Goal: Information Seeking & Learning: Learn about a topic

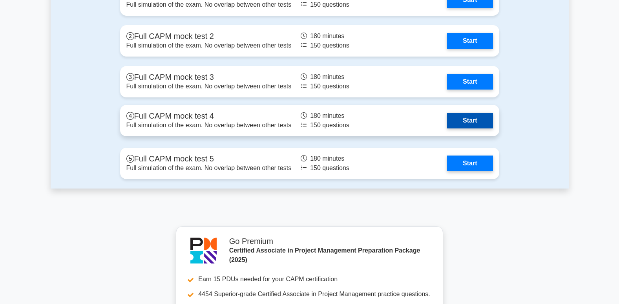
scroll to position [2750, 0]
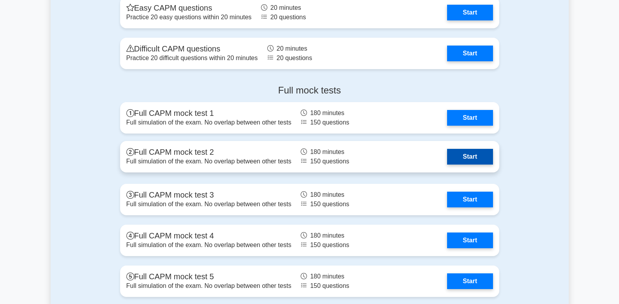
click at [474, 161] on link "Start" at bounding box center [470, 157] width 46 height 16
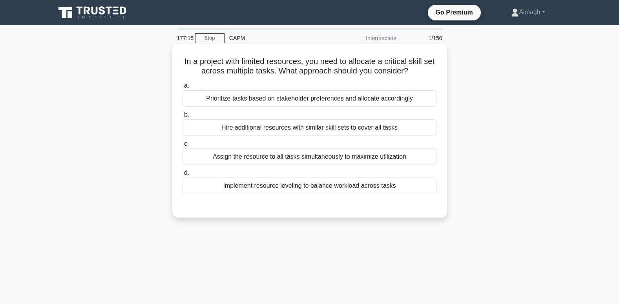
click at [328, 193] on div "Implement resource leveling to balance workload across tasks" at bounding box center [310, 186] width 255 height 16
click at [183, 176] on input "d. Implement resource leveling to balance workload across tasks" at bounding box center [183, 172] width 0 height 5
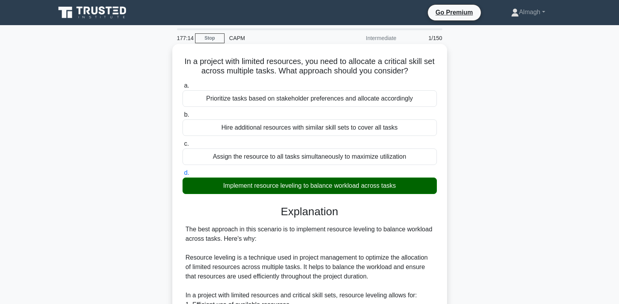
scroll to position [236, 0]
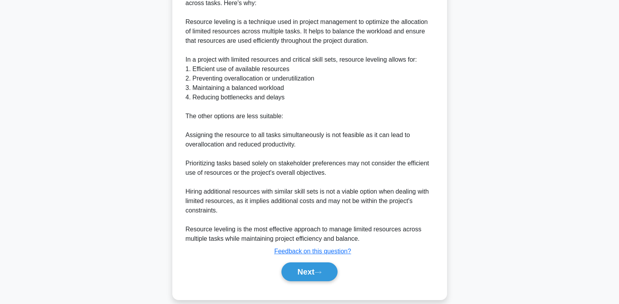
click at [321, 284] on div "Next" at bounding box center [310, 271] width 255 height 25
click at [321, 280] on button "Next" at bounding box center [310, 271] width 56 height 19
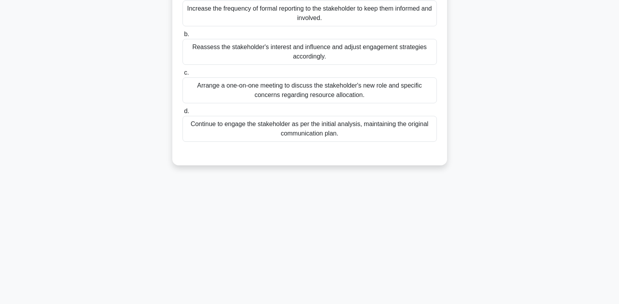
scroll to position [0, 0]
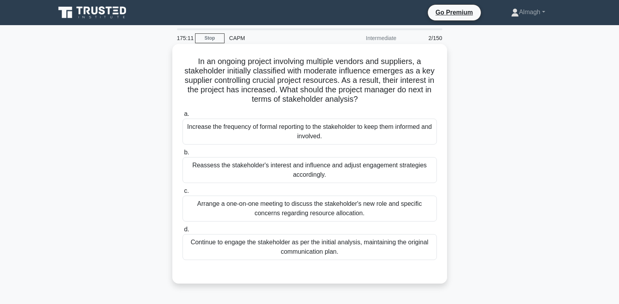
click at [262, 172] on div "Reassess the stakeholder's interest and influence and adjust engagement strateg…" at bounding box center [310, 170] width 255 height 26
click at [183, 155] on input "b. Reassess the stakeholder's interest and influence and adjust engagement stra…" at bounding box center [183, 152] width 0 height 5
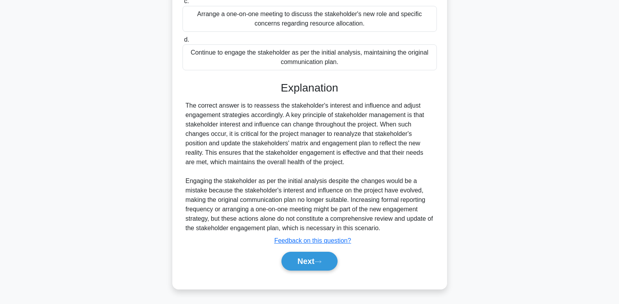
click at [326, 264] on button "Next" at bounding box center [310, 261] width 56 height 19
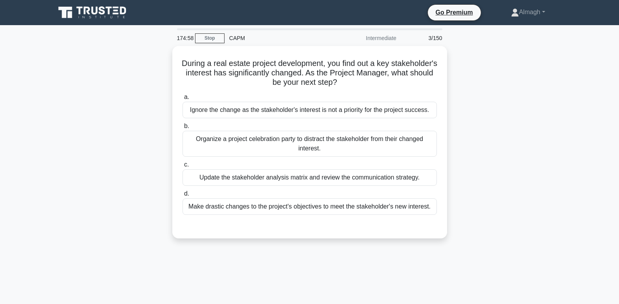
click at [218, 183] on div "Update the stakeholder analysis matrix and review the communication strategy." at bounding box center [310, 177] width 255 height 16
click at [183, 167] on input "c. Update the stakeholder analysis matrix and review the communication strategy." at bounding box center [183, 164] width 0 height 5
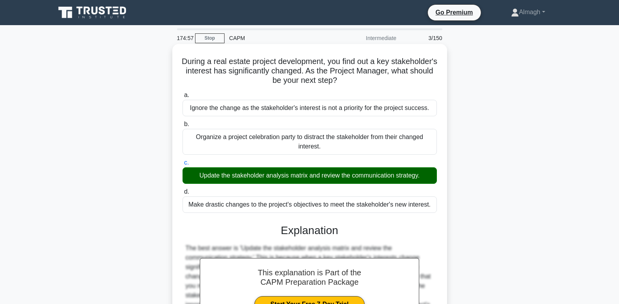
scroll to position [124, 0]
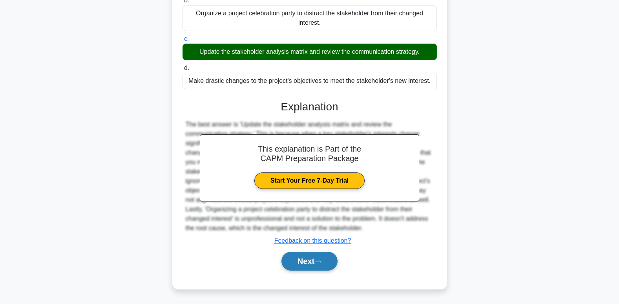
click at [286, 260] on button "Next" at bounding box center [310, 261] width 56 height 19
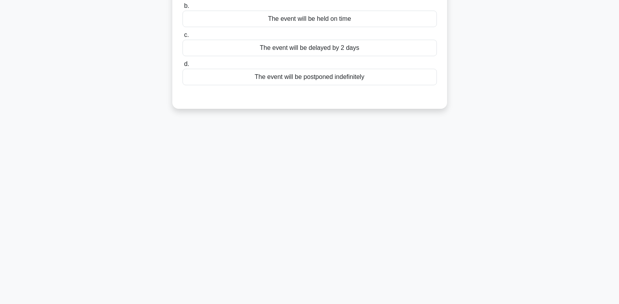
scroll to position [0, 0]
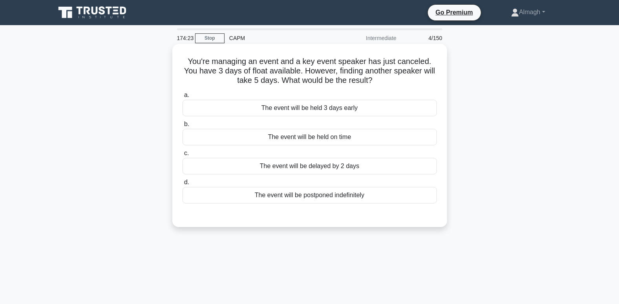
click at [305, 170] on div "The event will be delayed by 2 days" at bounding box center [310, 166] width 255 height 16
click at [183, 156] on input "c. The event will be delayed by 2 days" at bounding box center [183, 153] width 0 height 5
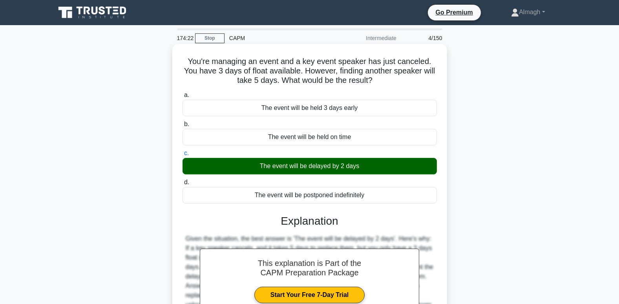
scroll to position [120, 0]
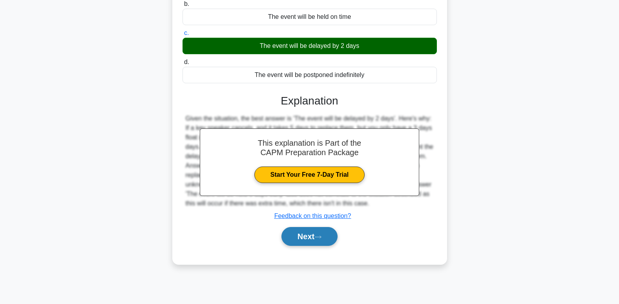
click at [322, 238] on icon at bounding box center [318, 237] width 7 height 4
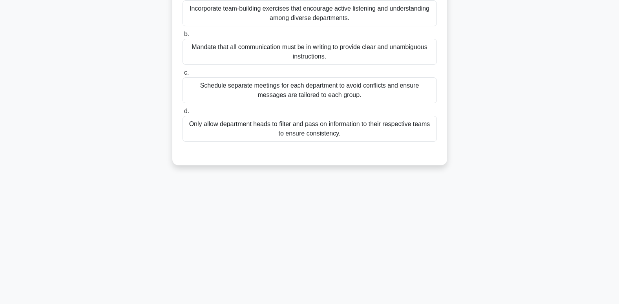
scroll to position [0, 0]
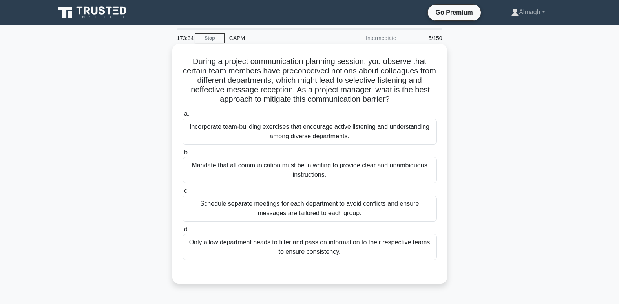
click at [252, 136] on div "Incorporate team-building exercises that encourage active listening and underst…" at bounding box center [310, 132] width 255 height 26
click at [183, 117] on input "a. Incorporate team-building exercises that encourage active listening and unde…" at bounding box center [183, 114] width 0 height 5
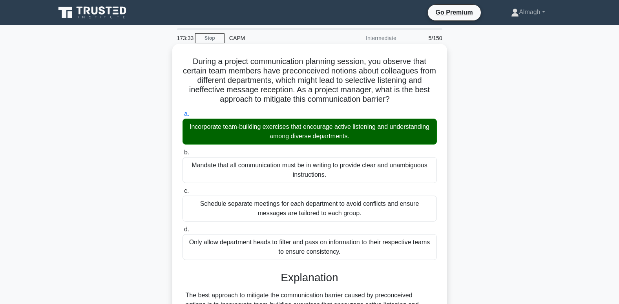
scroll to position [200, 0]
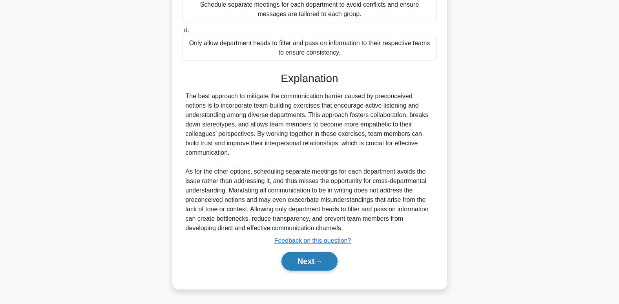
click at [295, 262] on button "Next" at bounding box center [310, 261] width 56 height 19
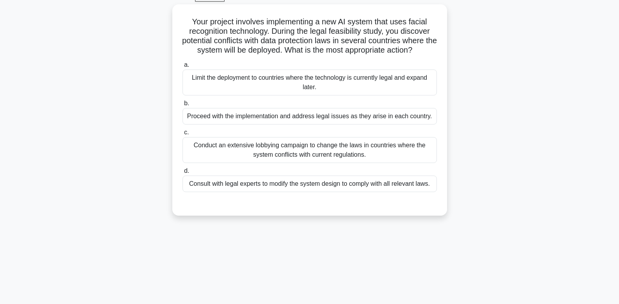
scroll to position [2, 0]
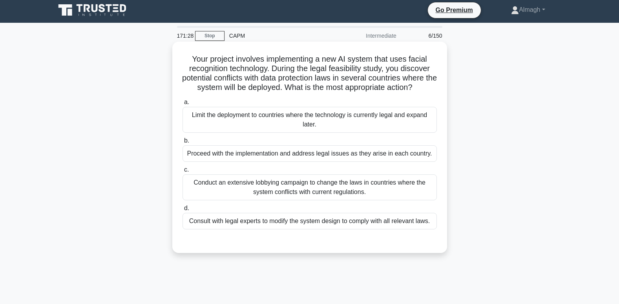
click at [242, 222] on div "Consult with legal experts to modify the system design to comply with all relev…" at bounding box center [310, 221] width 255 height 16
click at [183, 211] on input "d. Consult with legal experts to modify the system design to comply with all re…" at bounding box center [183, 208] width 0 height 5
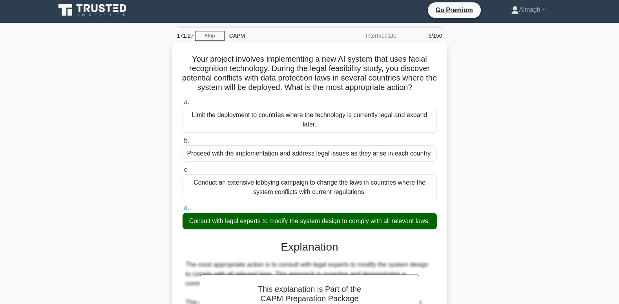
scroll to position [238, 0]
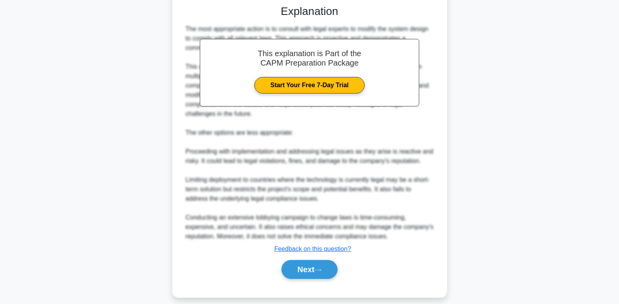
click at [318, 282] on div "Next" at bounding box center [310, 269] width 255 height 25
click at [319, 279] on button "Next" at bounding box center [310, 269] width 56 height 19
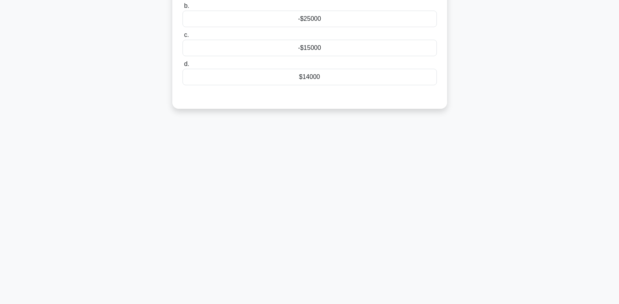
scroll to position [0, 0]
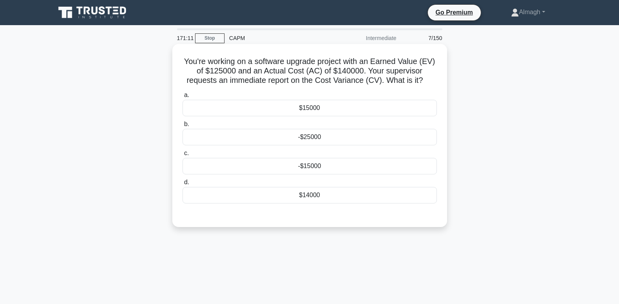
click at [257, 165] on div "-$15000" at bounding box center [310, 166] width 255 height 16
click at [183, 156] on input "c. -$15000" at bounding box center [183, 153] width 0 height 5
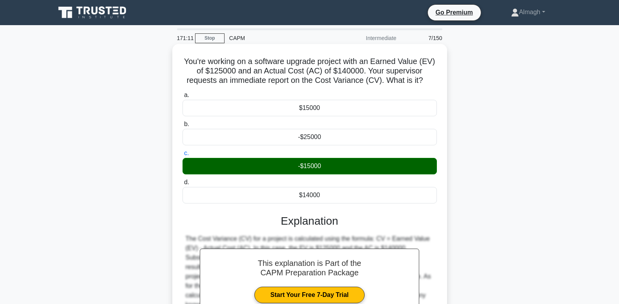
scroll to position [120, 0]
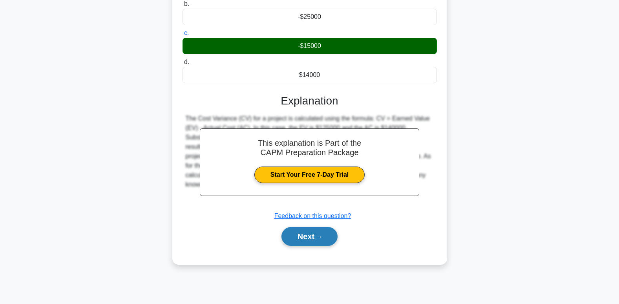
click at [299, 239] on button "Next" at bounding box center [310, 236] width 56 height 19
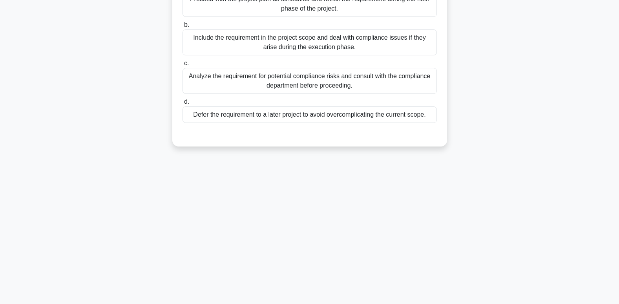
scroll to position [0, 0]
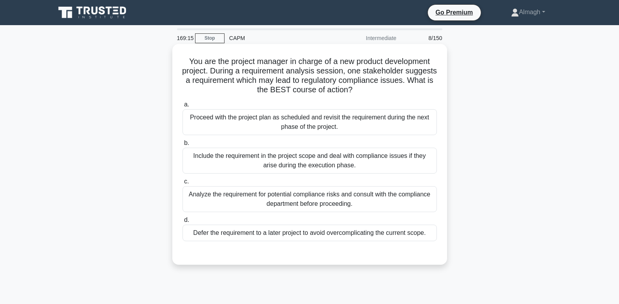
click at [218, 197] on div "Analyze the requirement for potential compliance risks and consult with the com…" at bounding box center [310, 199] width 255 height 26
click at [183, 184] on input "c. Analyze the requirement for potential compliance risks and consult with the …" at bounding box center [183, 181] width 0 height 5
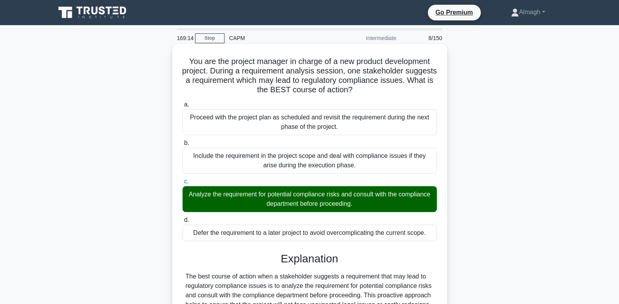
scroll to position [228, 0]
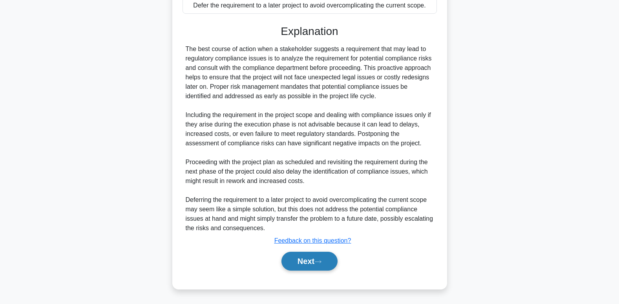
click at [311, 264] on button "Next" at bounding box center [310, 261] width 56 height 19
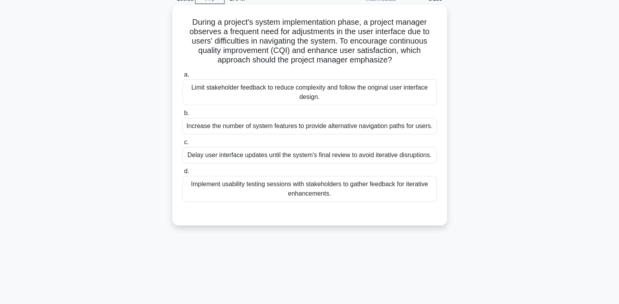
scroll to position [0, 0]
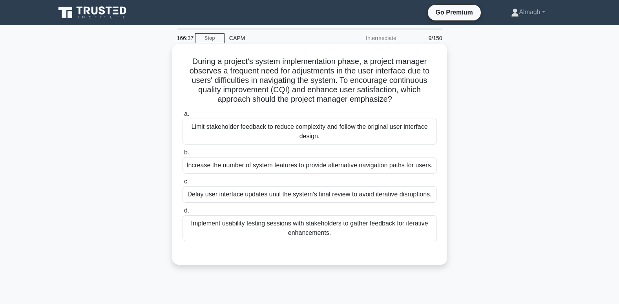
click at [247, 226] on div "Implement usability testing sessions with stakeholders to gather feedback for i…" at bounding box center [310, 228] width 255 height 26
click at [183, 213] on input "d. Implement usability testing sessions with stakeholders to gather feedback fo…" at bounding box center [183, 210] width 0 height 5
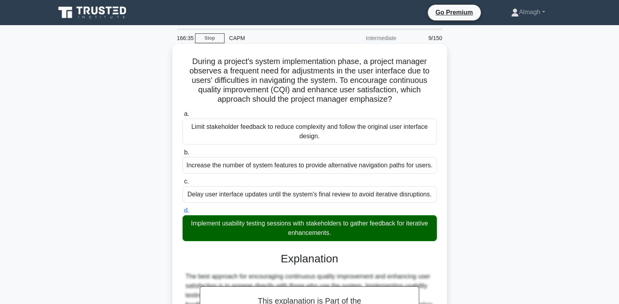
scroll to position [200, 0]
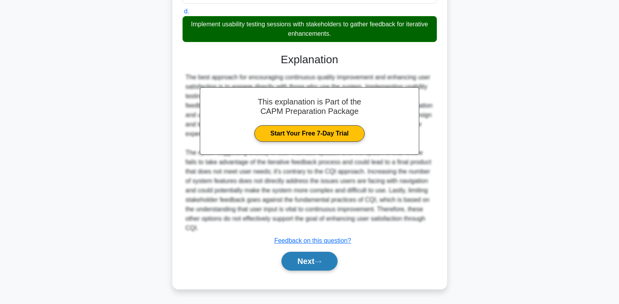
click at [304, 262] on button "Next" at bounding box center [310, 261] width 56 height 19
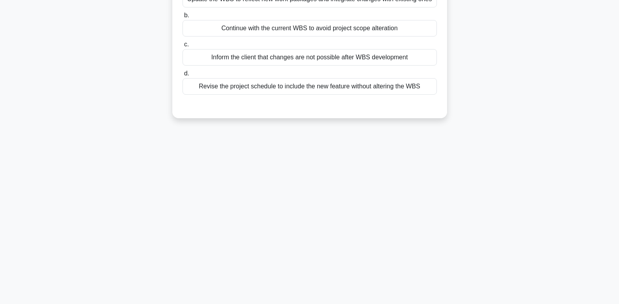
scroll to position [0, 0]
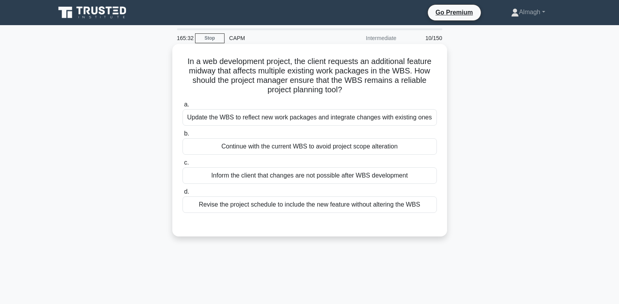
click at [308, 117] on div "Update the WBS to reflect new work packages and integrate changes with existing…" at bounding box center [310, 117] width 255 height 16
click at [183, 107] on input "a. Update the WBS to reflect new work packages and integrate changes with exist…" at bounding box center [183, 104] width 0 height 5
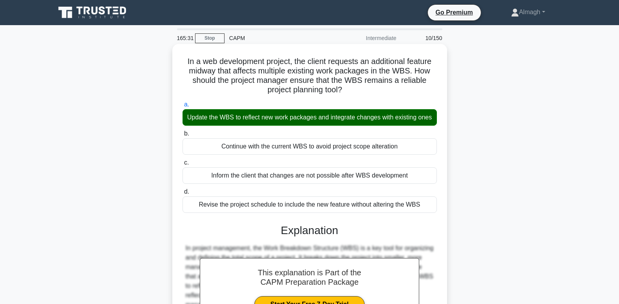
scroll to position [218, 0]
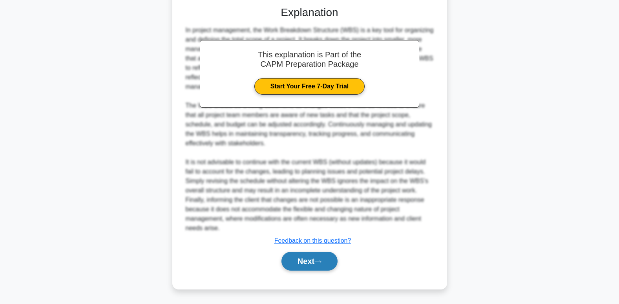
click at [315, 260] on button "Next" at bounding box center [310, 261] width 56 height 19
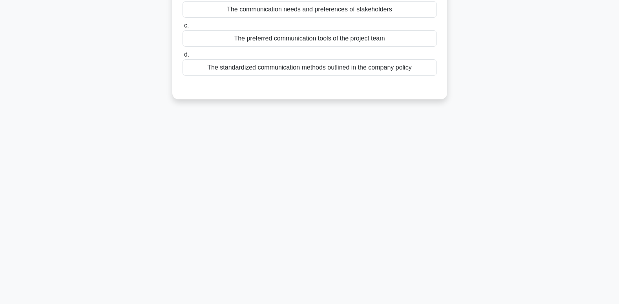
scroll to position [0, 0]
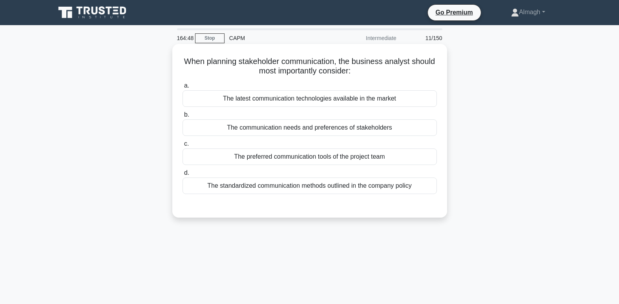
click at [300, 124] on div "The communication needs and preferences of stakeholders" at bounding box center [310, 127] width 255 height 16
click at [183, 117] on input "b. The communication needs and preferences of stakeholders" at bounding box center [183, 114] width 0 height 5
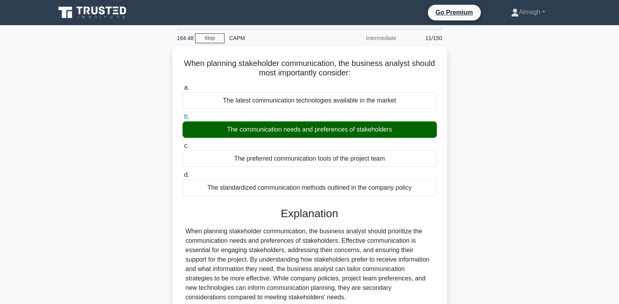
scroll to position [120, 0]
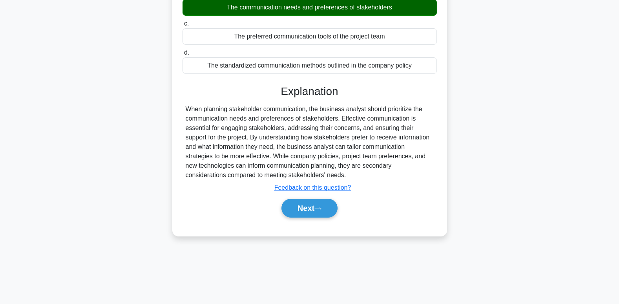
click at [327, 221] on div "Next" at bounding box center [310, 208] width 255 height 25
click at [325, 209] on button "Next" at bounding box center [310, 208] width 56 height 19
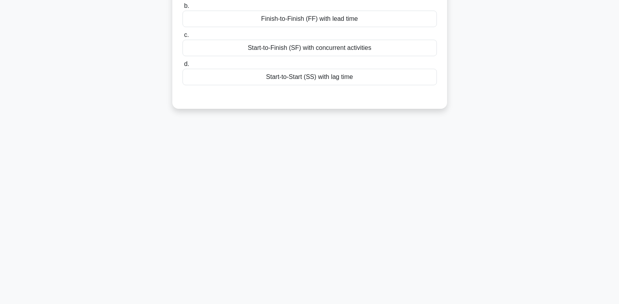
scroll to position [0, 0]
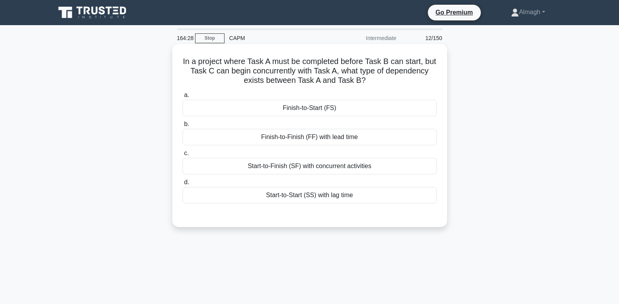
click at [322, 165] on div "Start-to-Finish (SF) with concurrent activities" at bounding box center [310, 166] width 255 height 16
click at [183, 156] on input "c. Start-to-Finish (SF) with concurrent activities" at bounding box center [183, 153] width 0 height 5
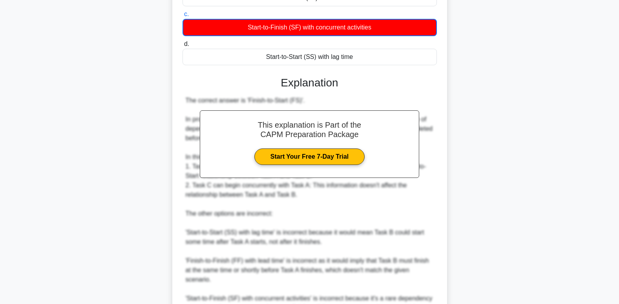
scroll to position [257, 0]
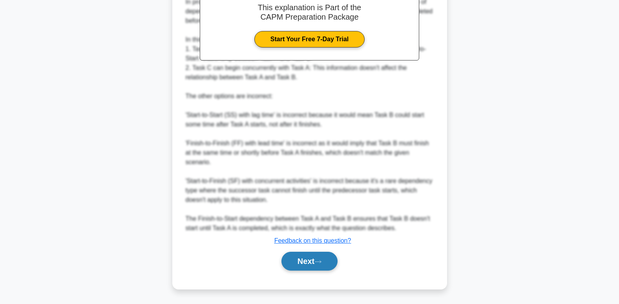
click at [326, 264] on button "Next" at bounding box center [310, 261] width 56 height 19
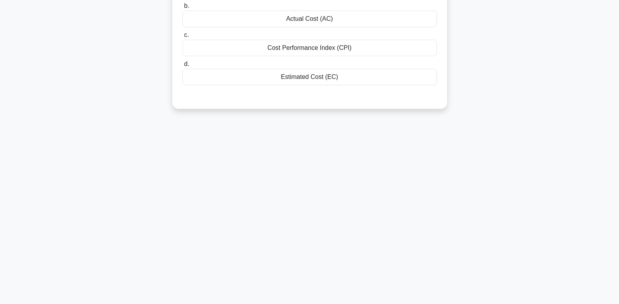
scroll to position [0, 0]
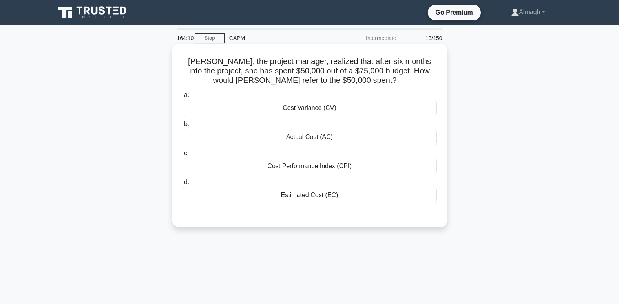
click at [343, 132] on div "Actual Cost (AC)" at bounding box center [310, 137] width 255 height 16
click at [183, 127] on input "b. Actual Cost (AC)" at bounding box center [183, 124] width 0 height 5
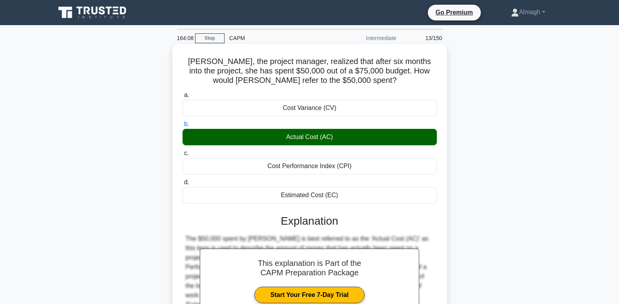
scroll to position [120, 0]
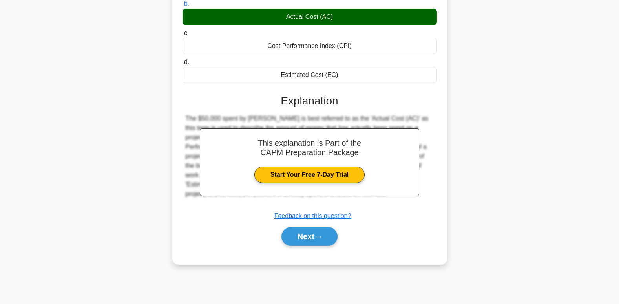
click at [291, 227] on div "Next" at bounding box center [310, 236] width 255 height 25
click at [293, 234] on button "Next" at bounding box center [310, 236] width 56 height 19
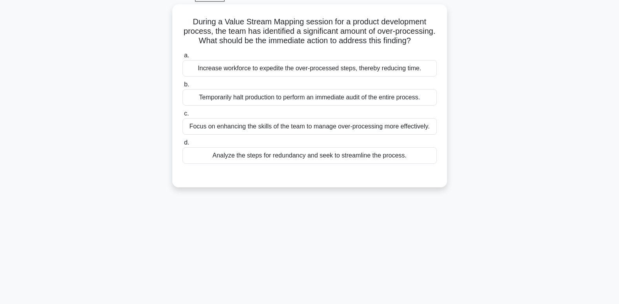
scroll to position [0, 0]
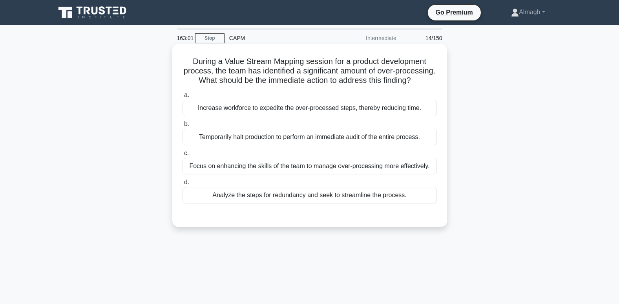
click at [268, 203] on div "Analyze the steps for redundancy and seek to streamline the process." at bounding box center [310, 195] width 255 height 16
click at [183, 185] on input "d. Analyze the steps for redundancy and seek to streamline the process." at bounding box center [183, 182] width 0 height 5
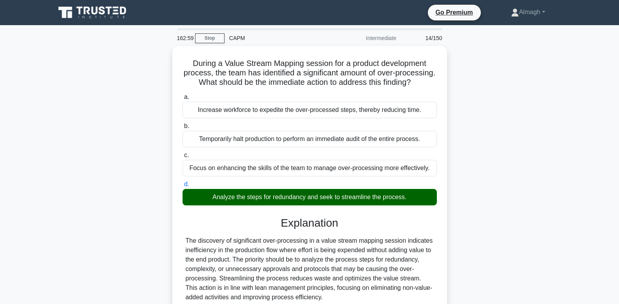
scroll to position [152, 0]
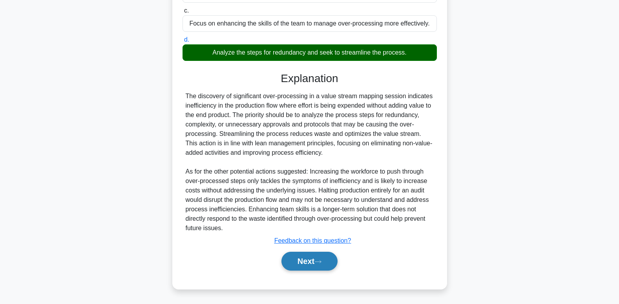
click at [309, 260] on button "Next" at bounding box center [310, 261] width 56 height 19
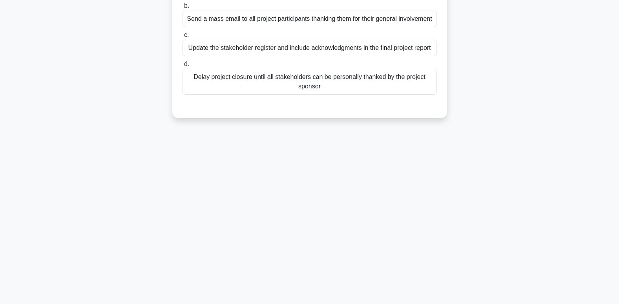
scroll to position [0, 0]
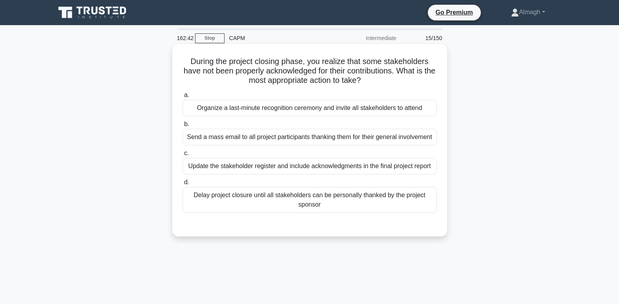
click at [230, 169] on div "Update the stakeholder register and include acknowledgments in the final projec…" at bounding box center [310, 166] width 255 height 16
click at [183, 156] on input "c. Update the stakeholder register and include acknowledgments in the final pro…" at bounding box center [183, 153] width 0 height 5
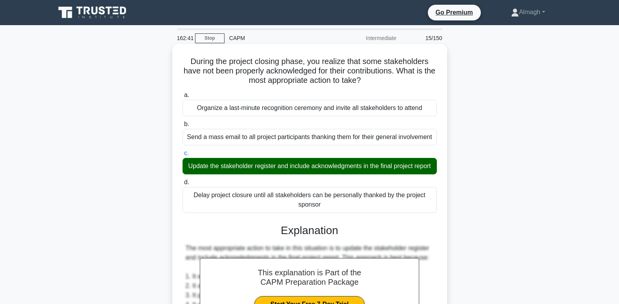
scroll to position [196, 0]
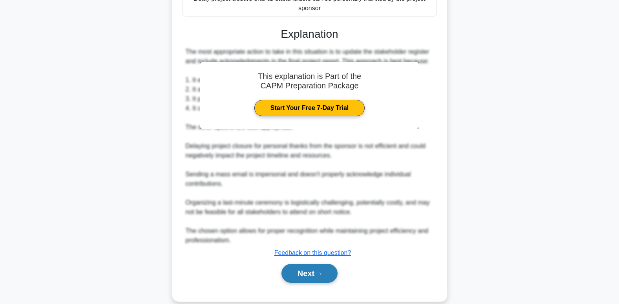
click at [308, 282] on button "Next" at bounding box center [310, 273] width 56 height 19
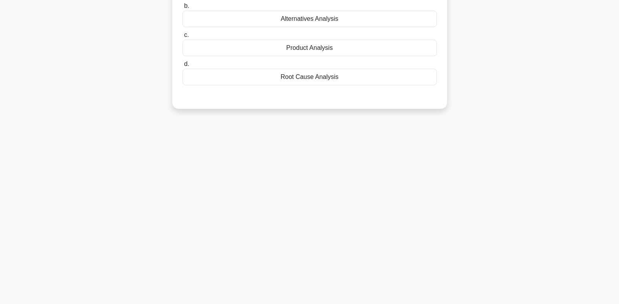
scroll to position [0, 0]
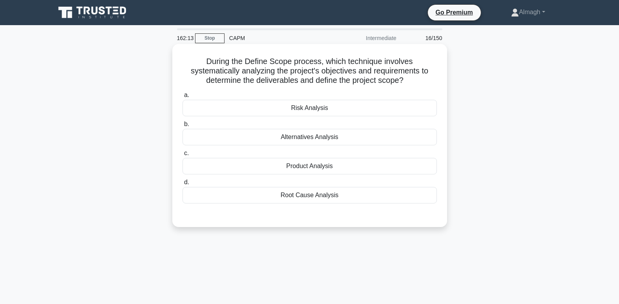
click at [321, 167] on div "Product Analysis" at bounding box center [310, 166] width 255 height 16
click at [183, 156] on input "c. Product Analysis" at bounding box center [183, 153] width 0 height 5
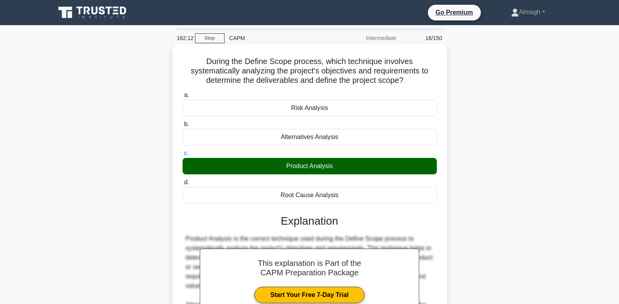
scroll to position [152, 0]
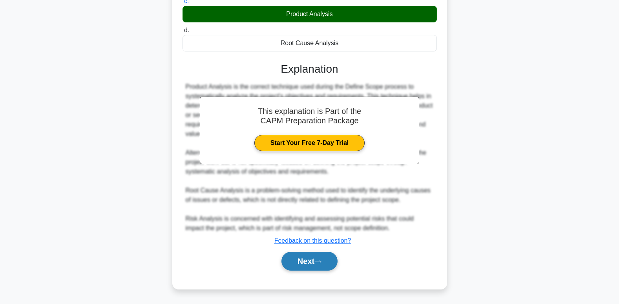
click at [322, 264] on button "Next" at bounding box center [310, 261] width 56 height 19
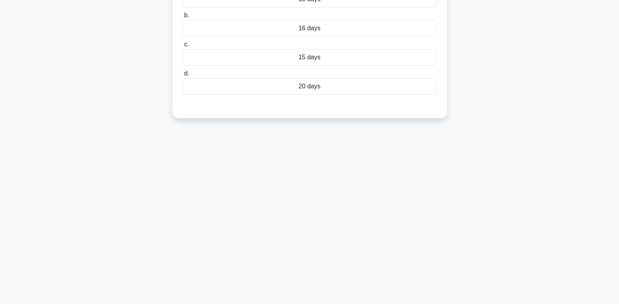
scroll to position [0, 0]
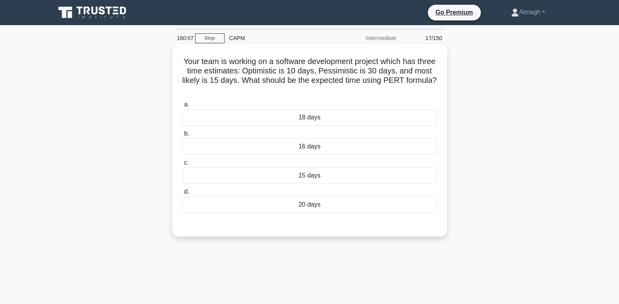
click at [387, 152] on div "16 days" at bounding box center [310, 146] width 255 height 16
click at [183, 136] on input "b. 16 days" at bounding box center [183, 133] width 0 height 5
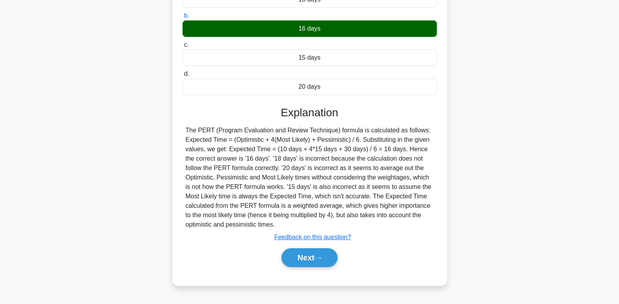
scroll to position [120, 0]
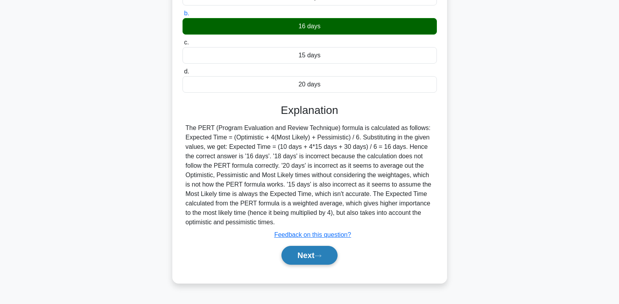
click at [313, 248] on button "Next" at bounding box center [310, 255] width 56 height 19
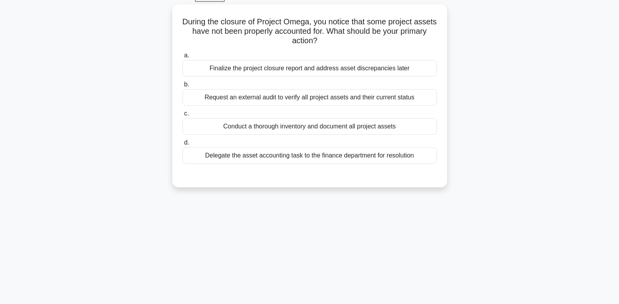
scroll to position [0, 0]
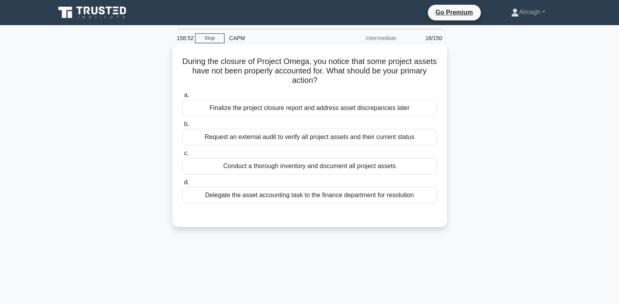
click at [259, 165] on div "Conduct a thorough inventory and document all project assets" at bounding box center [310, 166] width 255 height 16
click at [183, 156] on input "c. Conduct a thorough inventory and document all project assets" at bounding box center [183, 153] width 0 height 5
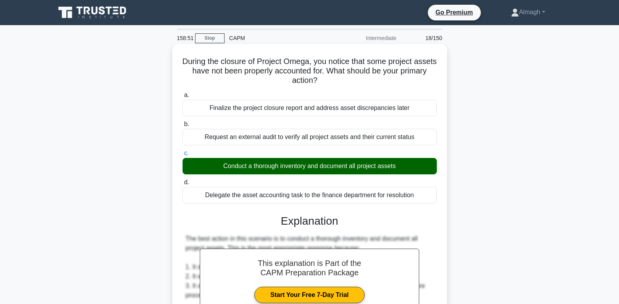
scroll to position [209, 0]
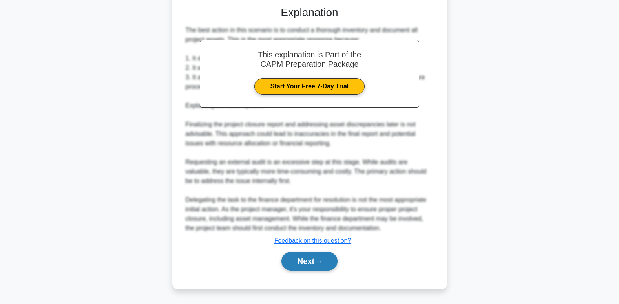
click at [326, 254] on button "Next" at bounding box center [310, 261] width 56 height 19
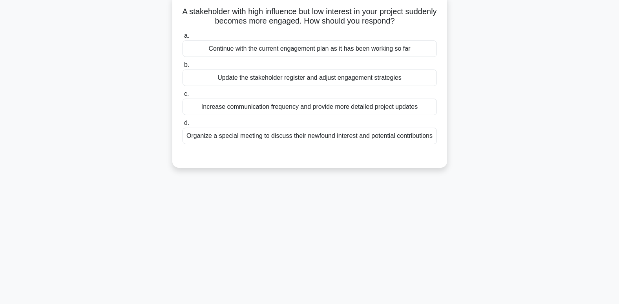
scroll to position [0, 0]
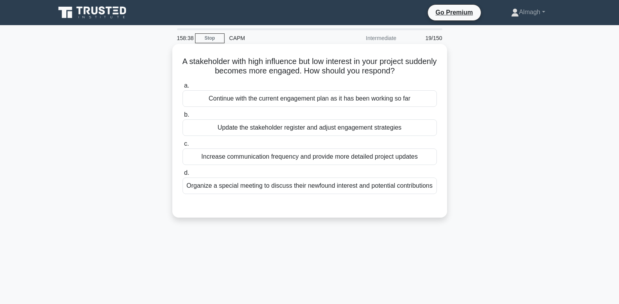
click at [268, 132] on div "Update the stakeholder register and adjust engagement strategies" at bounding box center [310, 127] width 255 height 16
click at [183, 117] on input "b. Update the stakeholder register and adjust engagement strategies" at bounding box center [183, 114] width 0 height 5
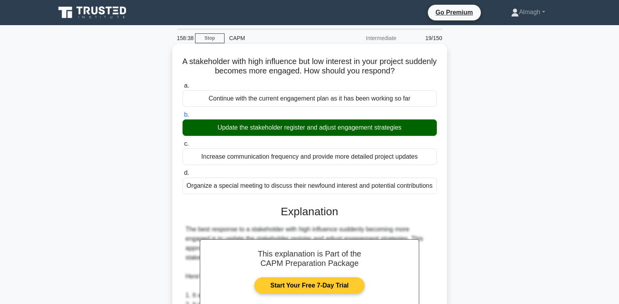
scroll to position [236, 0]
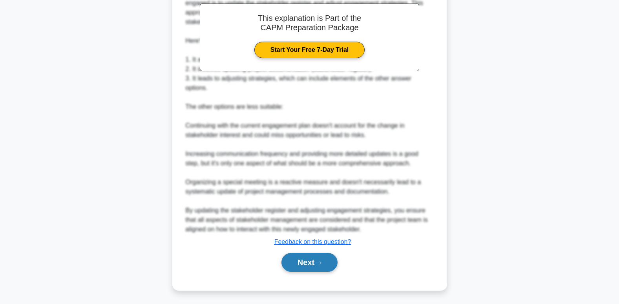
click at [311, 272] on button "Next" at bounding box center [310, 262] width 56 height 19
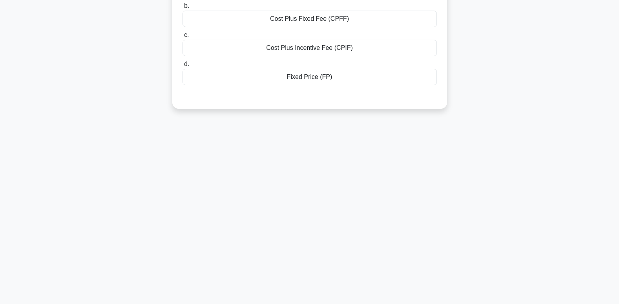
scroll to position [0, 0]
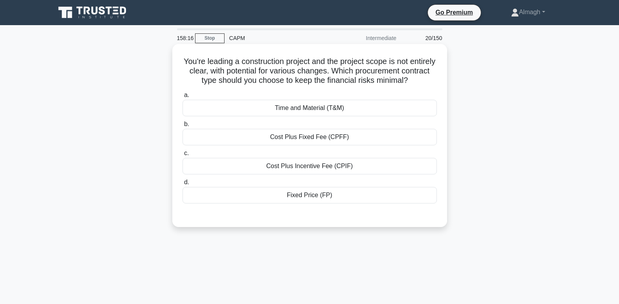
click at [341, 112] on div "Time and Material (T&M)" at bounding box center [310, 108] width 255 height 16
click at [183, 98] on input "a. Time and Material (T&M)" at bounding box center [183, 95] width 0 height 5
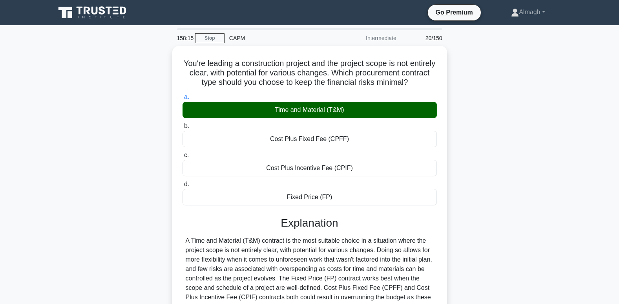
scroll to position [120, 0]
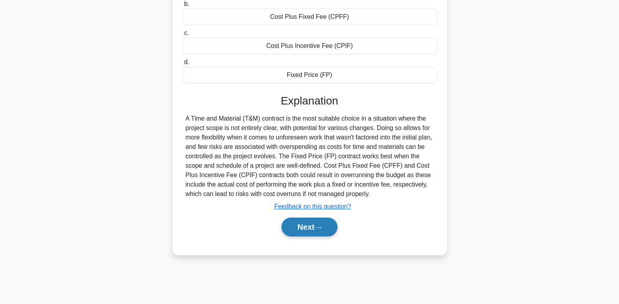
click at [301, 229] on button "Next" at bounding box center [310, 227] width 56 height 19
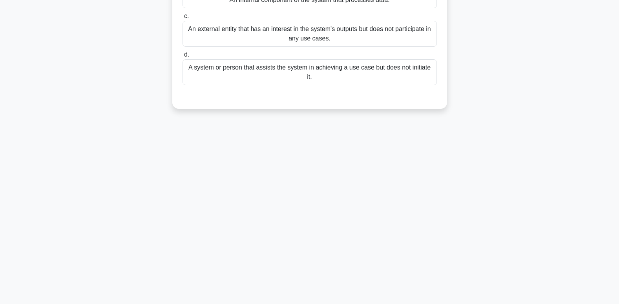
scroll to position [0, 0]
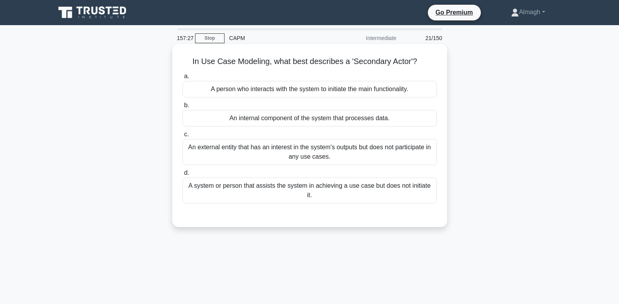
click at [325, 191] on div "A system or person that assists the system in achieving a use case but does not…" at bounding box center [310, 191] width 255 height 26
click at [183, 176] on input "d. A system or person that assists the system in achieving a use case but does …" at bounding box center [183, 172] width 0 height 5
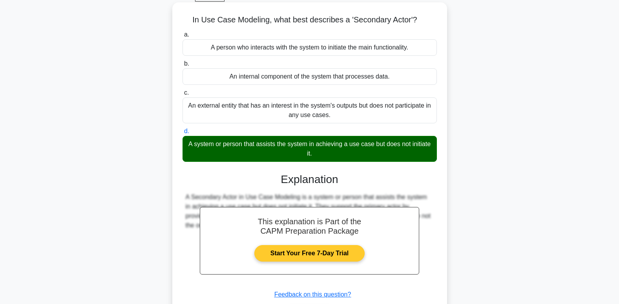
scroll to position [120, 0]
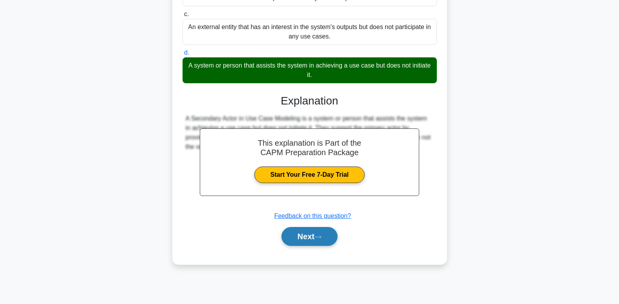
click at [322, 240] on button "Next" at bounding box center [310, 236] width 56 height 19
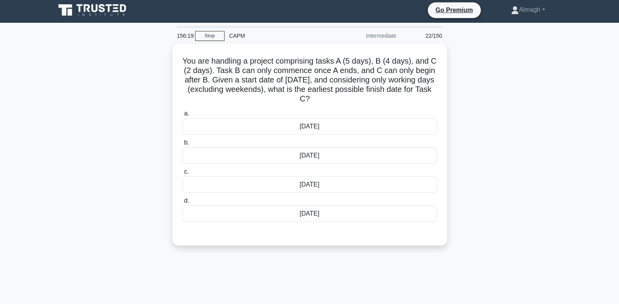
scroll to position [0, 0]
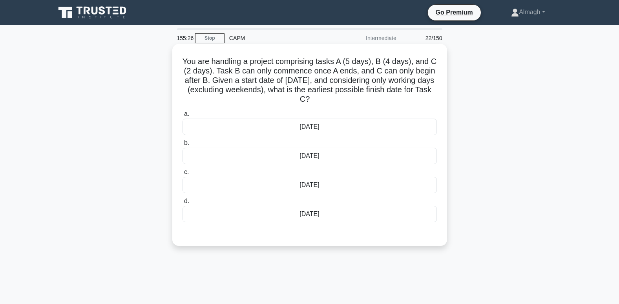
click at [352, 218] on div "[DATE]" at bounding box center [310, 214] width 255 height 16
click at [183, 204] on input "d. [DATE]" at bounding box center [183, 201] width 0 height 5
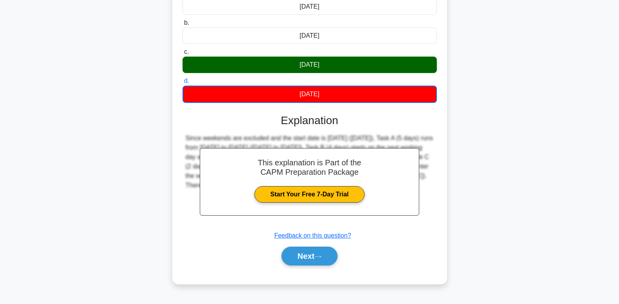
scroll to position [81, 0]
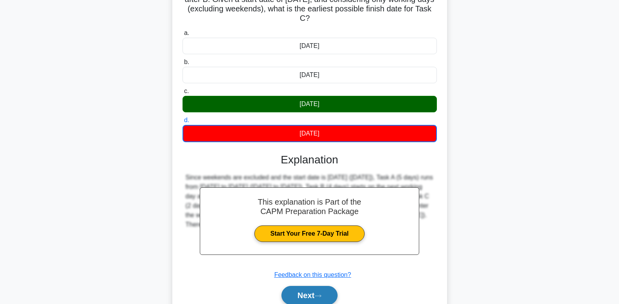
click at [319, 293] on button "Next" at bounding box center [310, 295] width 56 height 19
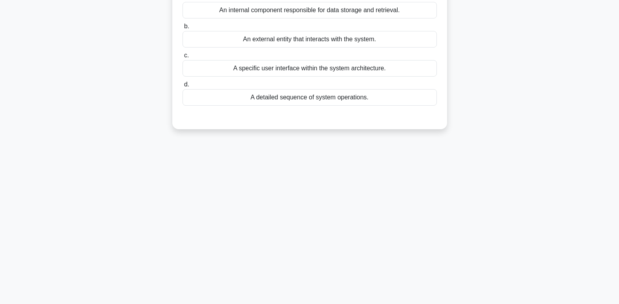
scroll to position [0, 0]
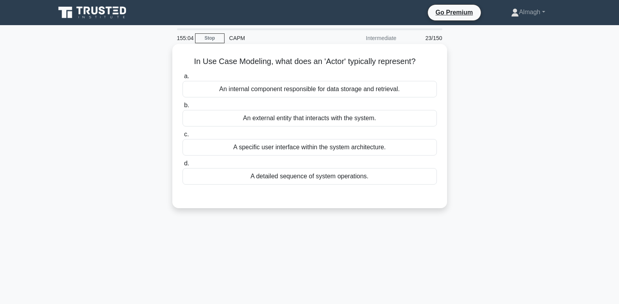
click at [343, 148] on div "A specific user interface within the system architecture." at bounding box center [310, 147] width 255 height 16
click at [183, 137] on input "c. A specific user interface within the system architecture." at bounding box center [183, 134] width 0 height 5
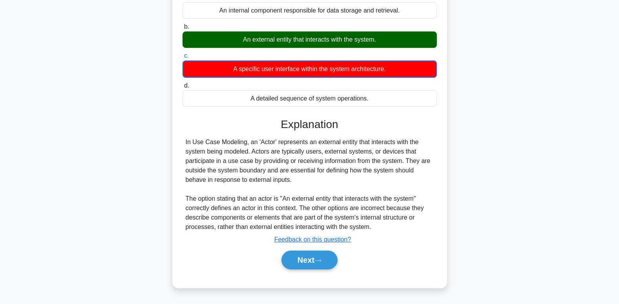
scroll to position [118, 0]
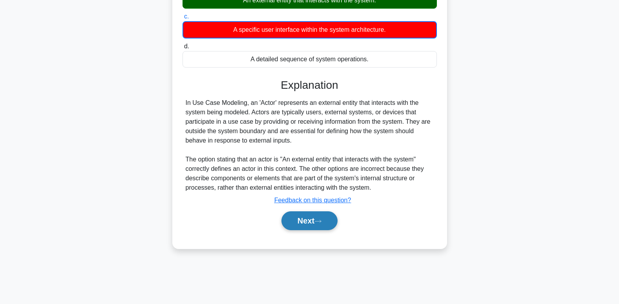
click at [307, 218] on button "Next" at bounding box center [310, 220] width 56 height 19
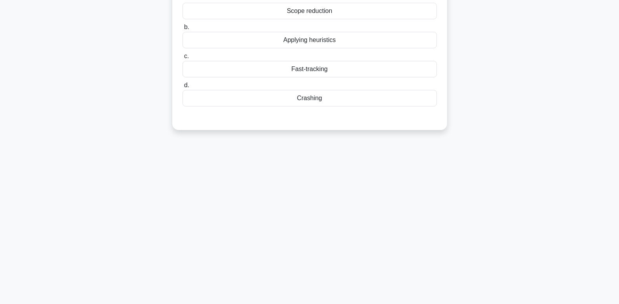
scroll to position [0, 0]
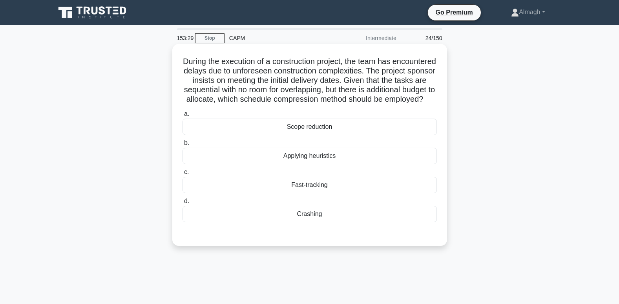
click at [330, 192] on div "Fast-tracking" at bounding box center [310, 185] width 255 height 16
click at [183, 175] on input "c. Fast-tracking" at bounding box center [183, 172] width 0 height 5
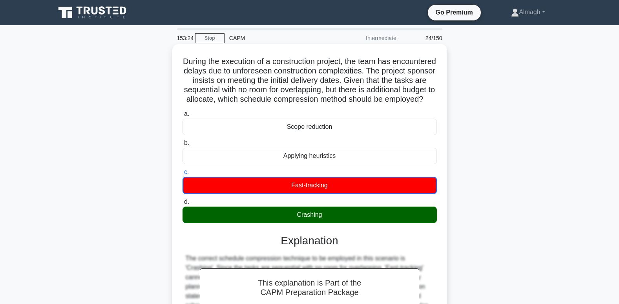
scroll to position [144, 0]
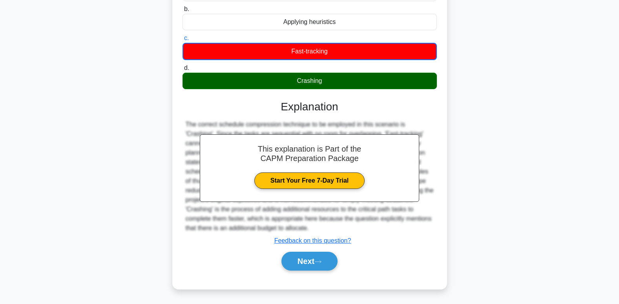
click at [320, 251] on div "Next" at bounding box center [310, 261] width 255 height 25
click at [317, 265] on button "Next" at bounding box center [310, 261] width 56 height 19
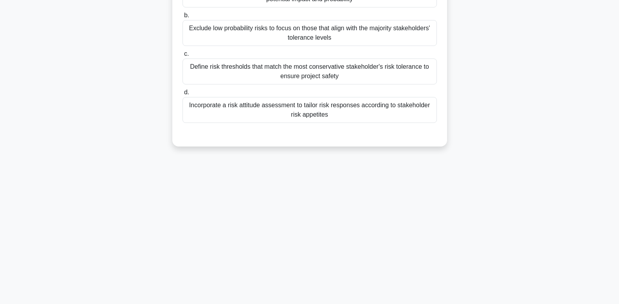
scroll to position [0, 0]
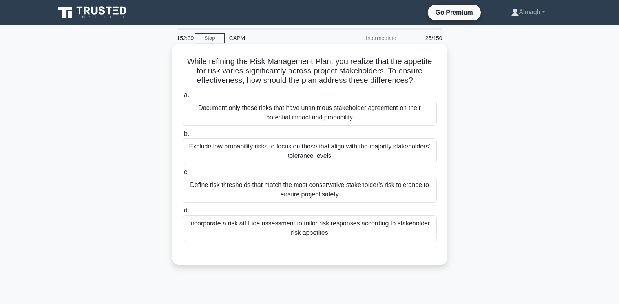
click at [280, 232] on div "Incorporate a risk attitude assessment to tailor risk responses according to st…" at bounding box center [310, 228] width 255 height 26
click at [183, 213] on input "d. Incorporate a risk attitude assessment to tailor risk responses according to…" at bounding box center [183, 210] width 0 height 5
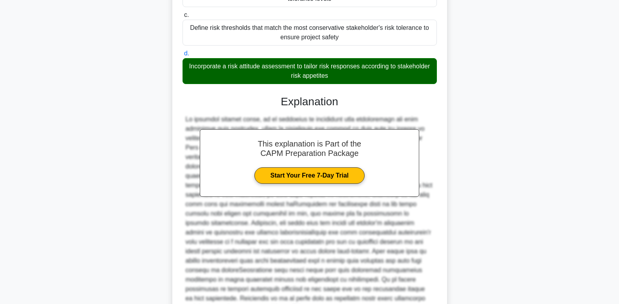
scroll to position [228, 0]
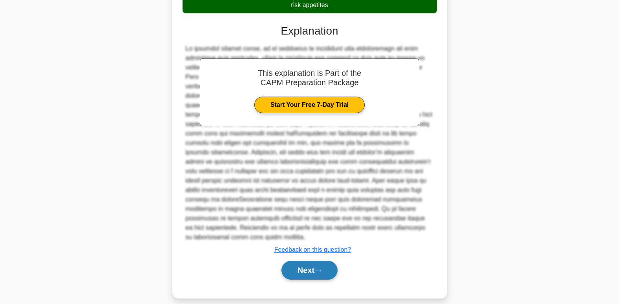
click at [287, 261] on button "Next" at bounding box center [310, 270] width 56 height 19
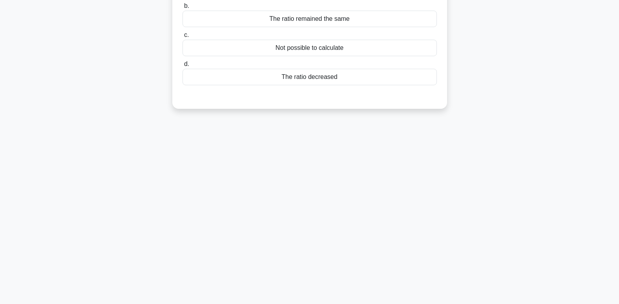
scroll to position [0, 0]
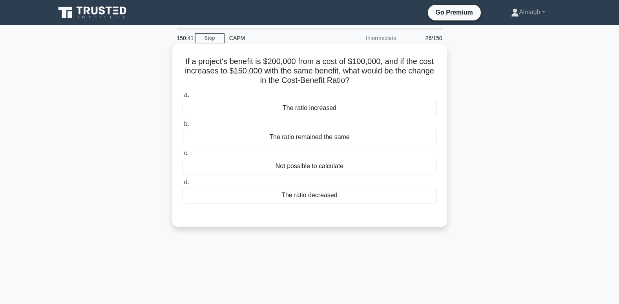
click at [302, 109] on div "The ratio increased" at bounding box center [310, 108] width 255 height 16
click at [183, 98] on input "a. The ratio increased" at bounding box center [183, 95] width 0 height 5
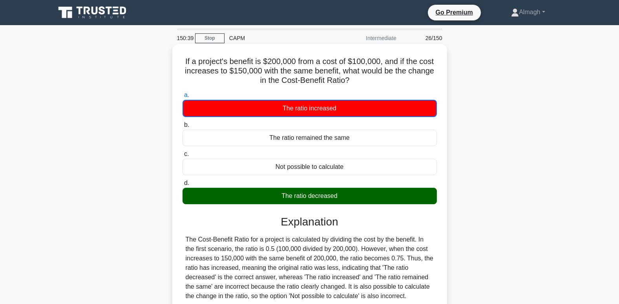
scroll to position [118, 0]
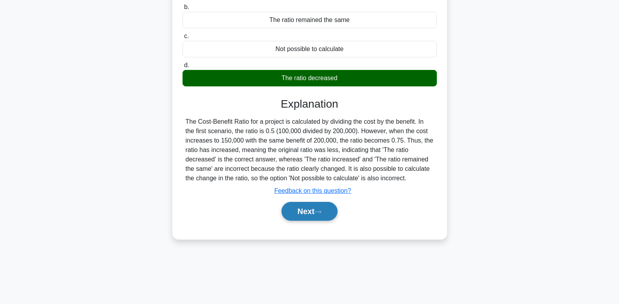
click at [301, 211] on button "Next" at bounding box center [310, 211] width 56 height 19
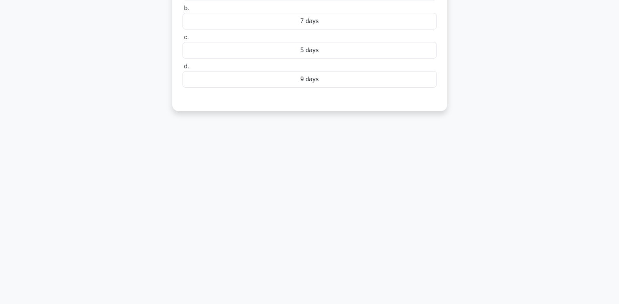
scroll to position [0, 0]
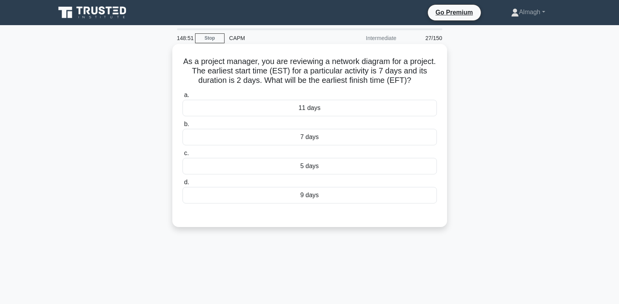
click at [323, 193] on div "9 days" at bounding box center [310, 195] width 255 height 16
click at [183, 185] on input "d. 9 days" at bounding box center [183, 182] width 0 height 5
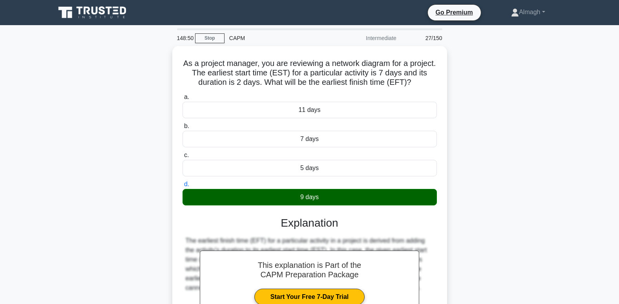
scroll to position [120, 0]
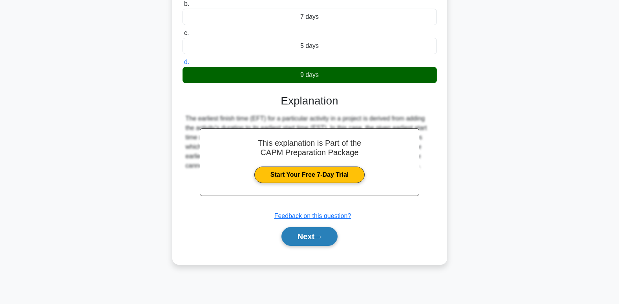
click at [312, 246] on button "Next" at bounding box center [310, 236] width 56 height 19
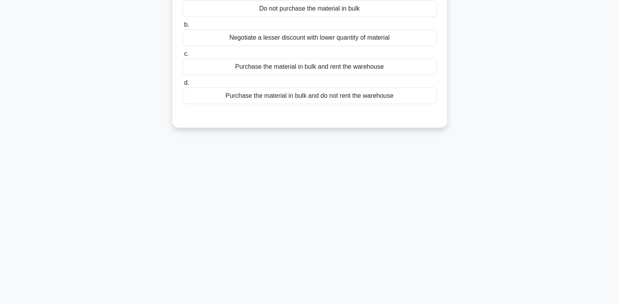
scroll to position [0, 0]
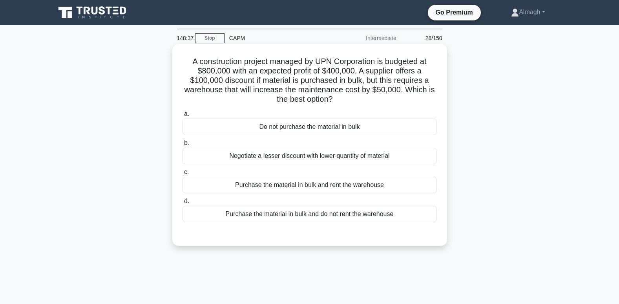
click at [235, 186] on div "Purchase the material in bulk and rent the warehouse" at bounding box center [310, 185] width 255 height 16
click at [183, 175] on input "c. Purchase the material in bulk and rent the warehouse" at bounding box center [183, 172] width 0 height 5
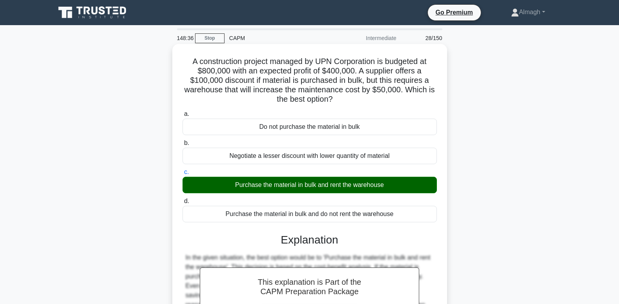
scroll to position [134, 0]
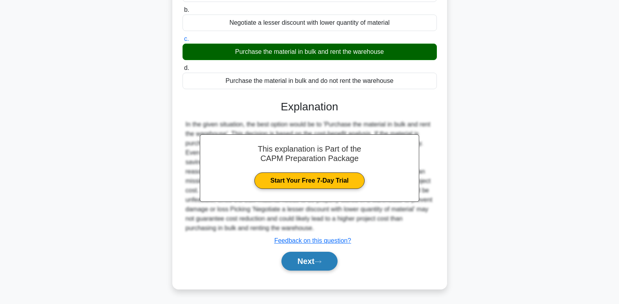
click at [299, 264] on button "Next" at bounding box center [310, 261] width 56 height 19
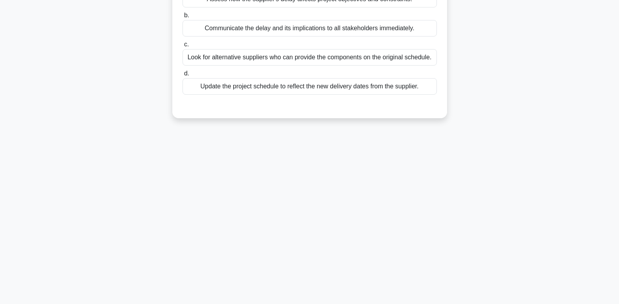
scroll to position [0, 0]
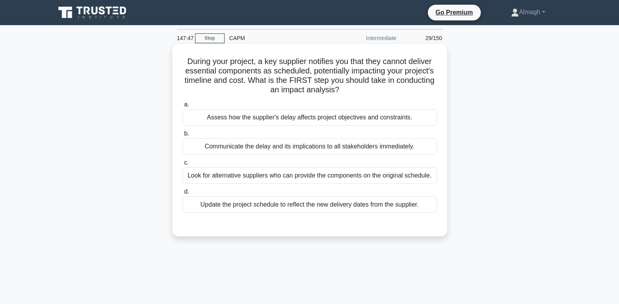
click at [257, 117] on div "Assess how the supplier's delay affects project objectives and constraints." at bounding box center [310, 117] width 255 height 16
click at [183, 107] on input "a. Assess how the supplier's delay affects project objectives and constraints." at bounding box center [183, 104] width 0 height 5
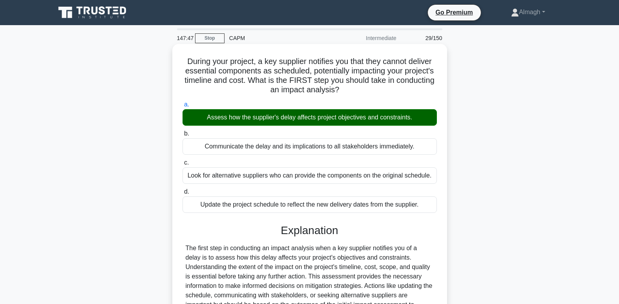
scroll to position [120, 0]
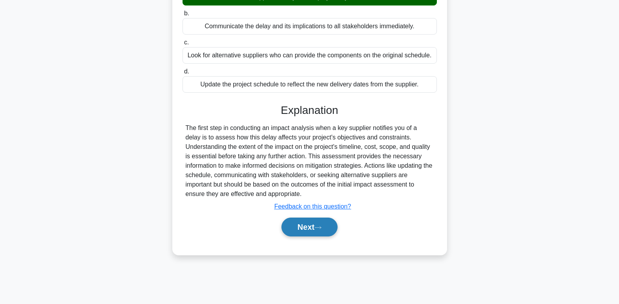
click at [311, 226] on button "Next" at bounding box center [310, 227] width 56 height 19
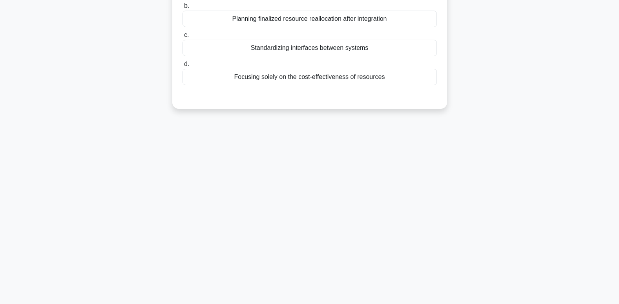
scroll to position [0, 0]
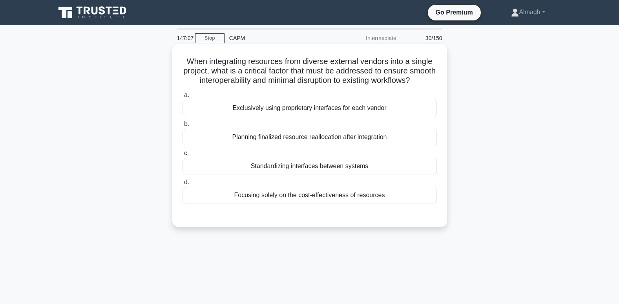
click at [353, 174] on div "Standardizing interfaces between systems" at bounding box center [310, 166] width 255 height 16
click at [183, 156] on input "c. Standardizing interfaces between systems" at bounding box center [183, 153] width 0 height 5
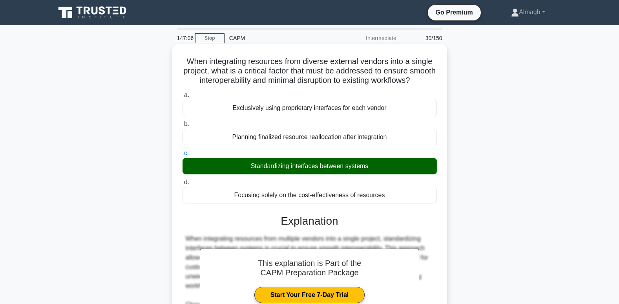
scroll to position [143, 0]
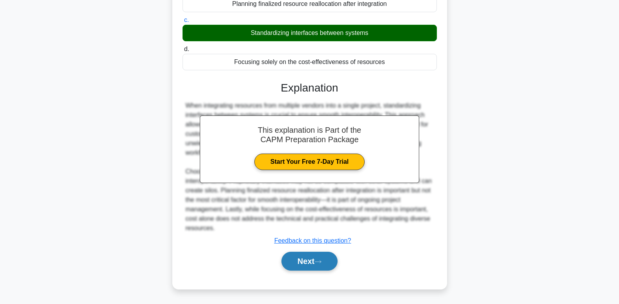
click at [310, 264] on button "Next" at bounding box center [310, 261] width 56 height 19
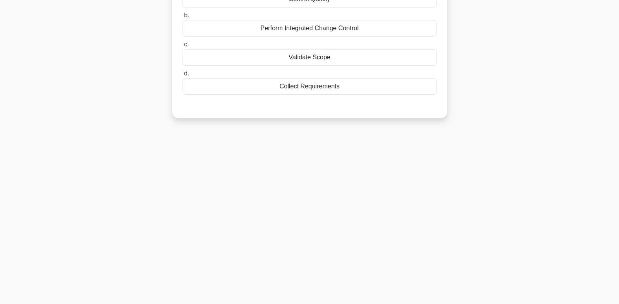
scroll to position [0, 0]
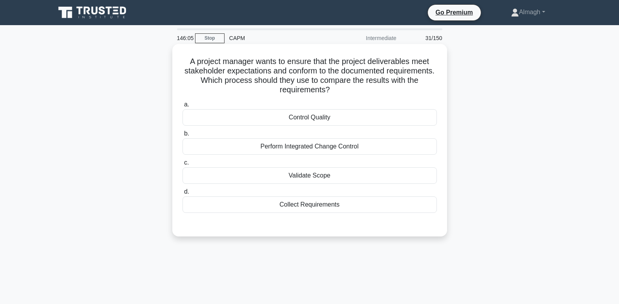
click at [310, 119] on div "Control Quality" at bounding box center [310, 117] width 255 height 16
click at [183, 107] on input "a. Control Quality" at bounding box center [183, 104] width 0 height 5
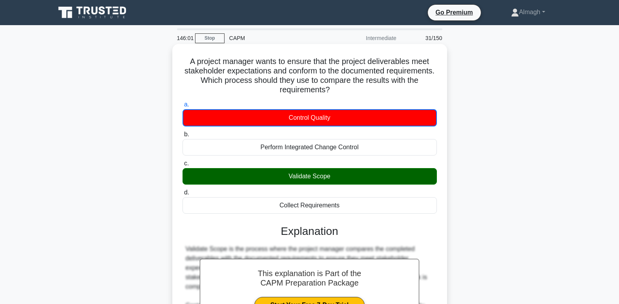
scroll to position [181, 0]
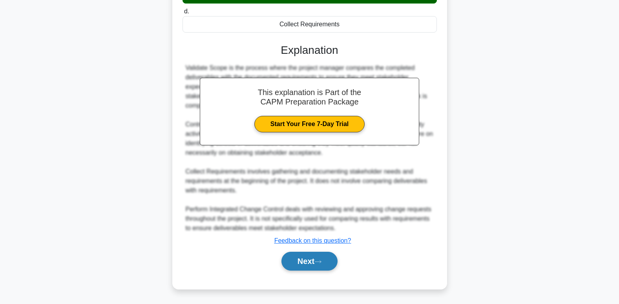
click at [317, 259] on button "Next" at bounding box center [310, 261] width 56 height 19
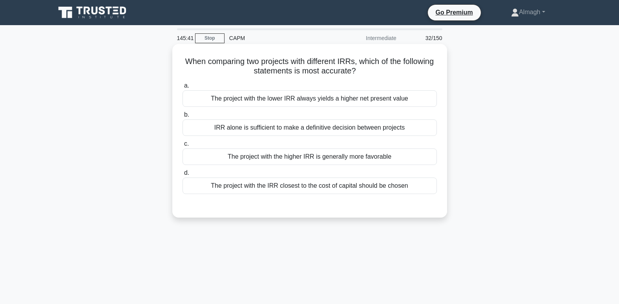
click at [324, 98] on div "The project with the lower IRR always yields a higher net present value" at bounding box center [310, 98] width 255 height 16
click at [183, 88] on input "a. The project with the lower IRR always yields a higher net present value" at bounding box center [183, 85] width 0 height 5
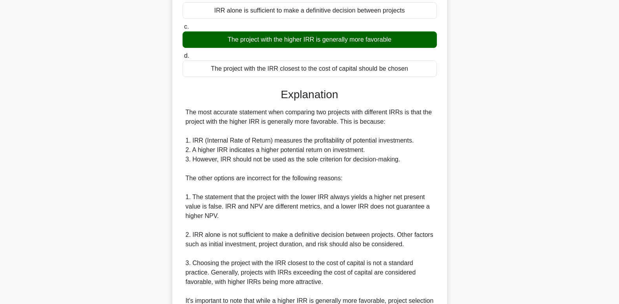
scroll to position [200, 0]
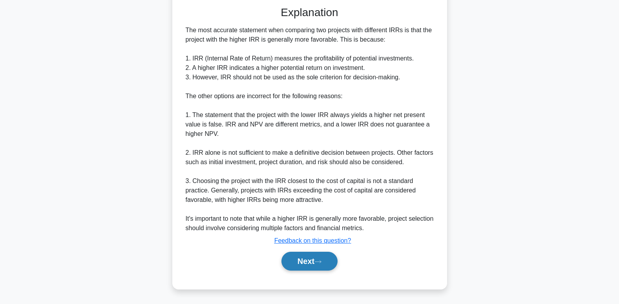
click at [325, 263] on button "Next" at bounding box center [310, 261] width 56 height 19
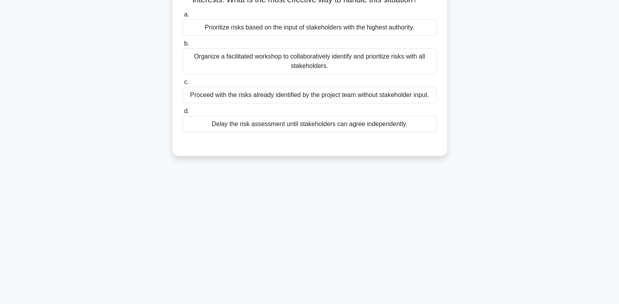
scroll to position [0, 0]
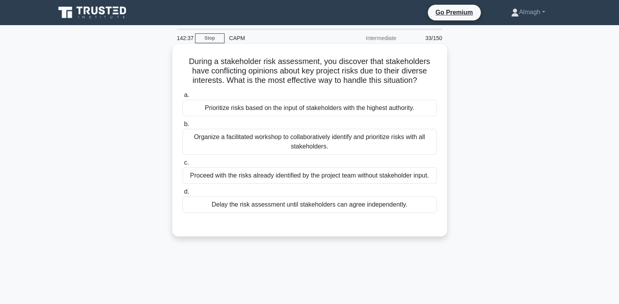
click at [260, 145] on div "Organize a facilitated workshop to collaboratively identify and prioritize risk…" at bounding box center [310, 142] width 255 height 26
click at [183, 127] on input "b. Organize a facilitated workshop to collaboratively identify and prioritize r…" at bounding box center [183, 124] width 0 height 5
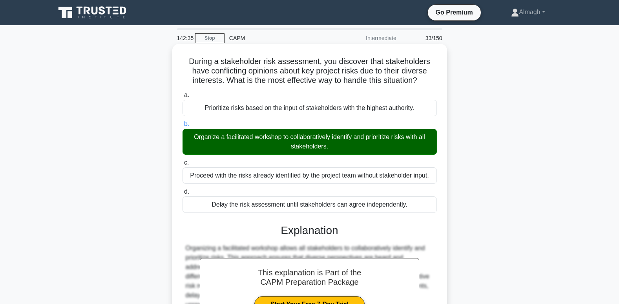
scroll to position [120, 0]
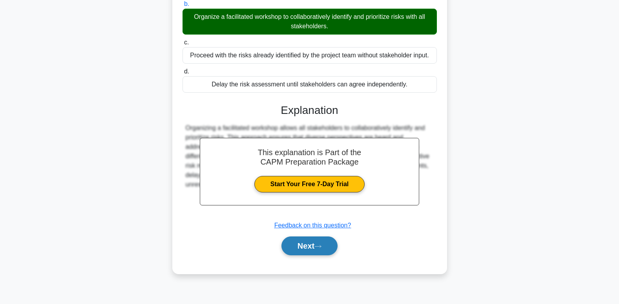
click at [313, 249] on button "Next" at bounding box center [310, 245] width 56 height 19
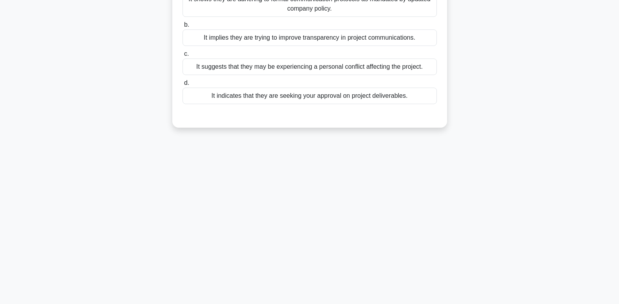
scroll to position [0, 0]
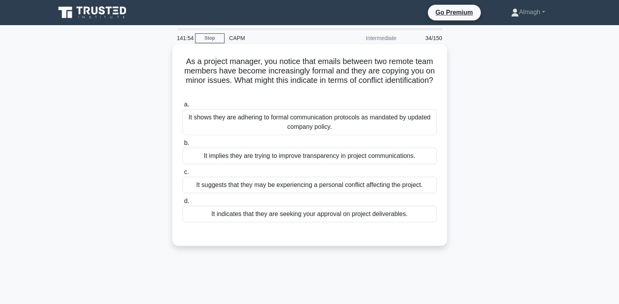
click at [333, 121] on div "It shows they are adhering to formal communication protocols as mandated by upd…" at bounding box center [310, 122] width 255 height 26
click at [183, 107] on input "a. It shows they are adhering to formal communication protocols as mandated by …" at bounding box center [183, 104] width 0 height 5
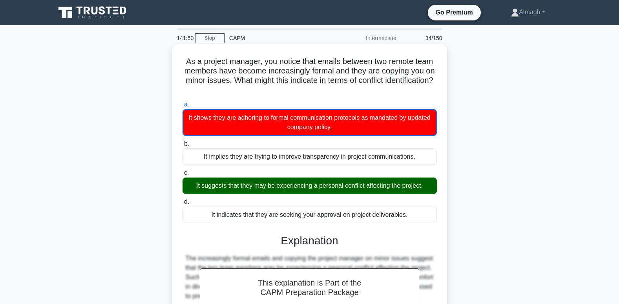
scroll to position [120, 0]
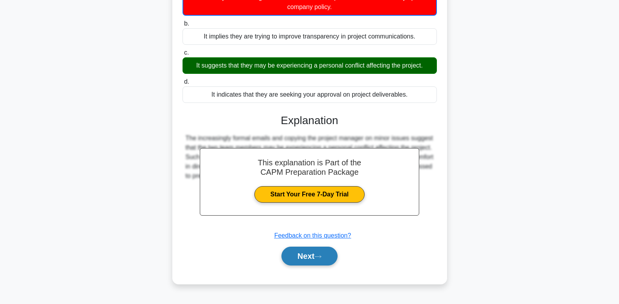
click at [322, 252] on button "Next" at bounding box center [310, 256] width 56 height 19
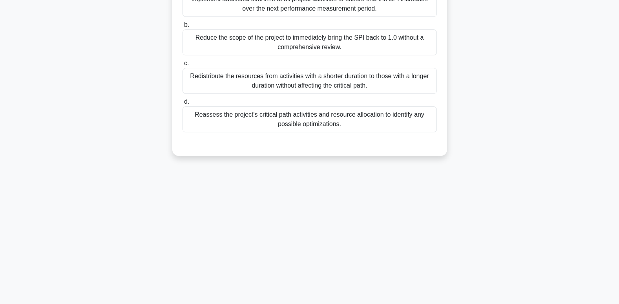
scroll to position [2, 0]
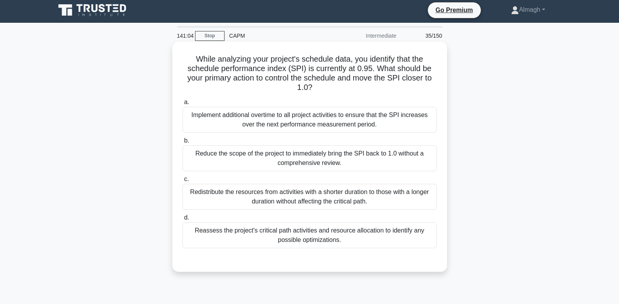
click at [280, 244] on div "Reassess the project's critical path activities and resource allocation to iden…" at bounding box center [310, 235] width 255 height 26
click at [183, 220] on input "d. Reassess the project's critical path activities and resource allocation to i…" at bounding box center [183, 217] width 0 height 5
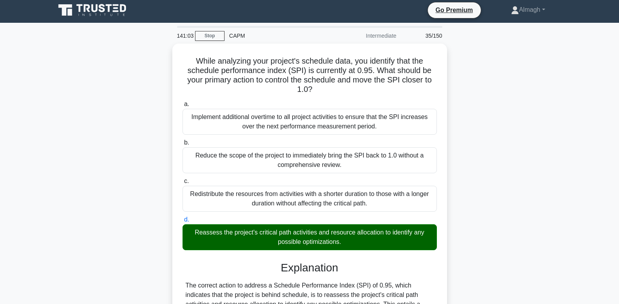
scroll to position [209, 0]
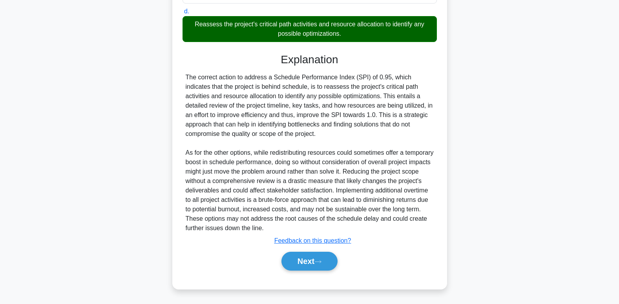
click at [290, 276] on div "a. Implement additional overtime to all project activities to ensure that the S…" at bounding box center [310, 85] width 256 height 390
click at [294, 264] on button "Next" at bounding box center [310, 261] width 56 height 19
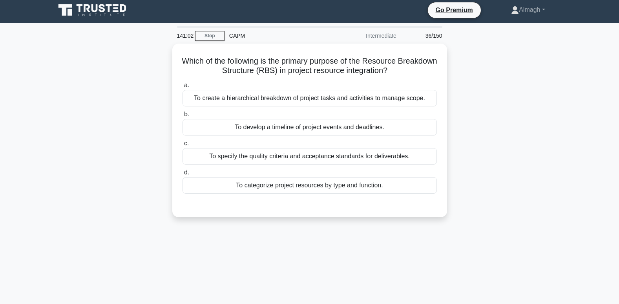
scroll to position [0, 0]
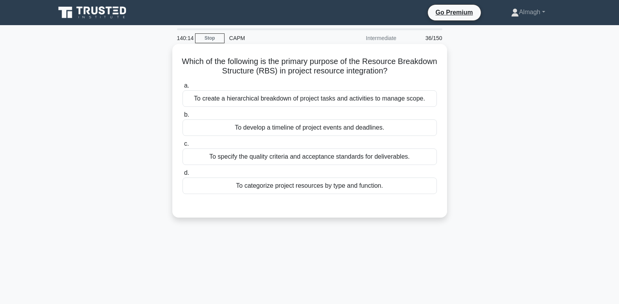
click at [374, 192] on div "To categorize project resources by type and function." at bounding box center [310, 186] width 255 height 16
click at [183, 176] on input "d. To categorize project resources by type and function." at bounding box center [183, 172] width 0 height 5
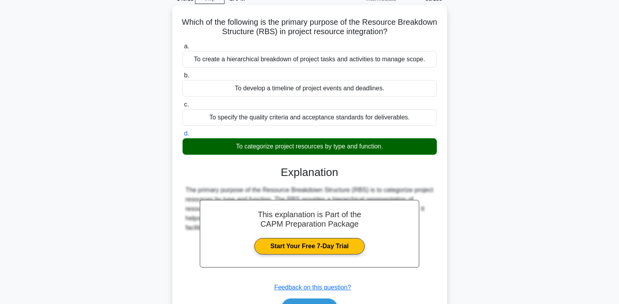
scroll to position [120, 0]
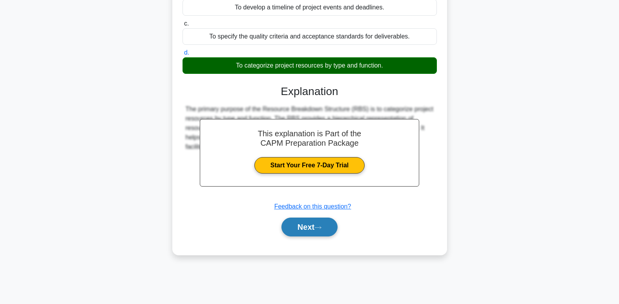
click at [310, 236] on button "Next" at bounding box center [310, 227] width 56 height 19
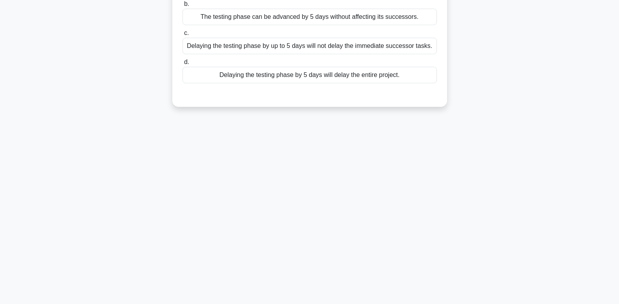
scroll to position [0, 0]
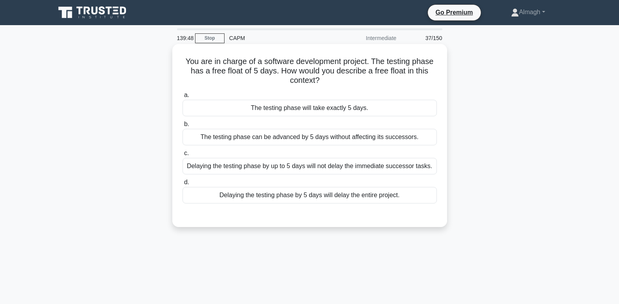
click at [351, 169] on div "Delaying the testing phase by up to 5 days will not delay the immediate success…" at bounding box center [310, 166] width 255 height 16
click at [183, 156] on input "c. Delaying the testing phase by up to 5 days will not delay the immediate succ…" at bounding box center [183, 153] width 0 height 5
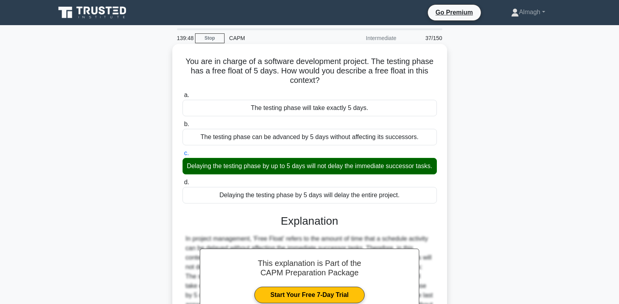
scroll to position [120, 0]
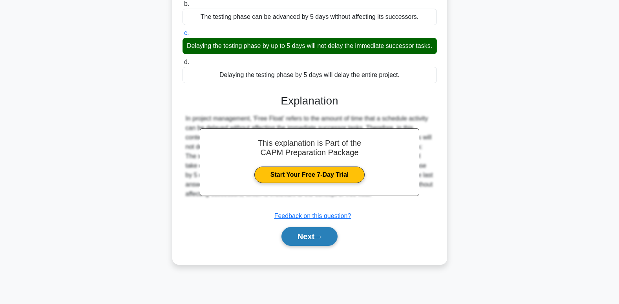
click at [316, 246] on button "Next" at bounding box center [310, 236] width 56 height 19
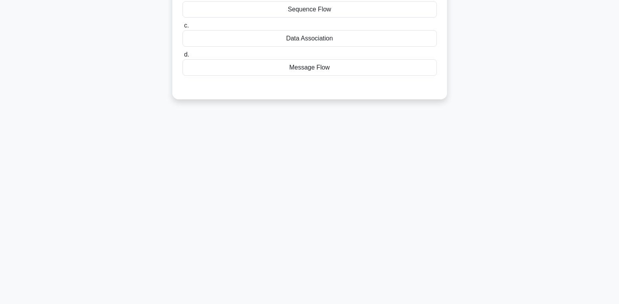
scroll to position [0, 0]
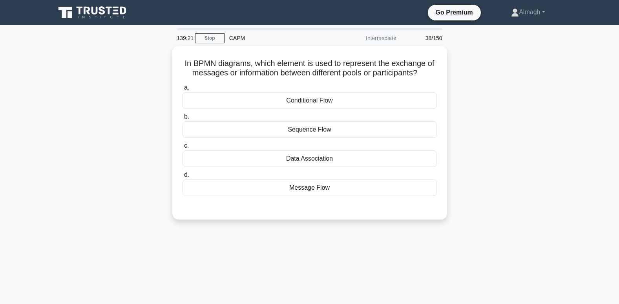
click at [249, 190] on div "Message Flow" at bounding box center [310, 188] width 255 height 16
click at [183, 178] on input "d. Message Flow" at bounding box center [183, 174] width 0 height 5
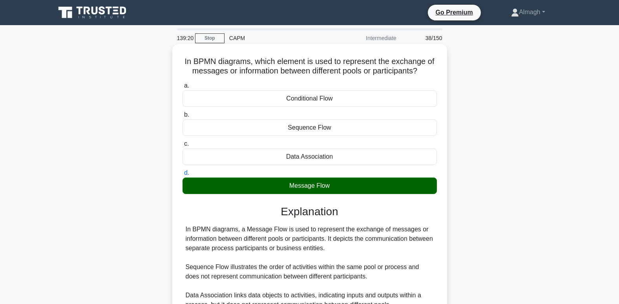
scroll to position [134, 0]
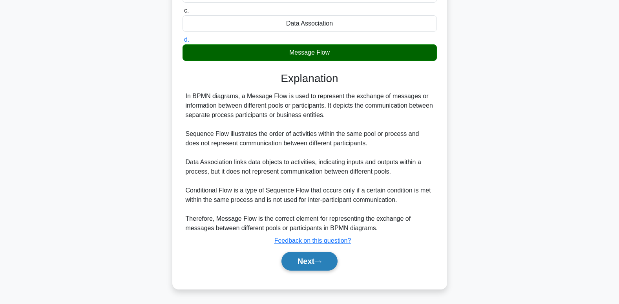
click at [302, 267] on button "Next" at bounding box center [310, 261] width 56 height 19
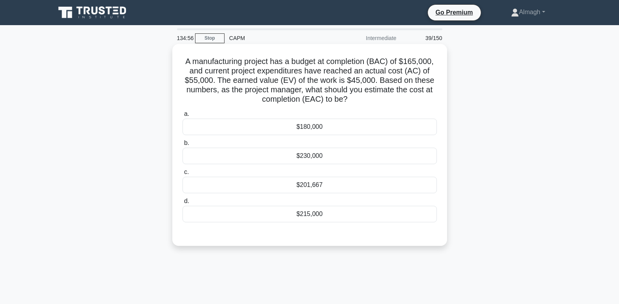
click at [342, 186] on div "$201,667" at bounding box center [310, 185] width 255 height 16
click at [183, 175] on input "c. $201,667" at bounding box center [183, 172] width 0 height 5
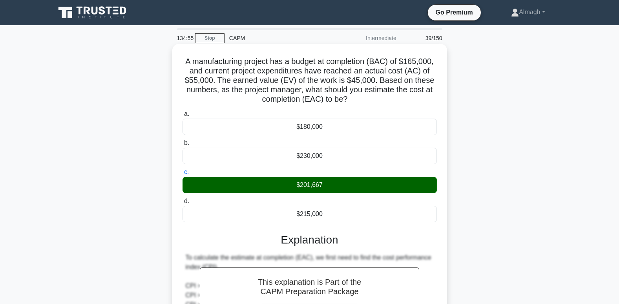
scroll to position [162, 0]
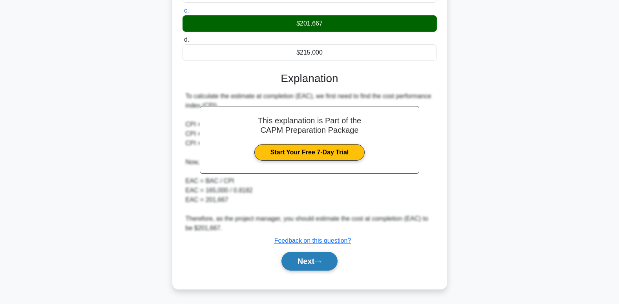
click at [314, 262] on button "Next" at bounding box center [310, 261] width 56 height 19
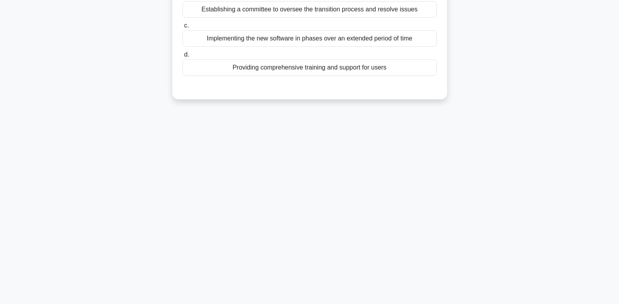
scroll to position [0, 0]
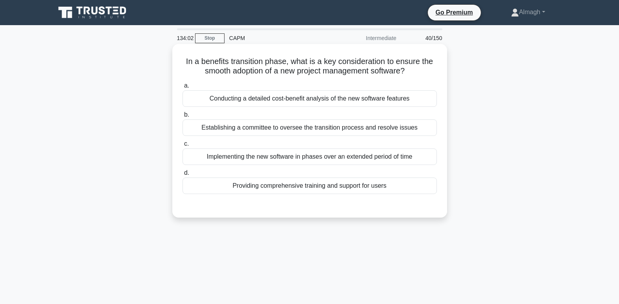
click at [329, 156] on div "Implementing the new software in phases over an extended period of time" at bounding box center [310, 156] width 255 height 16
click at [183, 147] on input "c. Implementing the new software in phases over an extended period of time" at bounding box center [183, 143] width 0 height 5
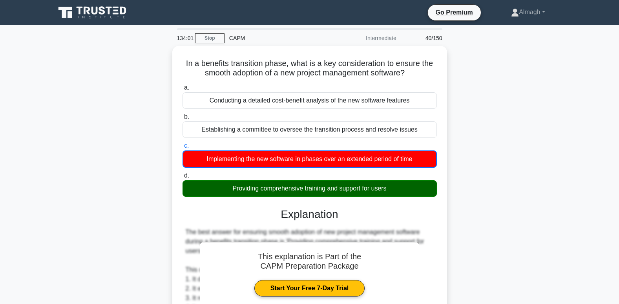
scroll to position [247, 0]
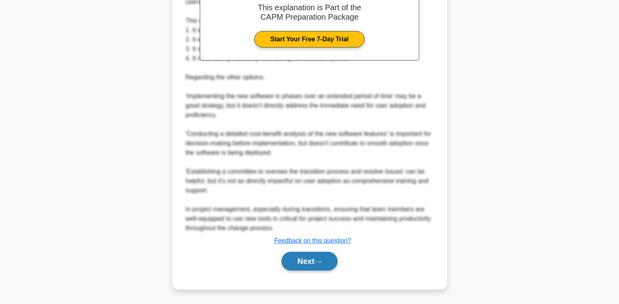
click at [310, 266] on button "Next" at bounding box center [310, 261] width 56 height 19
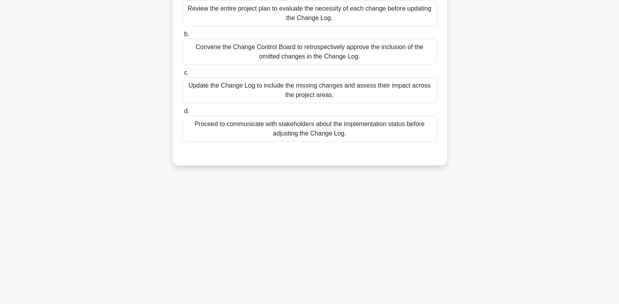
scroll to position [0, 0]
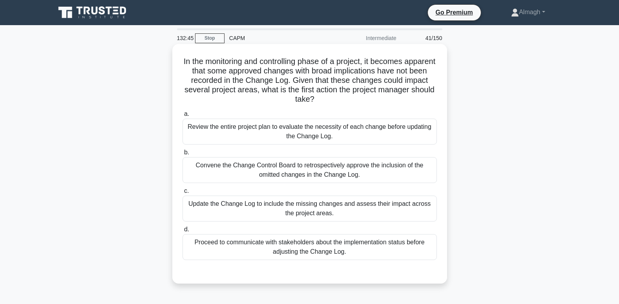
click at [382, 211] on div "Update the Change Log to include the missing changes and assess their impact ac…" at bounding box center [310, 209] width 255 height 26
click at [183, 194] on input "c. Update the Change Log to include the missing changes and assess their impact…" at bounding box center [183, 191] width 0 height 5
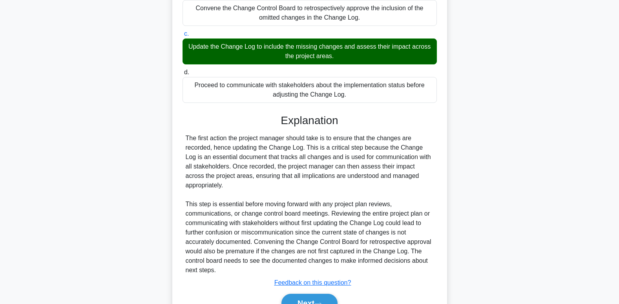
scroll to position [190, 0]
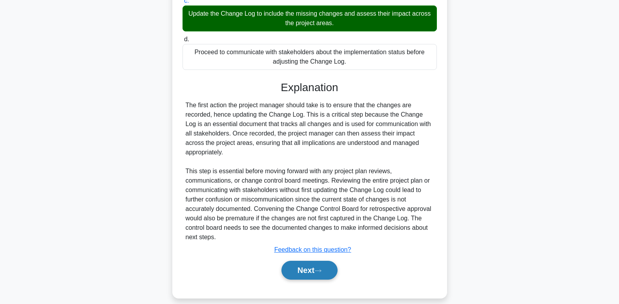
click at [327, 261] on button "Next" at bounding box center [310, 270] width 56 height 19
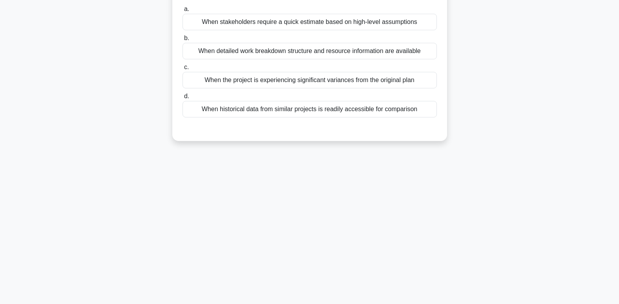
scroll to position [0, 0]
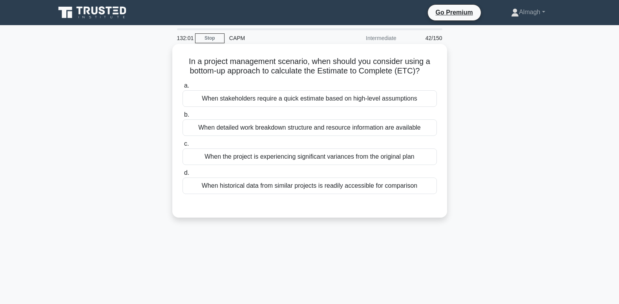
click at [227, 131] on div "When detailed work breakdown structure and resource information are available" at bounding box center [310, 127] width 255 height 16
click at [183, 117] on input "b. When detailed work breakdown structure and resource information are available" at bounding box center [183, 114] width 0 height 5
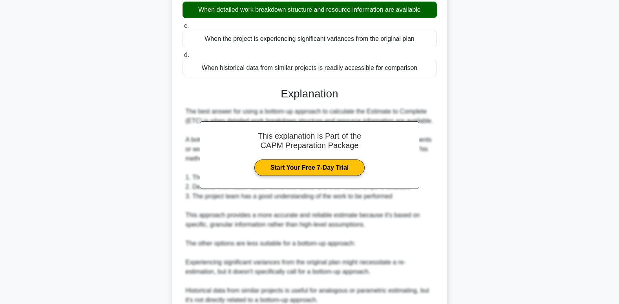
scroll to position [196, 0]
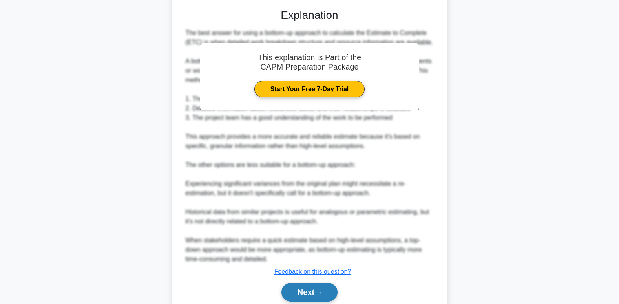
drag, startPoint x: 317, startPoint y: 284, endPoint x: 314, endPoint y: 294, distance: 10.6
click at [314, 294] on button "Next" at bounding box center [310, 292] width 56 height 19
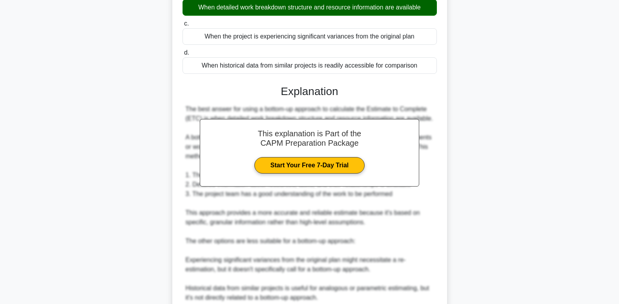
click at [314, 294] on div "131:59 Stop CAPM Intermediate 43/150 In a project management scenario, when sho…" at bounding box center [310, 158] width 519 height 500
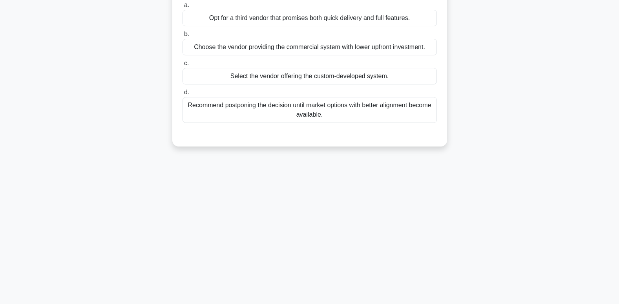
scroll to position [0, 0]
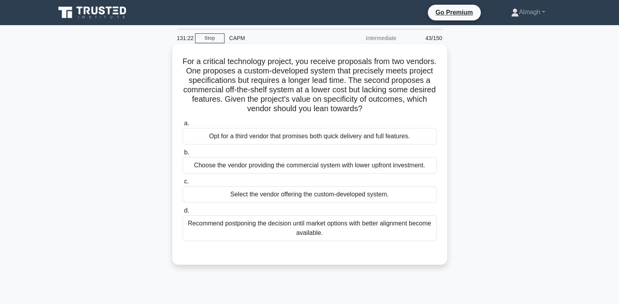
click at [253, 194] on div "Select the vendor offering the custom-developed system." at bounding box center [310, 194] width 255 height 16
click at [183, 184] on input "c. Select the vendor offering the custom-developed system." at bounding box center [183, 181] width 0 height 5
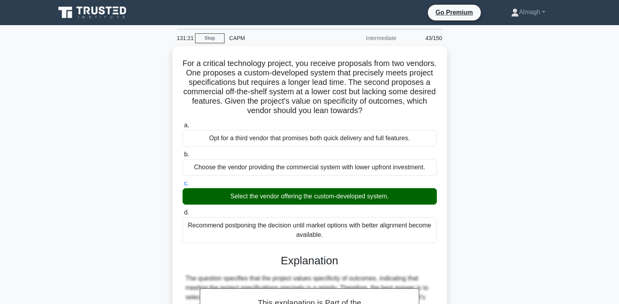
scroll to position [162, 0]
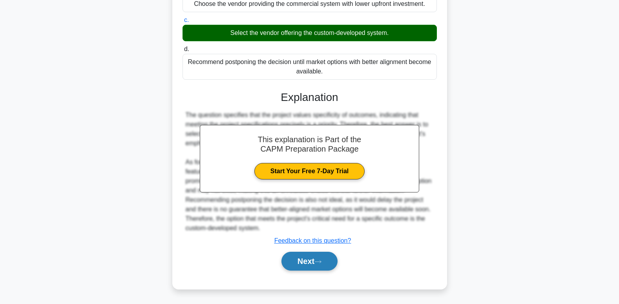
click at [331, 261] on button "Next" at bounding box center [310, 261] width 56 height 19
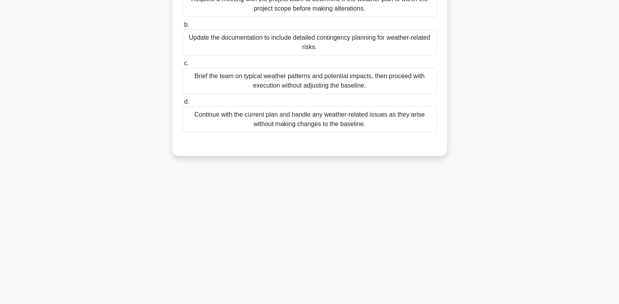
scroll to position [0, 0]
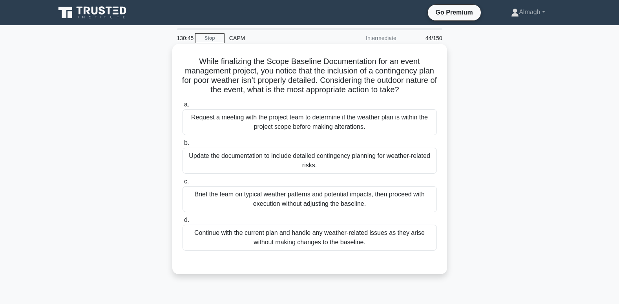
click at [289, 160] on div "Update the documentation to include detailed contingency planning for weather-r…" at bounding box center [310, 161] width 255 height 26
click at [183, 146] on input "b. Update the documentation to include detailed contingency planning for weathe…" at bounding box center [183, 143] width 0 height 5
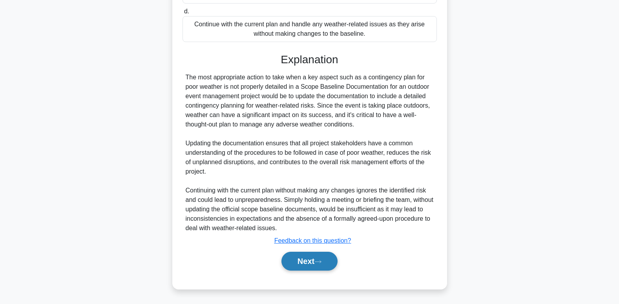
click at [315, 263] on button "Next" at bounding box center [310, 261] width 56 height 19
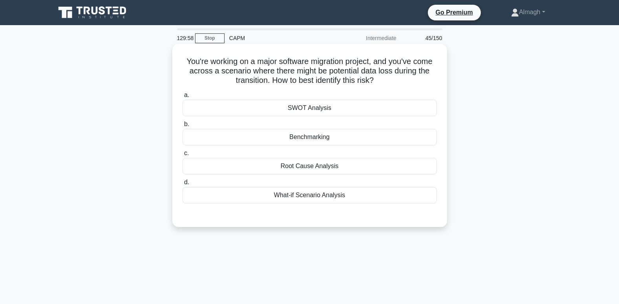
click at [288, 107] on div "SWOT Analysis" at bounding box center [310, 108] width 255 height 16
click at [183, 98] on input "a. SWOT Analysis" at bounding box center [183, 95] width 0 height 5
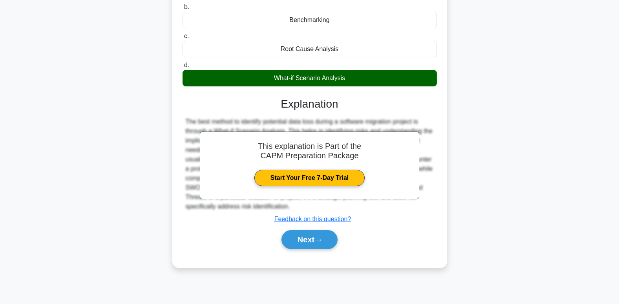
scroll to position [120, 0]
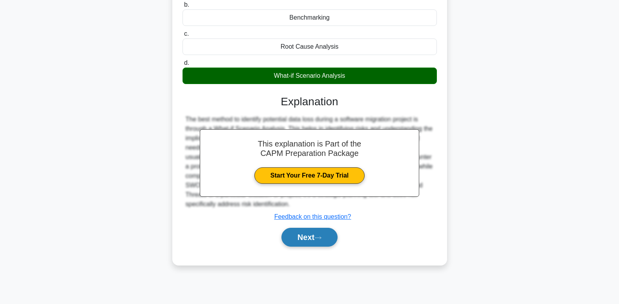
click at [313, 239] on button "Next" at bounding box center [310, 237] width 56 height 19
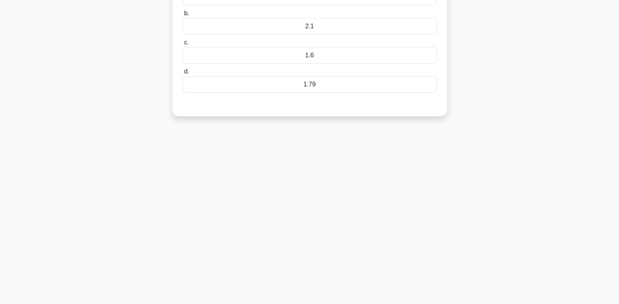
scroll to position [0, 0]
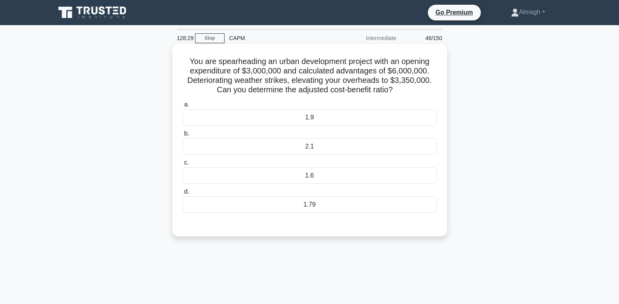
click at [303, 197] on div "1.79" at bounding box center [310, 204] width 255 height 16
click at [183, 194] on input "d. 1.79" at bounding box center [183, 191] width 0 height 5
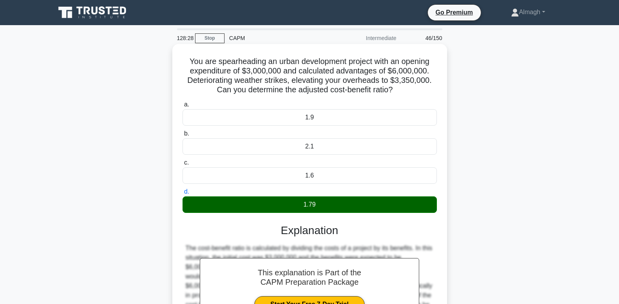
scroll to position [120, 0]
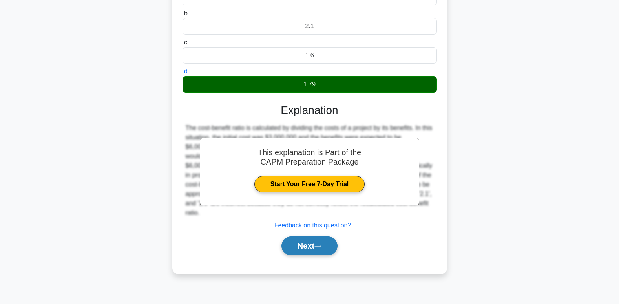
click at [317, 246] on button "Next" at bounding box center [310, 245] width 56 height 19
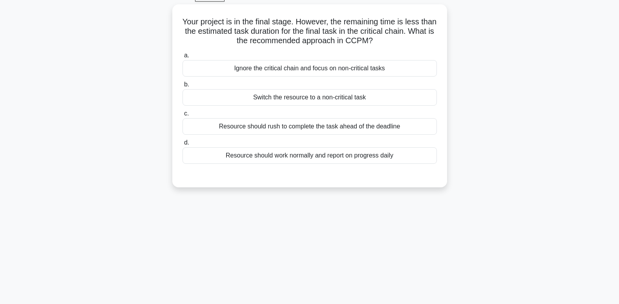
scroll to position [0, 0]
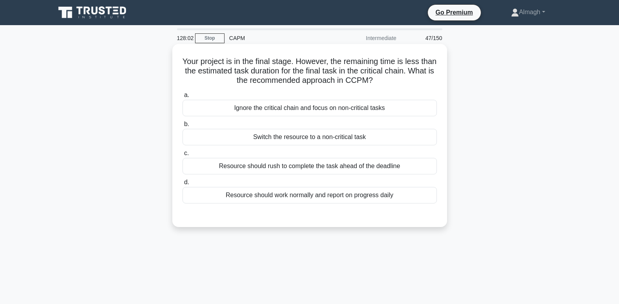
click at [273, 172] on div "Resource should rush to complete the task ahead of the deadline" at bounding box center [310, 166] width 255 height 16
click at [183, 156] on input "c. Resource should rush to complete the task ahead of the deadline" at bounding box center [183, 153] width 0 height 5
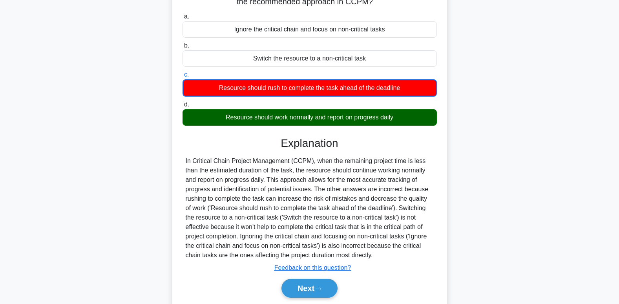
scroll to position [118, 0]
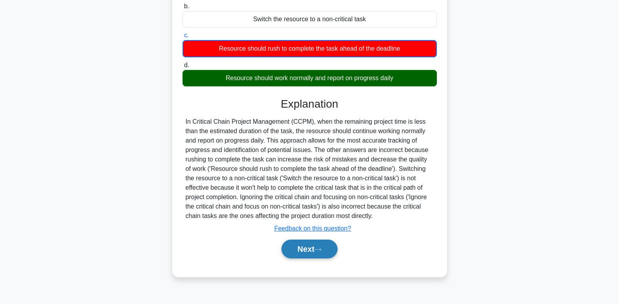
click at [305, 242] on button "Next" at bounding box center [310, 249] width 56 height 19
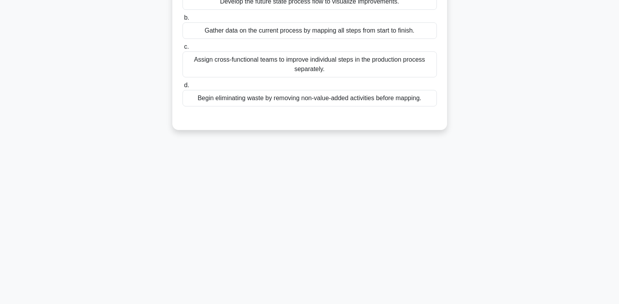
scroll to position [0, 0]
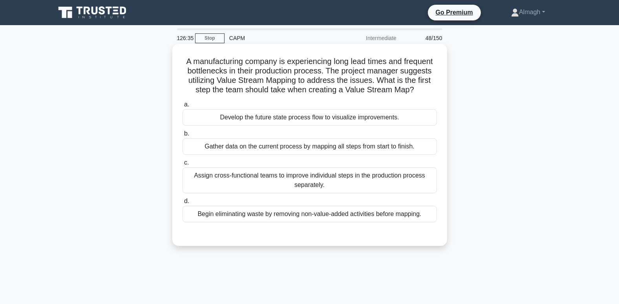
click at [275, 143] on div "Gather data on the current process by mapping all steps from start to finish." at bounding box center [310, 146] width 255 height 16
click at [183, 136] on input "b. Gather data on the current process by mapping all steps from start to finish." at bounding box center [183, 133] width 0 height 5
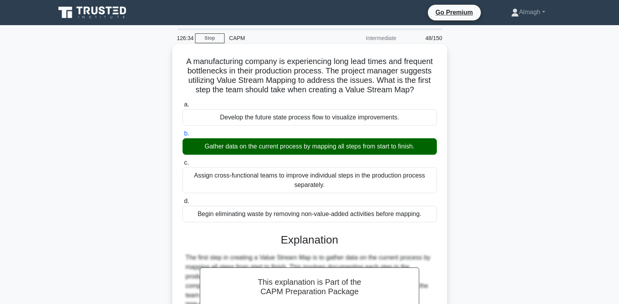
scroll to position [120, 0]
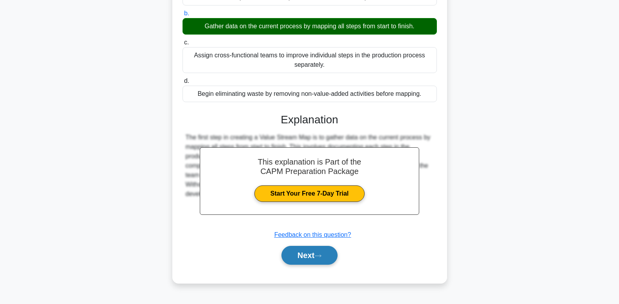
click at [304, 260] on button "Next" at bounding box center [310, 255] width 56 height 19
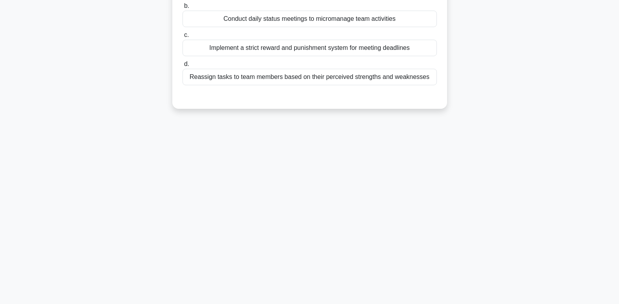
scroll to position [0, 0]
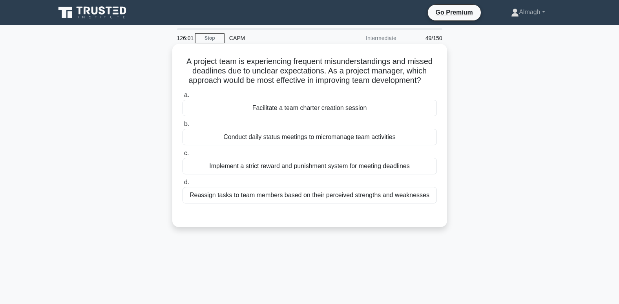
click at [370, 193] on div "Reassign tasks to team members based on their perceived strengths and weaknesses" at bounding box center [310, 195] width 255 height 16
click at [183, 185] on input "d. Reassign tasks to team members based on their perceived strengths and weakne…" at bounding box center [183, 182] width 0 height 5
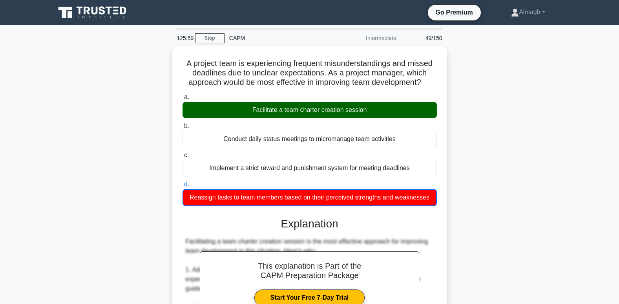
scroll to position [275, 0]
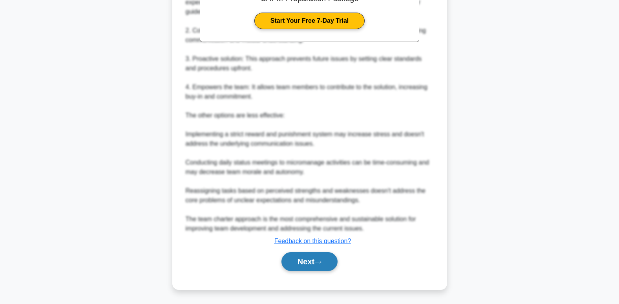
click at [310, 260] on button "Next" at bounding box center [310, 261] width 56 height 19
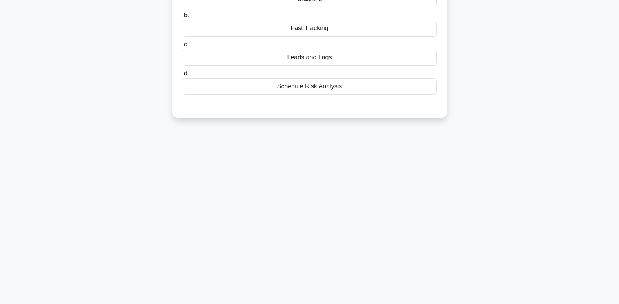
scroll to position [0, 0]
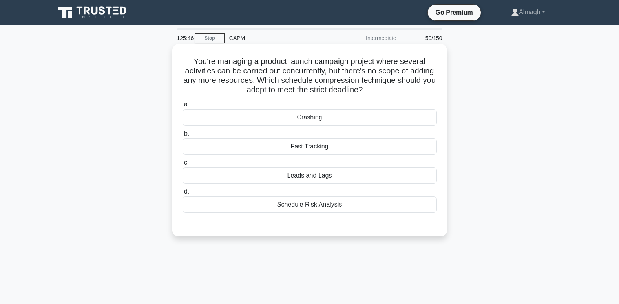
click at [276, 148] on div "Fast Tracking" at bounding box center [310, 146] width 255 height 16
click at [183, 136] on input "b. Fast Tracking" at bounding box center [183, 133] width 0 height 5
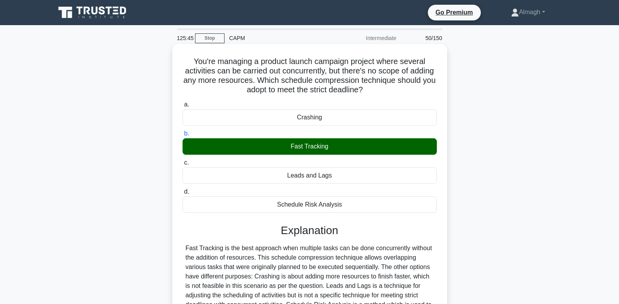
scroll to position [120, 0]
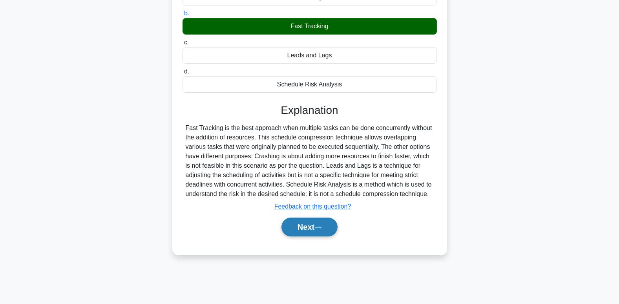
click at [324, 234] on button "Next" at bounding box center [310, 227] width 56 height 19
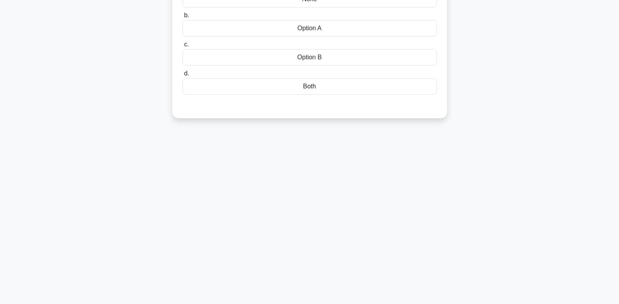
scroll to position [0, 0]
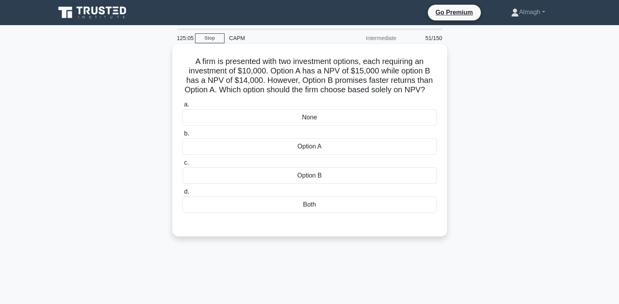
click at [328, 181] on div "Option B" at bounding box center [310, 175] width 255 height 16
click at [183, 165] on input "c. Option B" at bounding box center [183, 162] width 0 height 5
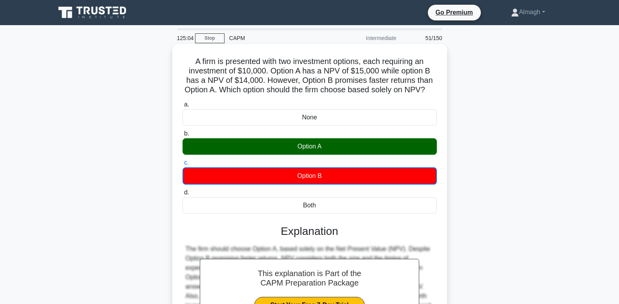
scroll to position [120, 0]
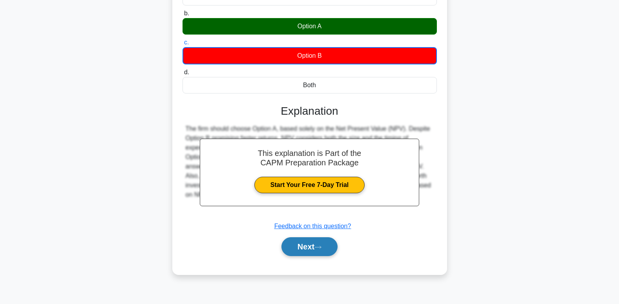
click at [295, 255] on button "Next" at bounding box center [310, 246] width 56 height 19
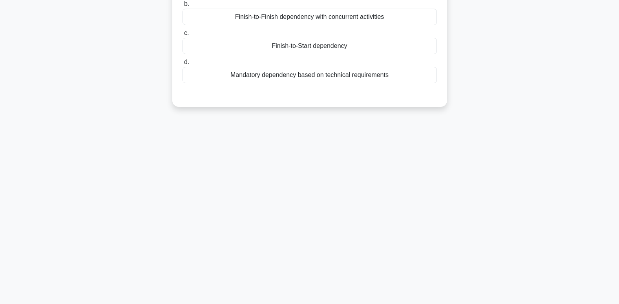
scroll to position [0, 0]
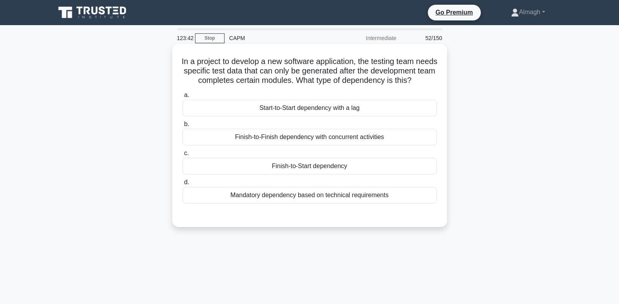
click at [314, 174] on div "Finish-to-Start dependency" at bounding box center [310, 166] width 255 height 16
click at [183, 156] on input "c. Finish-to-Start dependency" at bounding box center [183, 153] width 0 height 5
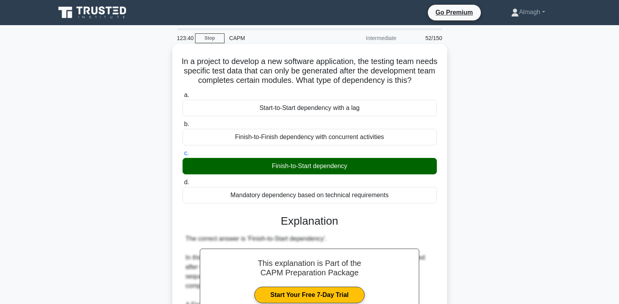
scroll to position [237, 0]
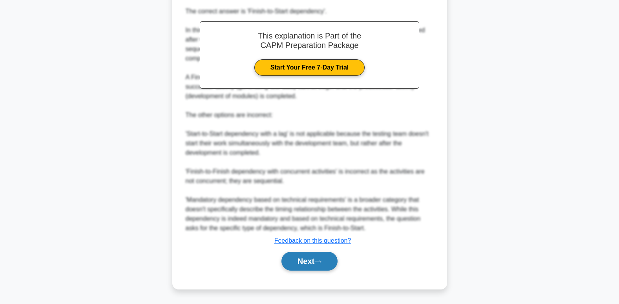
click at [314, 266] on button "Next" at bounding box center [310, 261] width 56 height 19
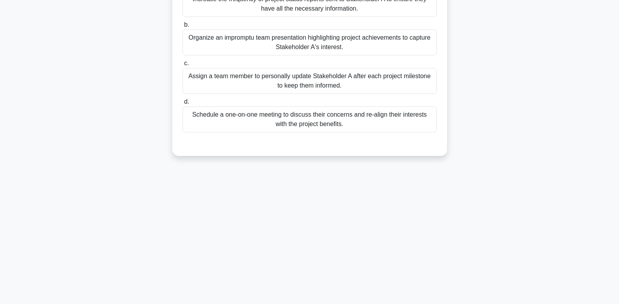
scroll to position [0, 0]
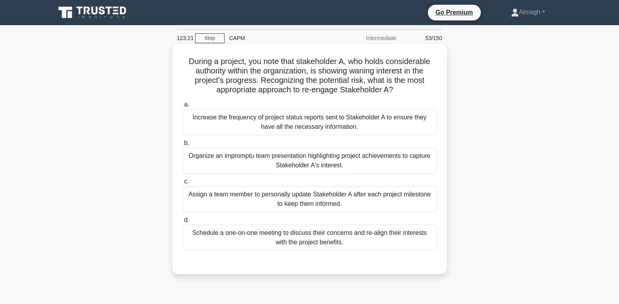
click at [340, 239] on div "Schedule a one-on-one meeting to discuss their concerns and re-align their inte…" at bounding box center [310, 238] width 255 height 26
click at [183, 223] on input "d. Schedule a one-on-one meeting to discuss their concerns and re-align their i…" at bounding box center [183, 220] width 0 height 5
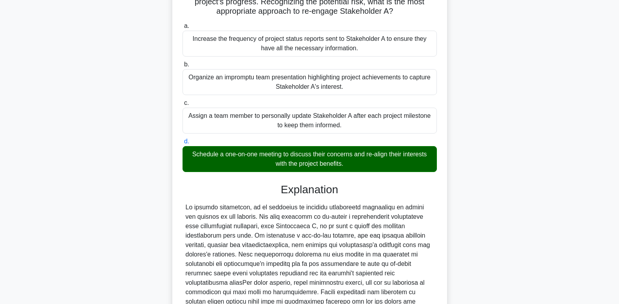
scroll to position [218, 0]
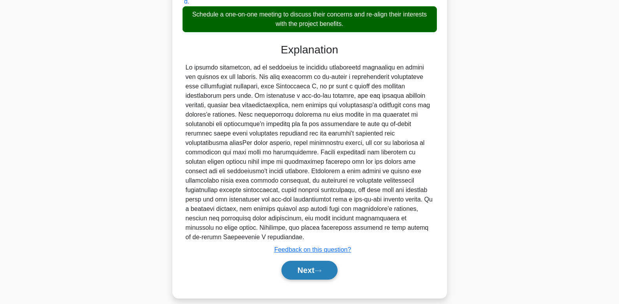
click at [297, 261] on button "Next" at bounding box center [310, 270] width 56 height 19
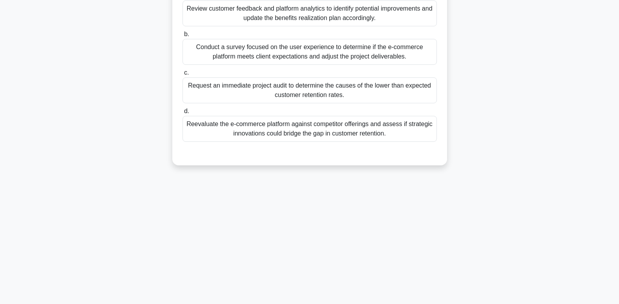
scroll to position [0, 0]
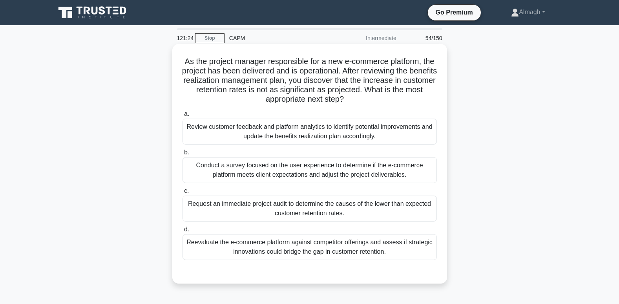
click at [261, 129] on div "Review customer feedback and platform analytics to identify potential improveme…" at bounding box center [310, 132] width 255 height 26
click at [183, 117] on input "a. Review customer feedback and platform analytics to identify potential improv…" at bounding box center [183, 114] width 0 height 5
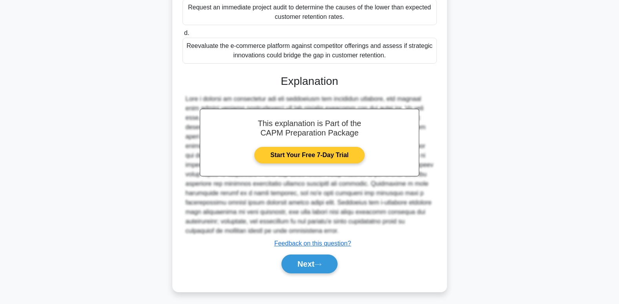
scroll to position [200, 0]
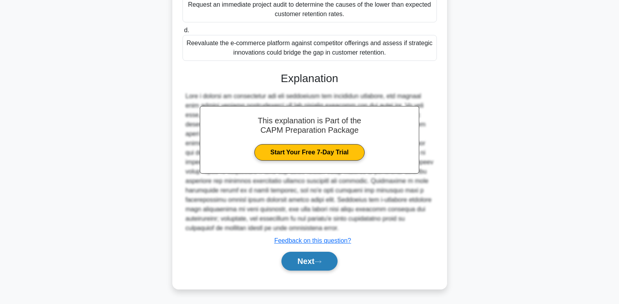
click at [300, 270] on button "Next" at bounding box center [310, 261] width 56 height 19
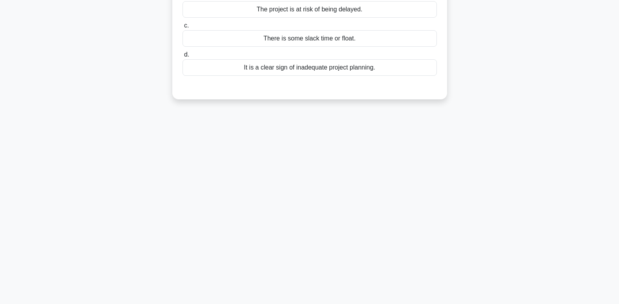
scroll to position [0, 0]
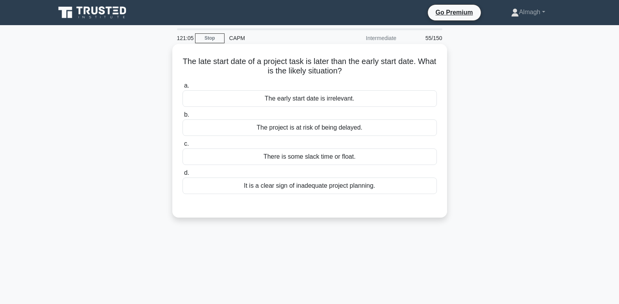
click at [308, 133] on div "The project is at risk of being delayed." at bounding box center [310, 127] width 255 height 16
click at [183, 117] on input "b. The project is at risk of being delayed." at bounding box center [183, 114] width 0 height 5
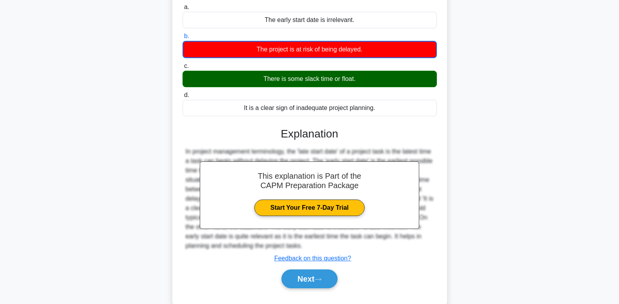
scroll to position [120, 0]
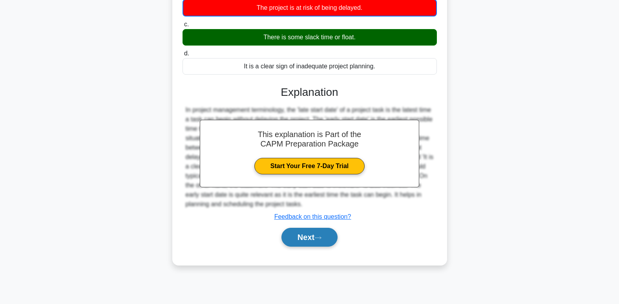
click at [307, 234] on button "Next" at bounding box center [310, 237] width 56 height 19
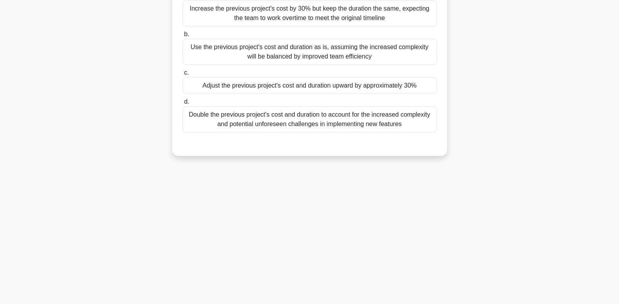
scroll to position [0, 0]
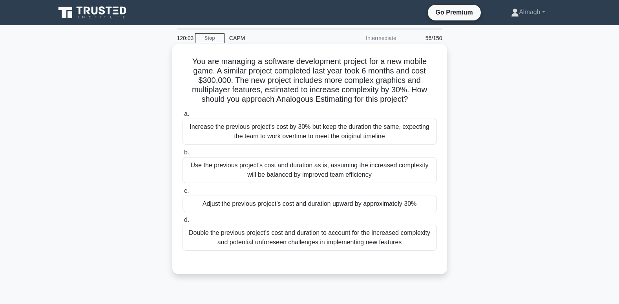
click at [280, 214] on div "a. Increase the previous project's cost by 30% but keep the duration the same, …" at bounding box center [310, 180] width 264 height 145
click at [291, 203] on div "Adjust the previous project's cost and duration upward by approximately 30%" at bounding box center [310, 204] width 255 height 16
click at [183, 194] on input "c. Adjust the previous project's cost and duration upward by approximately 30%" at bounding box center [183, 191] width 0 height 5
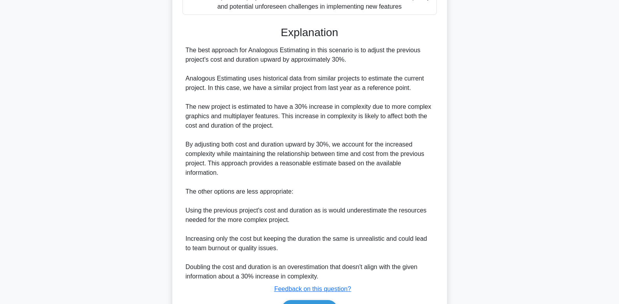
scroll to position [284, 0]
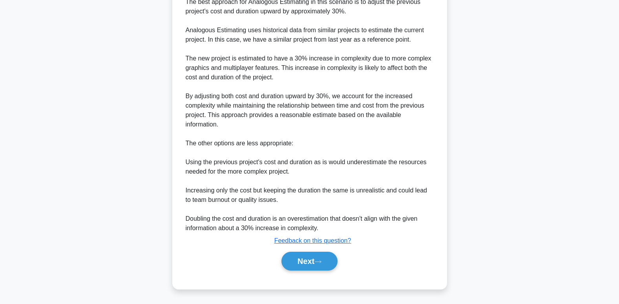
click at [313, 276] on div "a. Increase the previous project's cost by 30% but keep the duration the same, …" at bounding box center [310, 52] width 256 height 456
click at [315, 261] on button "Next" at bounding box center [310, 261] width 56 height 19
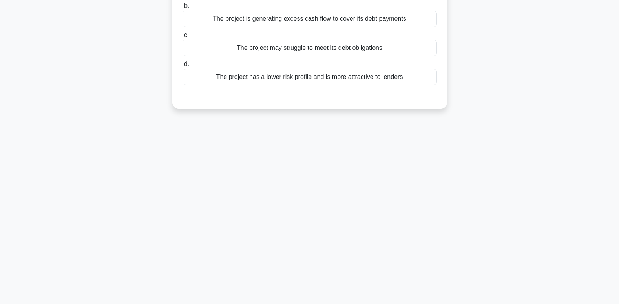
scroll to position [0, 0]
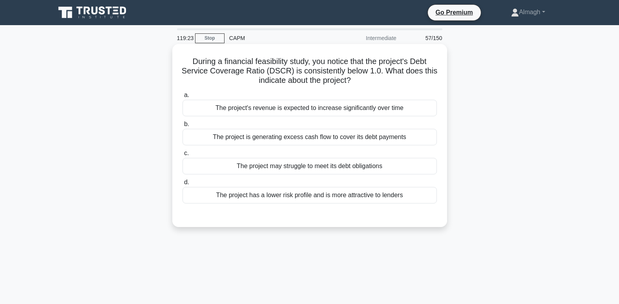
click at [330, 137] on div "The project is generating excess cash flow to cover its debt payments" at bounding box center [310, 137] width 255 height 16
click at [183, 127] on input "b. The project is generating excess cash flow to cover its debt payments" at bounding box center [183, 124] width 0 height 5
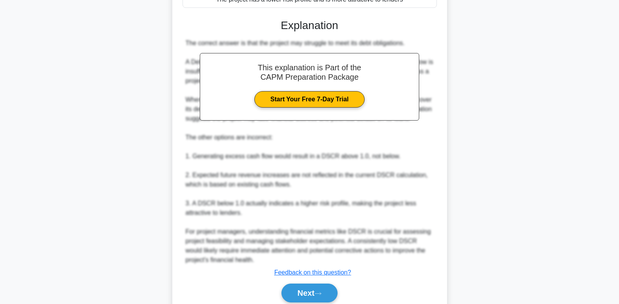
scroll to position [229, 0]
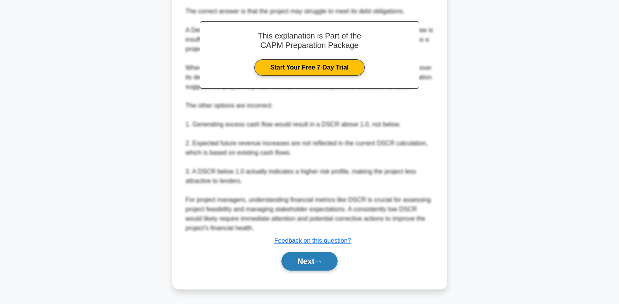
click at [319, 253] on button "Next" at bounding box center [310, 261] width 56 height 19
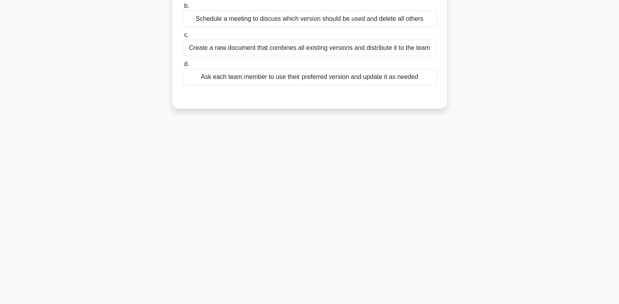
scroll to position [2, 0]
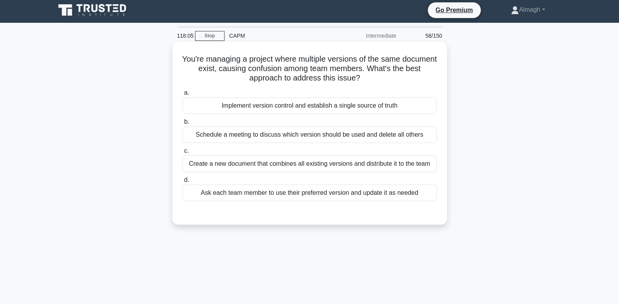
click at [338, 97] on label "a. Implement version control and establish a single source of truth" at bounding box center [310, 101] width 255 height 26
click at [183, 95] on input "a. Implement version control and establish a single source of truth" at bounding box center [183, 92] width 0 height 5
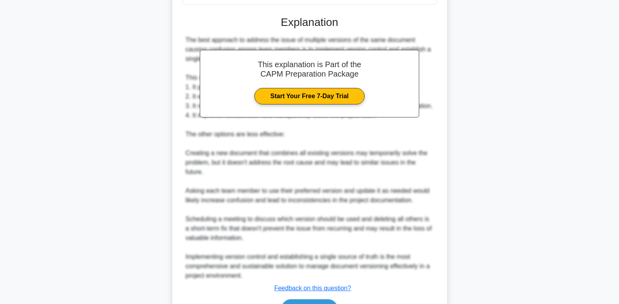
scroll to position [256, 0]
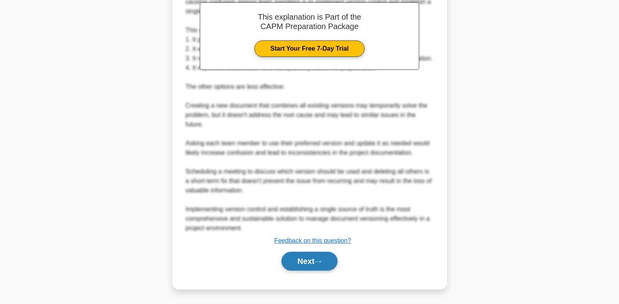
drag, startPoint x: 320, startPoint y: 261, endPoint x: 315, endPoint y: 262, distance: 5.7
click at [315, 262] on button "Next" at bounding box center [310, 261] width 56 height 19
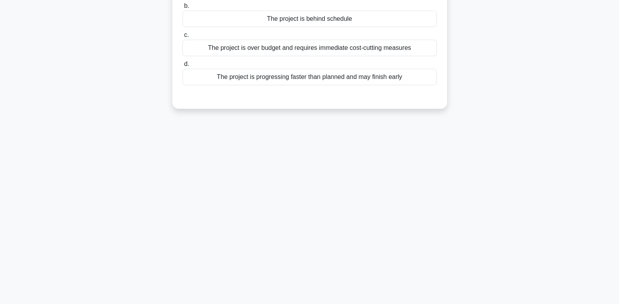
scroll to position [0, 0]
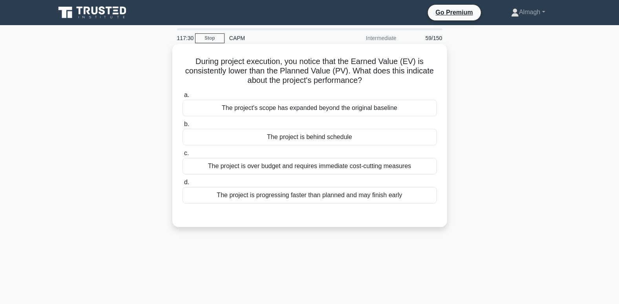
click at [363, 137] on div "The project is behind schedule" at bounding box center [310, 137] width 255 height 16
click at [183, 127] on input "b. The project is behind schedule" at bounding box center [183, 124] width 0 height 5
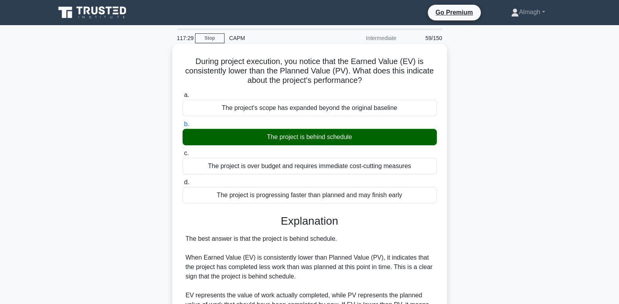
scroll to position [200, 0]
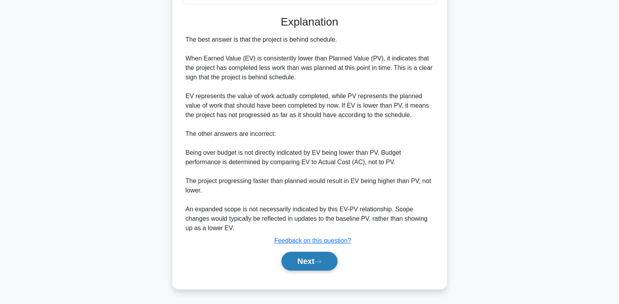
click at [327, 262] on button "Next" at bounding box center [310, 261] width 56 height 19
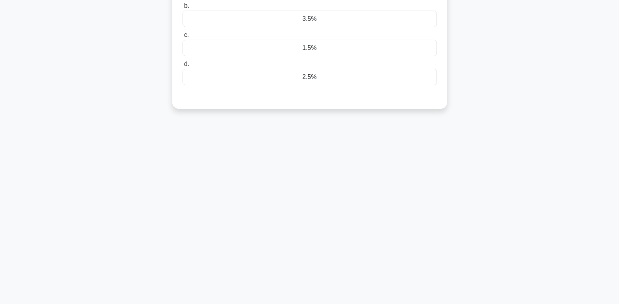
scroll to position [0, 0]
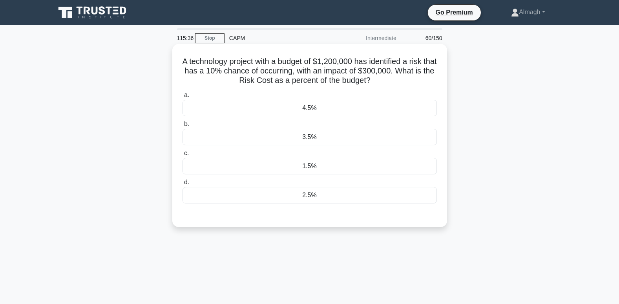
click at [297, 146] on div "a. 4.5% b. 3.5% c." at bounding box center [310, 147] width 264 height 116
click at [300, 141] on div "3.5%" at bounding box center [310, 137] width 255 height 16
click at [183, 127] on input "b. 3.5%" at bounding box center [183, 124] width 0 height 5
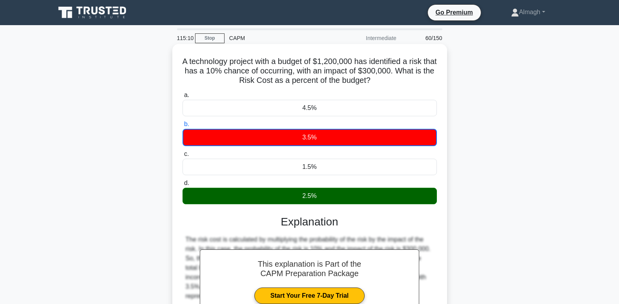
scroll to position [120, 0]
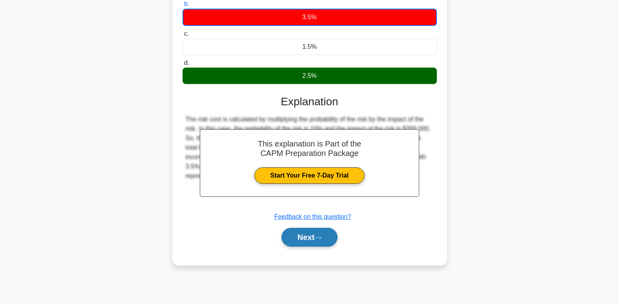
click at [322, 238] on icon at bounding box center [318, 238] width 7 height 4
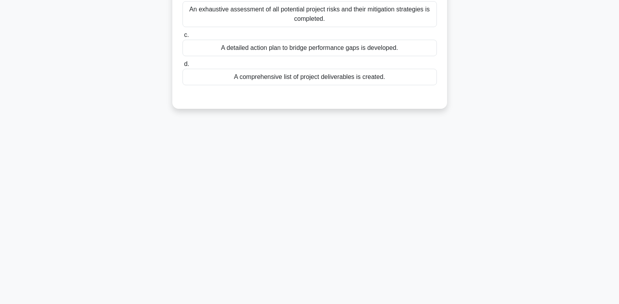
scroll to position [0, 0]
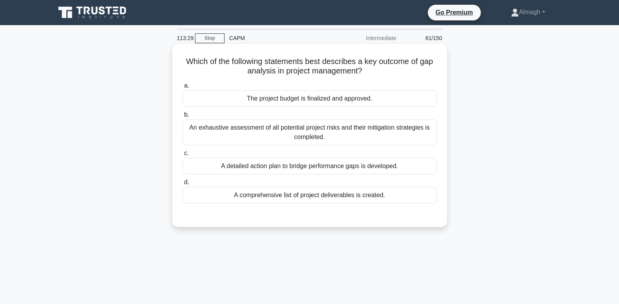
click at [418, 166] on div "A detailed action plan to bridge performance gaps is developed." at bounding box center [310, 166] width 255 height 16
click at [183, 156] on input "c. A detailed action plan to bridge performance gaps is developed." at bounding box center [183, 153] width 0 height 5
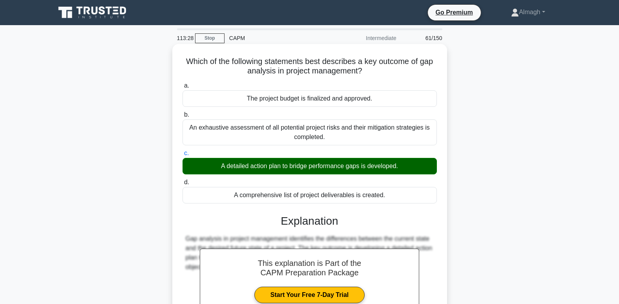
scroll to position [120, 0]
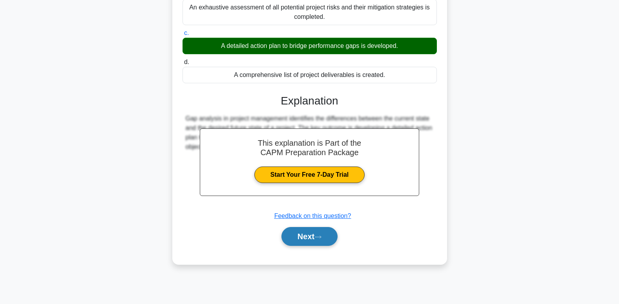
click at [317, 240] on button "Next" at bounding box center [310, 236] width 56 height 19
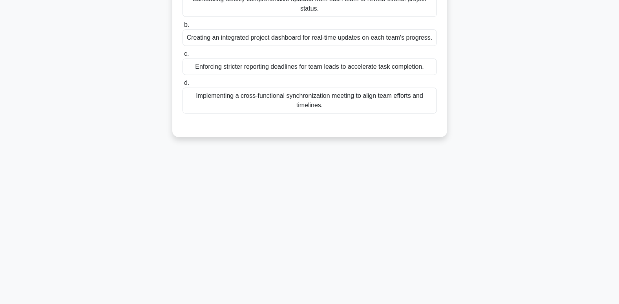
scroll to position [0, 0]
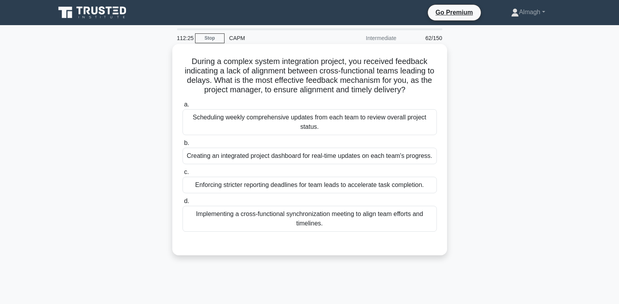
click at [322, 152] on div "Creating an integrated project dashboard for real-time updates on each team's p…" at bounding box center [310, 156] width 255 height 16
click at [183, 146] on input "b. Creating an integrated project dashboard for real-time updates on each team'…" at bounding box center [183, 143] width 0 height 5
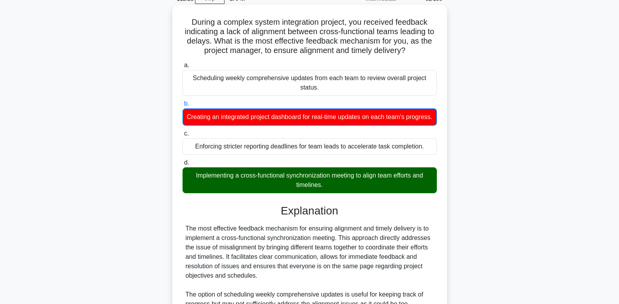
scroll to position [181, 0]
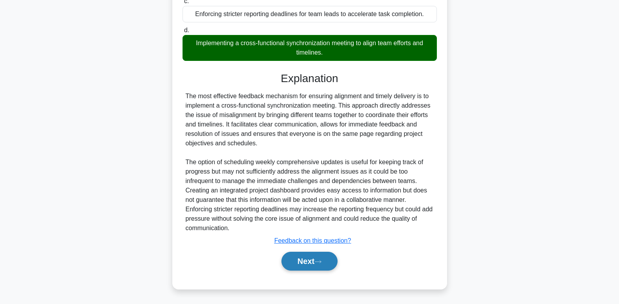
click at [330, 260] on button "Next" at bounding box center [310, 261] width 56 height 19
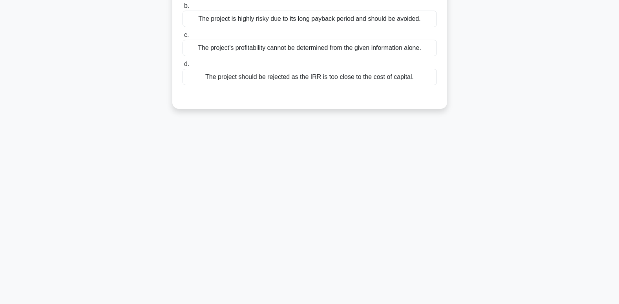
scroll to position [2, 0]
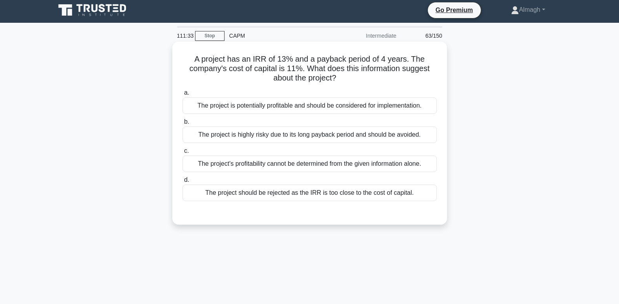
click at [287, 105] on div "The project is potentially profitable and should be considered for implementati…" at bounding box center [310, 105] width 255 height 16
click at [183, 95] on input "a. The project is potentially profitable and should be considered for implement…" at bounding box center [183, 92] width 0 height 5
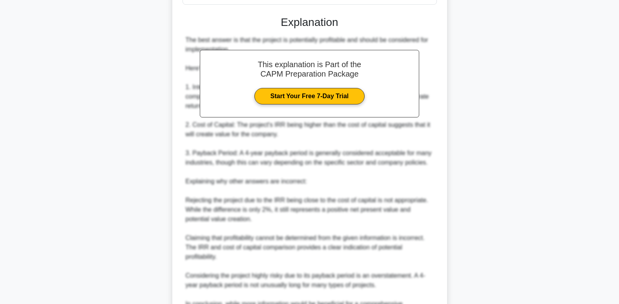
scroll to position [294, 0]
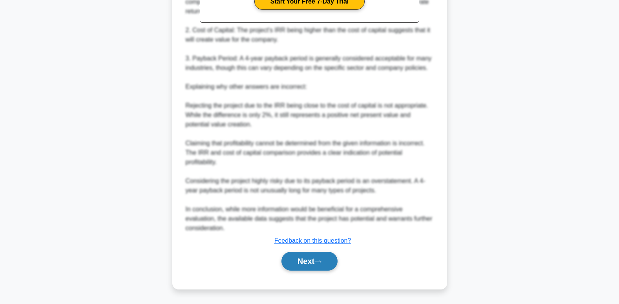
click at [318, 262] on icon at bounding box center [318, 262] width 7 height 4
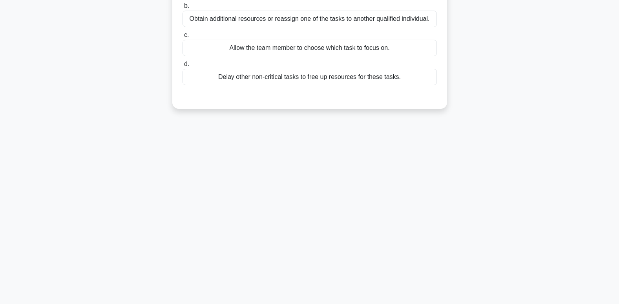
scroll to position [0, 0]
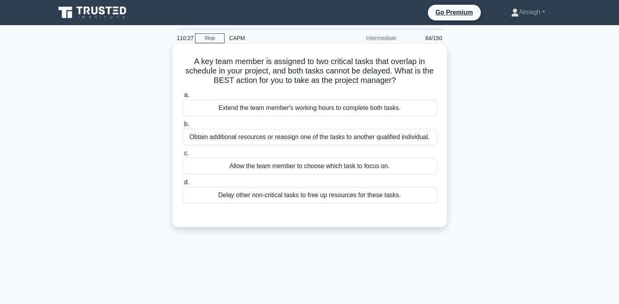
click at [236, 139] on div "Obtain additional resources or reassign one of the tasks to another qualified i…" at bounding box center [310, 137] width 255 height 16
click at [183, 127] on input "b. Obtain additional resources or reassign one of the tasks to another qualifie…" at bounding box center [183, 124] width 0 height 5
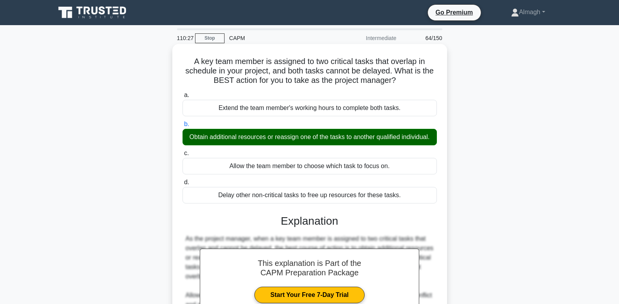
scroll to position [124, 0]
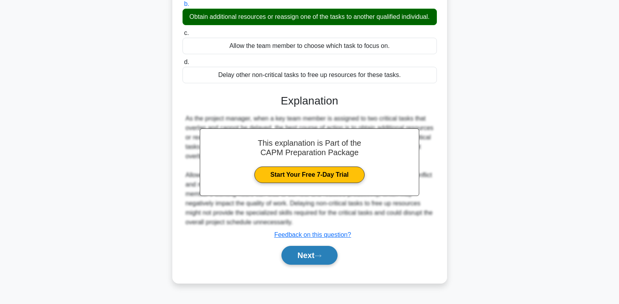
click at [319, 258] on icon at bounding box center [318, 256] width 7 height 4
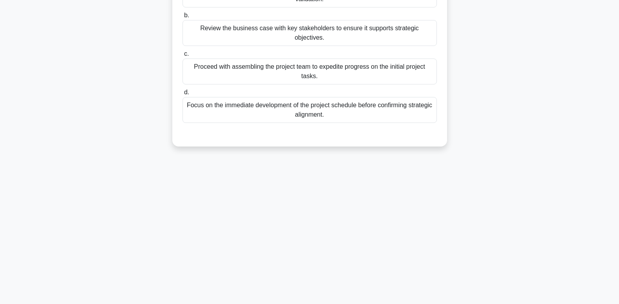
scroll to position [0, 0]
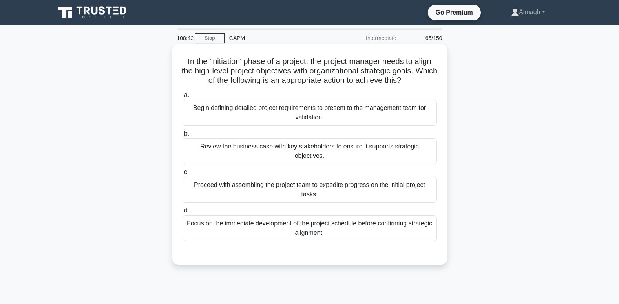
click at [238, 148] on div "Review the business case with key stakeholders to ensure it supports strategic …" at bounding box center [310, 151] width 255 height 26
click at [183, 136] on input "b. Review the business case with key stakeholders to ensure it supports strateg…" at bounding box center [183, 133] width 0 height 5
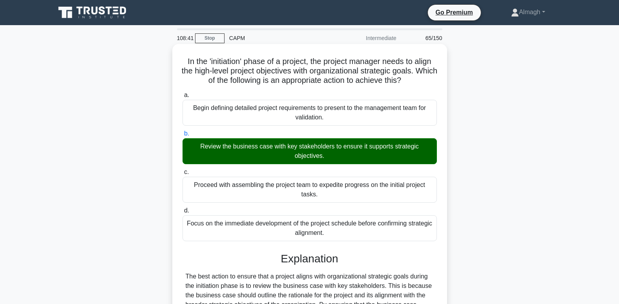
scroll to position [181, 0]
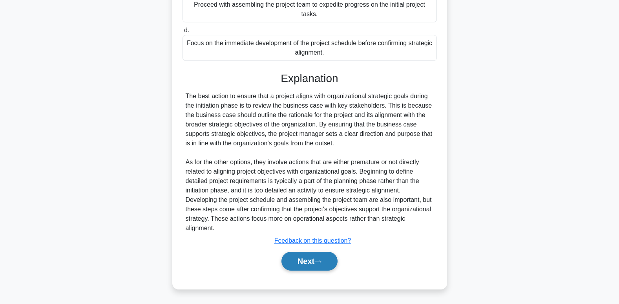
click at [310, 260] on button "Next" at bounding box center [310, 261] width 56 height 19
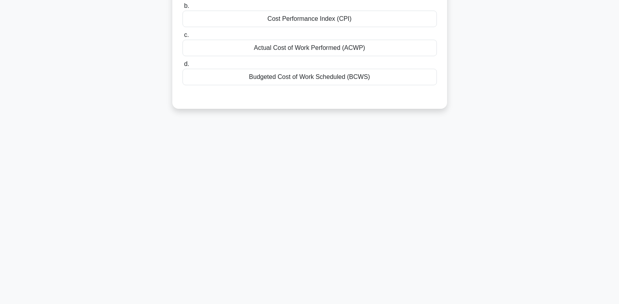
scroll to position [0, 0]
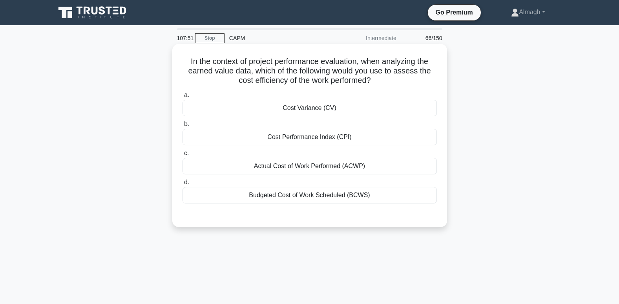
click at [291, 135] on div "Cost Performance Index (CPI)" at bounding box center [310, 137] width 255 height 16
click at [183, 127] on input "b. Cost Performance Index (CPI)" at bounding box center [183, 124] width 0 height 5
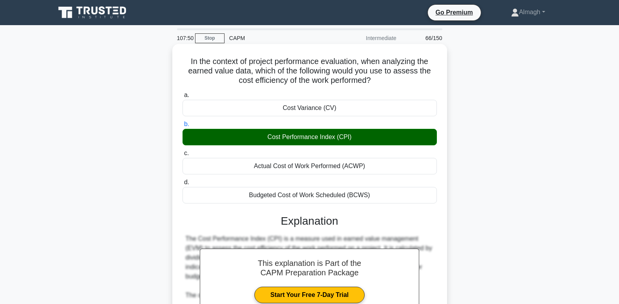
scroll to position [143, 0]
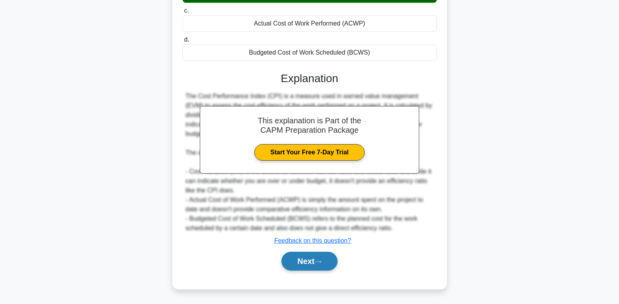
click at [305, 263] on button "Next" at bounding box center [310, 261] width 56 height 19
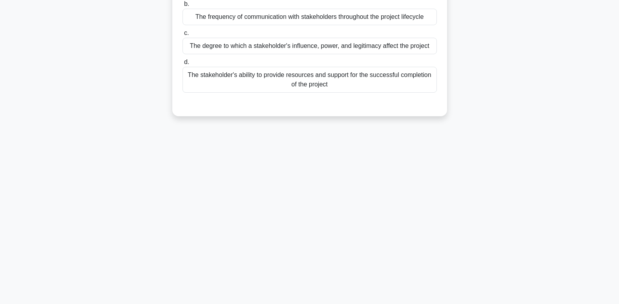
scroll to position [0, 0]
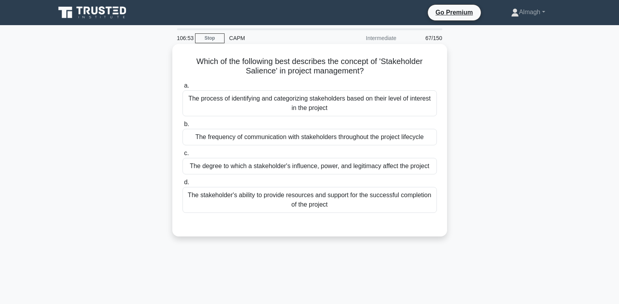
click at [218, 170] on div "The degree to which a stakeholder's influence, power, and legitimacy affect the…" at bounding box center [310, 166] width 255 height 16
click at [183, 156] on input "c. The degree to which a stakeholder's influence, power, and legitimacy affect …" at bounding box center [183, 153] width 0 height 5
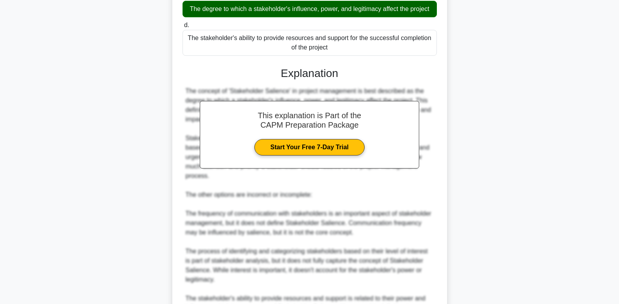
scroll to position [247, 0]
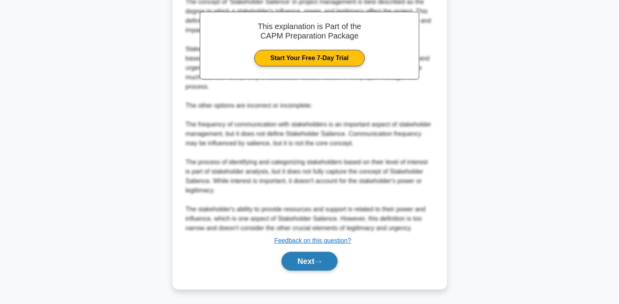
click at [316, 264] on button "Next" at bounding box center [310, 261] width 56 height 19
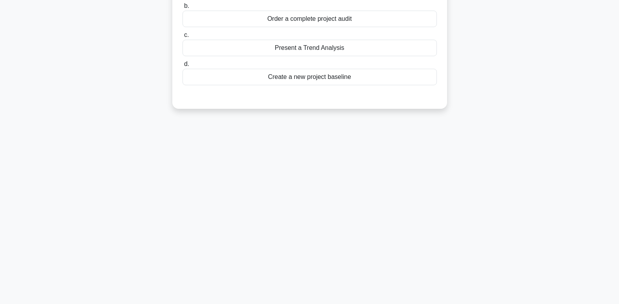
scroll to position [2, 0]
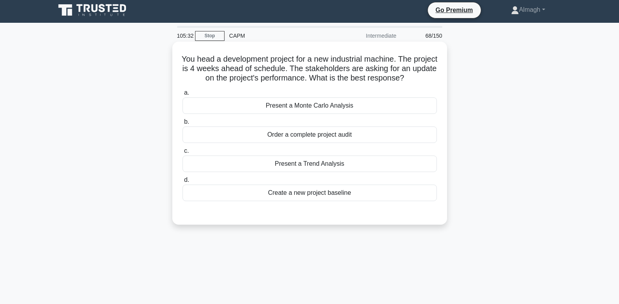
click at [331, 108] on div "Present a Monte Carlo Analysis" at bounding box center [310, 105] width 255 height 16
click at [183, 95] on input "a. Present a Monte Carlo Analysis" at bounding box center [183, 92] width 0 height 5
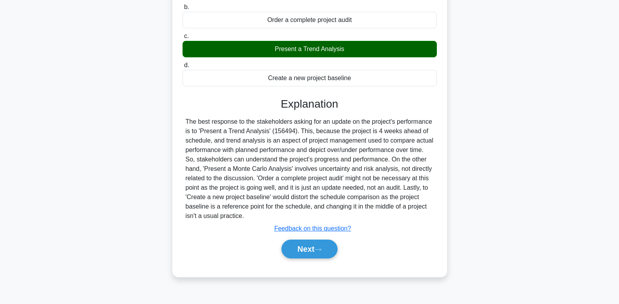
scroll to position [120, 0]
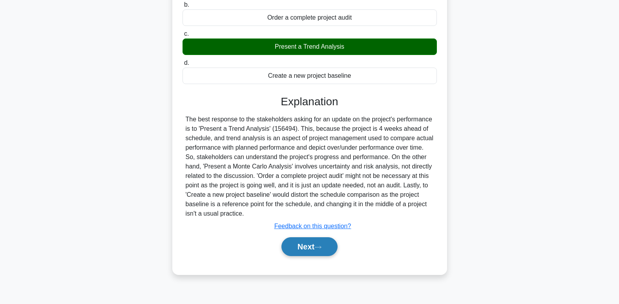
click at [317, 251] on button "Next" at bounding box center [310, 246] width 56 height 19
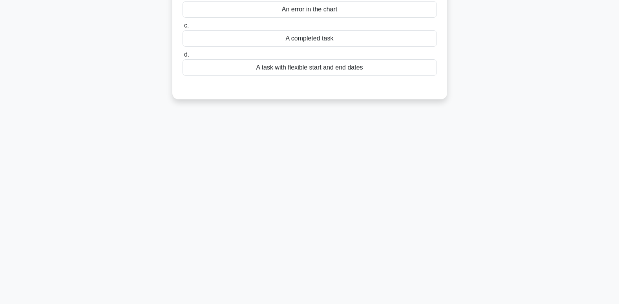
scroll to position [0, 0]
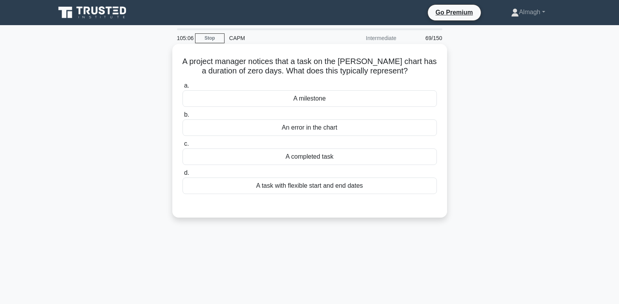
click at [304, 160] on div "A completed task" at bounding box center [310, 156] width 255 height 16
click at [183, 147] on input "c. A completed task" at bounding box center [183, 143] width 0 height 5
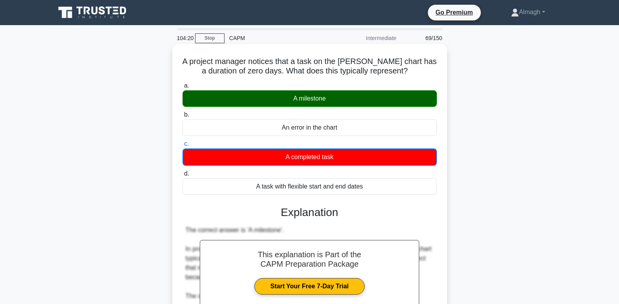
scroll to position [153, 0]
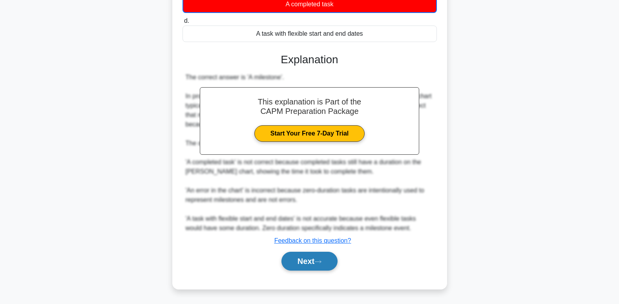
click at [315, 260] on button "Next" at bounding box center [310, 261] width 56 height 19
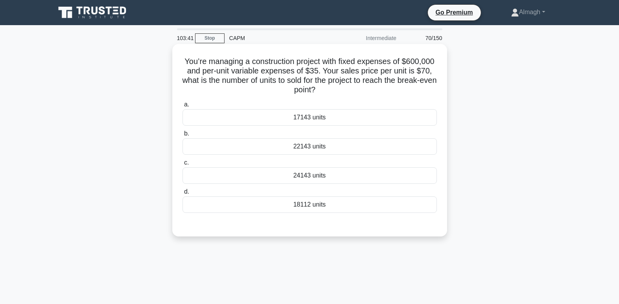
click at [330, 117] on div "17143 units" at bounding box center [310, 117] width 255 height 16
click at [183, 107] on input "a. 17143 units" at bounding box center [183, 104] width 0 height 5
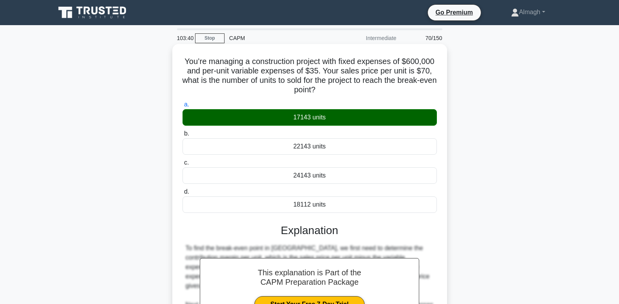
scroll to position [143, 0]
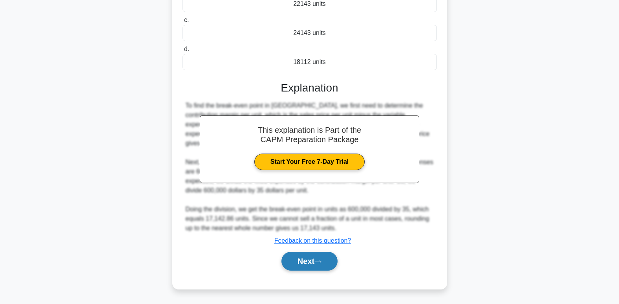
click at [326, 257] on button "Next" at bounding box center [310, 261] width 56 height 19
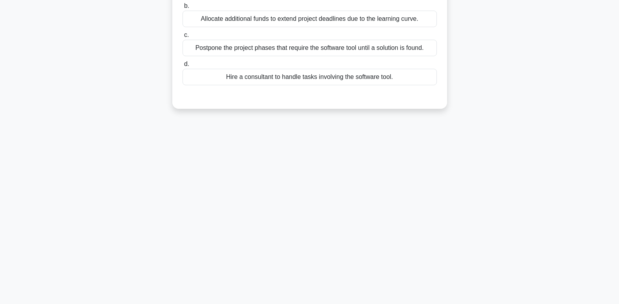
scroll to position [2, 0]
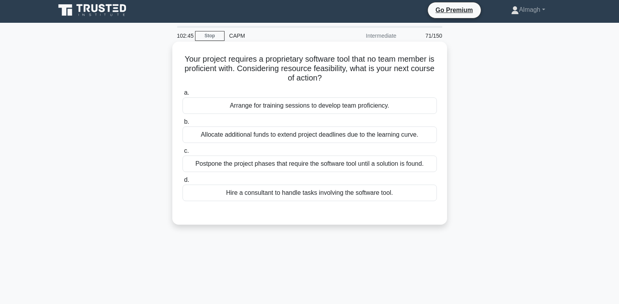
click at [287, 200] on div "Hire a consultant to handle tasks involving the software tool." at bounding box center [310, 193] width 255 height 16
click at [183, 183] on input "d. Hire a consultant to handle tasks involving the software tool." at bounding box center [183, 180] width 0 height 5
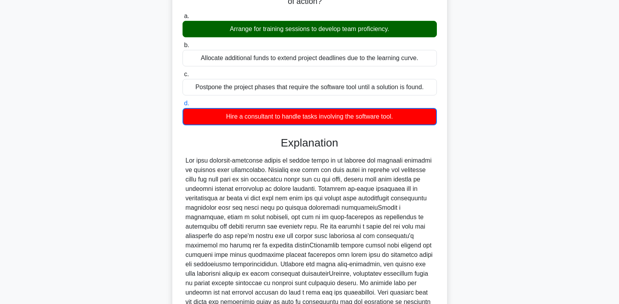
scroll to position [191, 0]
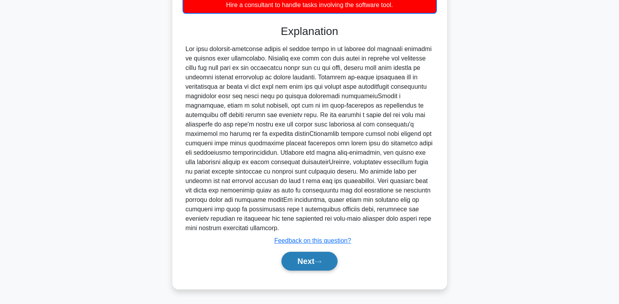
click at [322, 262] on icon at bounding box center [318, 262] width 7 height 4
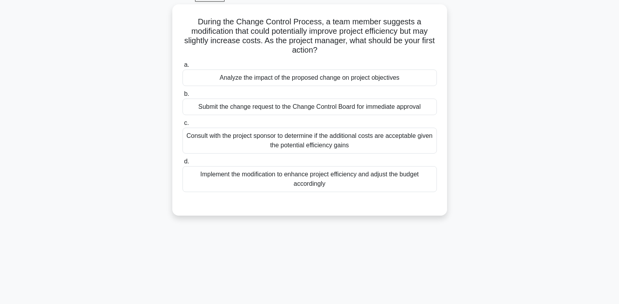
scroll to position [0, 0]
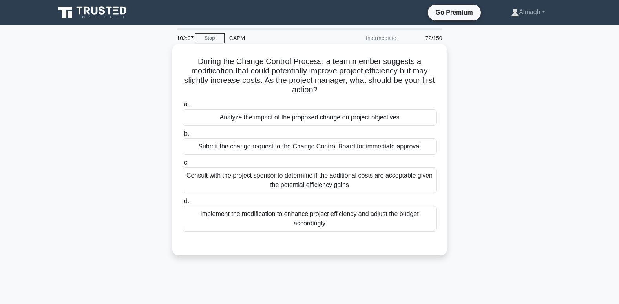
click at [261, 121] on div "Analyze the impact of the proposed change on project objectives" at bounding box center [310, 117] width 255 height 16
click at [183, 107] on input "a. Analyze the impact of the proposed change on project objectives" at bounding box center [183, 104] width 0 height 5
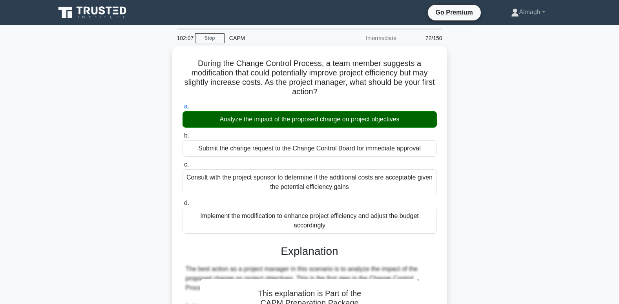
scroll to position [236, 0]
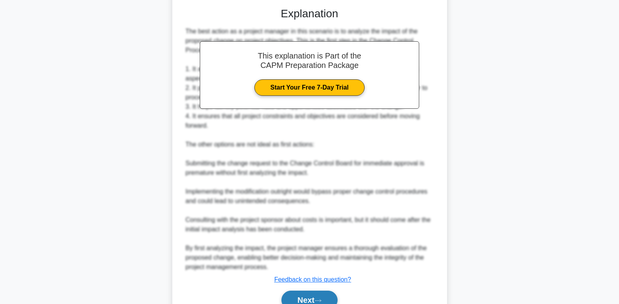
click at [302, 299] on button "Next" at bounding box center [310, 300] width 56 height 19
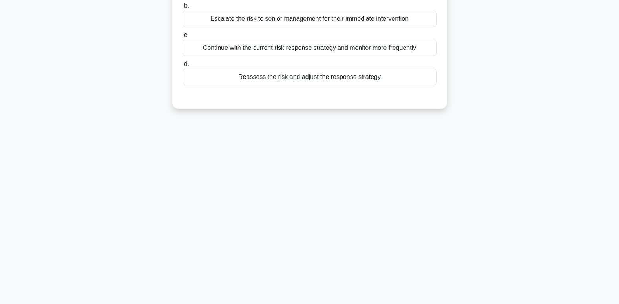
scroll to position [2, 0]
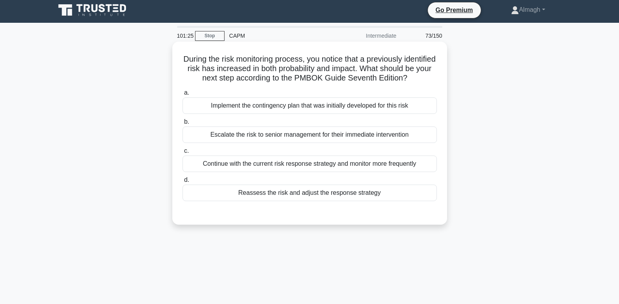
click at [355, 172] on div "Continue with the current risk response strategy and monitor more frequently" at bounding box center [310, 164] width 255 height 16
click at [183, 154] on input "c. Continue with the current risk response strategy and monitor more frequently" at bounding box center [183, 150] width 0 height 5
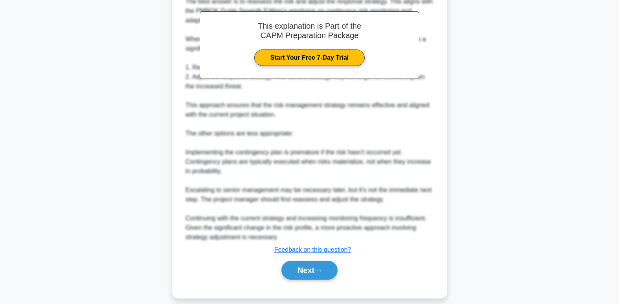
scroll to position [257, 0]
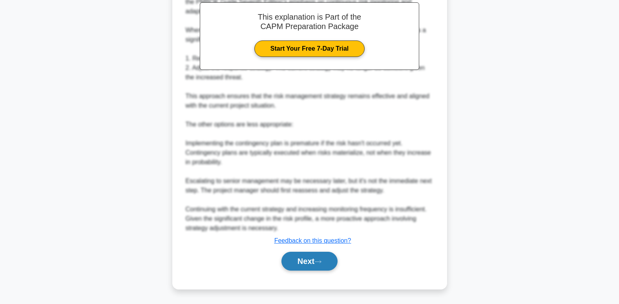
click at [328, 265] on button "Next" at bounding box center [310, 261] width 56 height 19
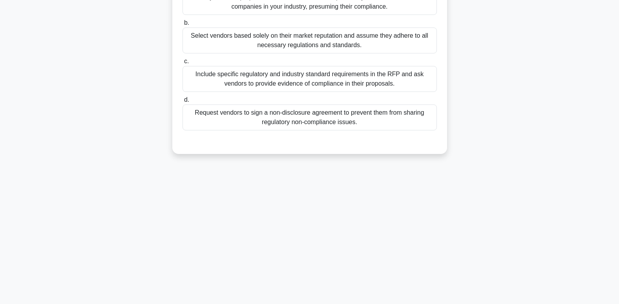
scroll to position [0, 0]
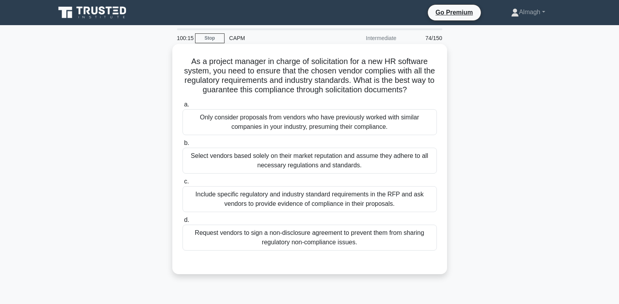
click at [310, 208] on div "Include specific regulatory and industry standard requirements in the RFP and a…" at bounding box center [310, 199] width 255 height 26
click at [183, 184] on input "c. Include specific regulatory and industry standard requirements in the RFP an…" at bounding box center [183, 181] width 0 height 5
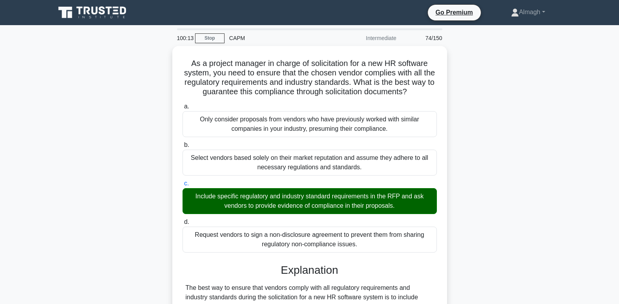
scroll to position [196, 0]
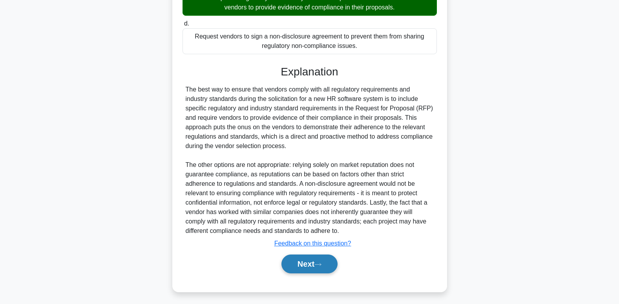
click at [308, 263] on button "Next" at bounding box center [310, 264] width 56 height 19
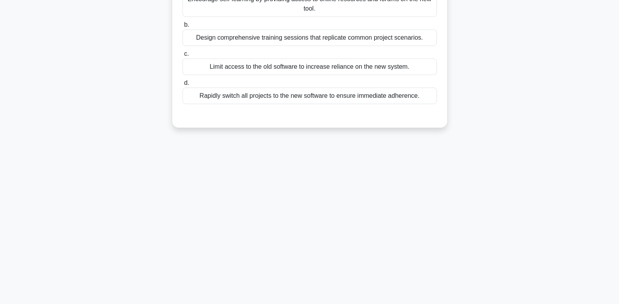
scroll to position [0, 0]
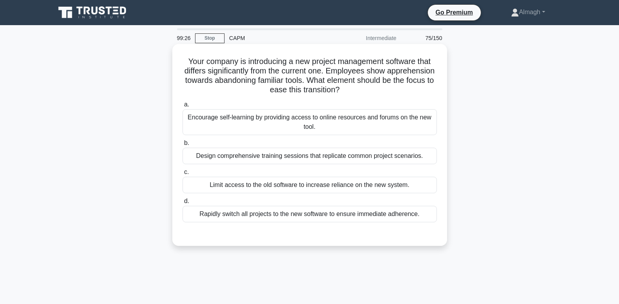
click at [319, 163] on div "Design comprehensive training sessions that replicate common project scenarios." at bounding box center [310, 156] width 255 height 16
click at [183, 146] on input "b. Design comprehensive training sessions that replicate common project scenari…" at bounding box center [183, 143] width 0 height 5
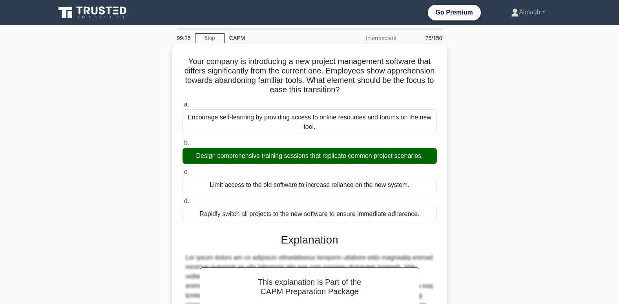
scroll to position [162, 0]
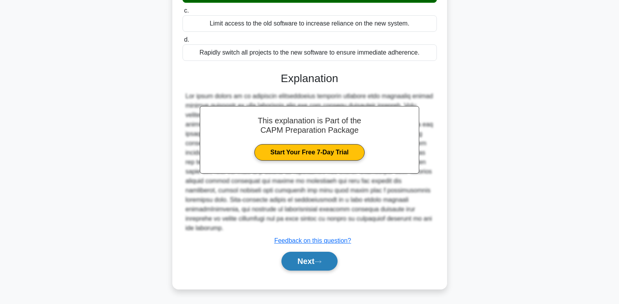
click at [326, 258] on button "Next" at bounding box center [310, 261] width 56 height 19
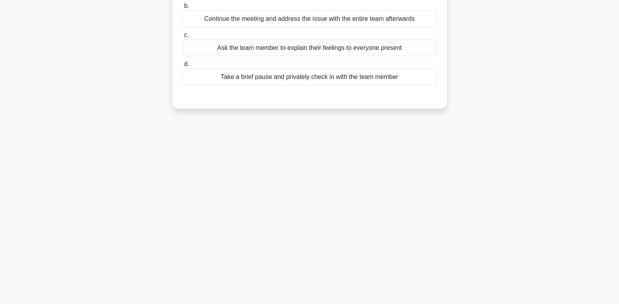
scroll to position [0, 0]
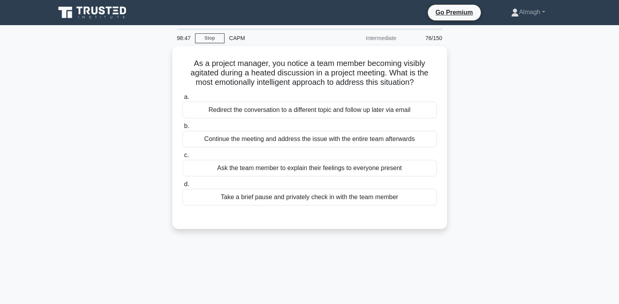
click at [315, 198] on div "Take a brief pause and privately check in with the team member" at bounding box center [310, 197] width 255 height 16
click at [183, 187] on input "d. Take a brief pause and privately check in with the team member" at bounding box center [183, 184] width 0 height 5
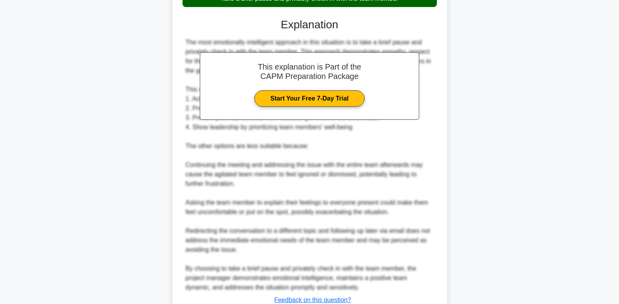
scroll to position [256, 0]
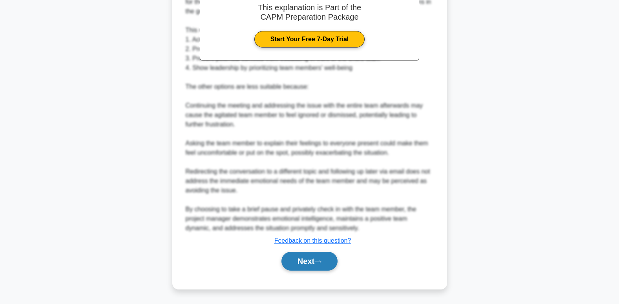
click at [313, 266] on button "Next" at bounding box center [310, 261] width 56 height 19
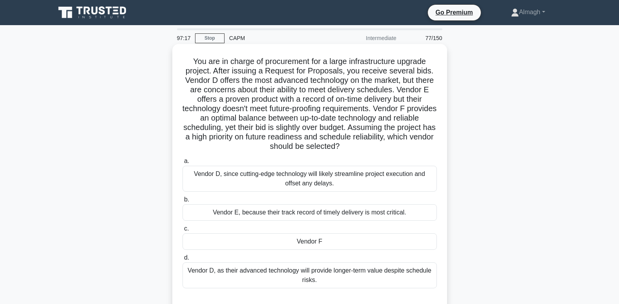
click at [275, 244] on div "Vendor F" at bounding box center [310, 241] width 255 height 16
click at [183, 231] on input "c. Vendor F" at bounding box center [183, 228] width 0 height 5
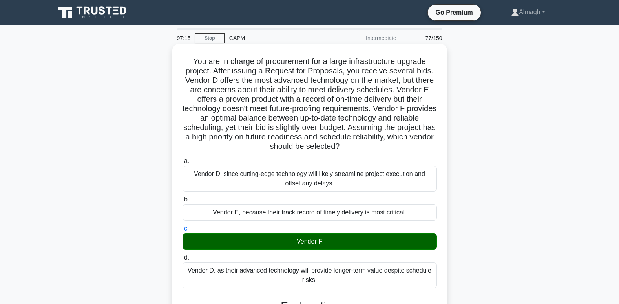
scroll to position [236, 0]
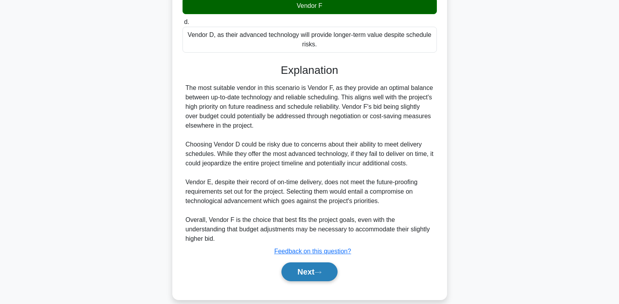
click at [310, 276] on button "Next" at bounding box center [310, 271] width 56 height 19
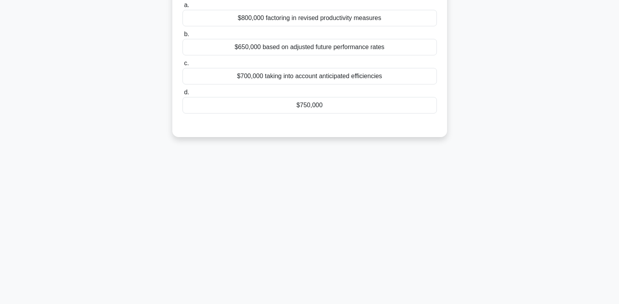
scroll to position [0, 0]
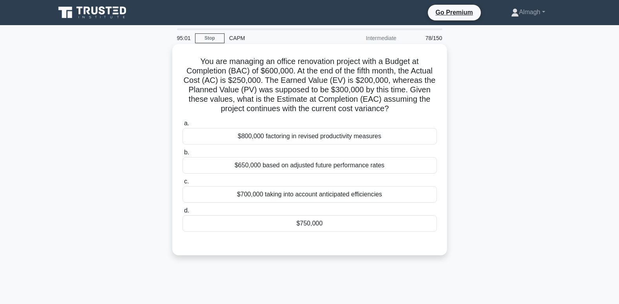
click at [351, 221] on div "$750,000" at bounding box center [310, 223] width 255 height 16
click at [183, 213] on input "d. $750,000" at bounding box center [183, 210] width 0 height 5
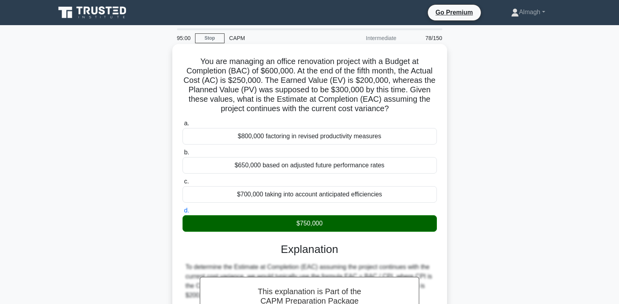
scroll to position [162, 0]
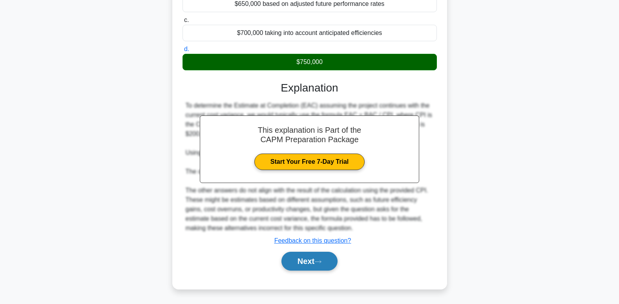
click at [322, 269] on button "Next" at bounding box center [310, 261] width 56 height 19
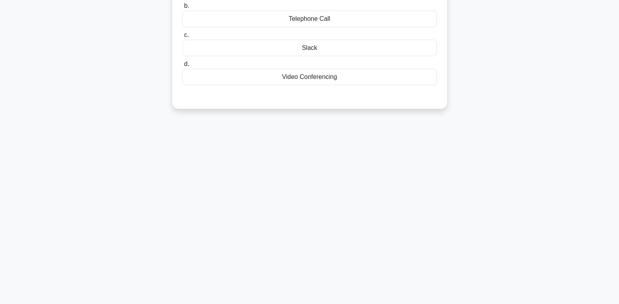
scroll to position [0, 0]
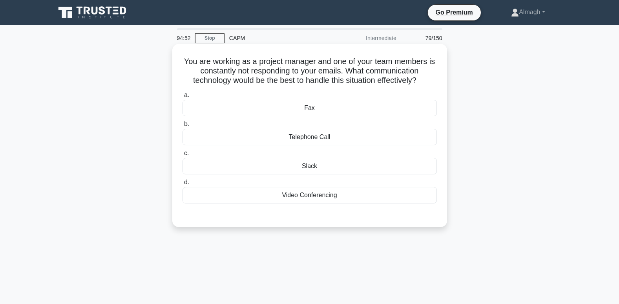
click at [310, 145] on div "Telephone Call" at bounding box center [310, 137] width 255 height 16
click at [183, 127] on input "b. Telephone Call" at bounding box center [183, 124] width 0 height 5
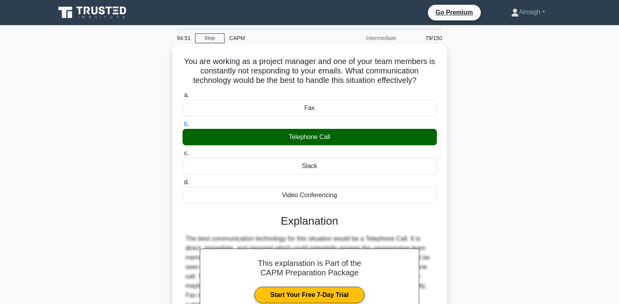
scroll to position [120, 0]
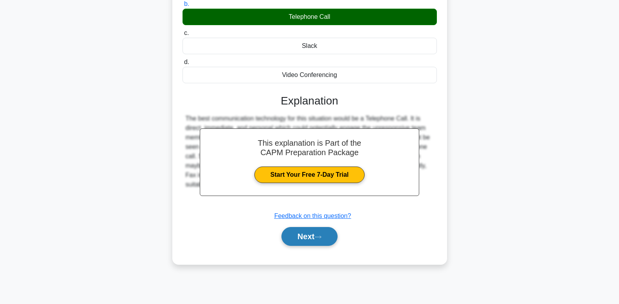
click at [312, 234] on button "Next" at bounding box center [310, 236] width 56 height 19
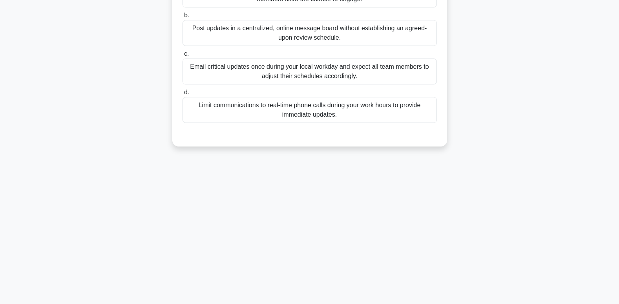
scroll to position [0, 0]
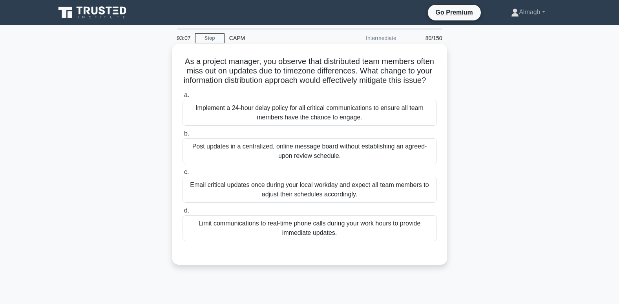
click at [223, 155] on div "Post updates in a centralized, online message board without establishing an agr…" at bounding box center [310, 151] width 255 height 26
click at [183, 136] on input "b. Post updates in a centralized, online message board without establishing an …" at bounding box center [183, 133] width 0 height 5
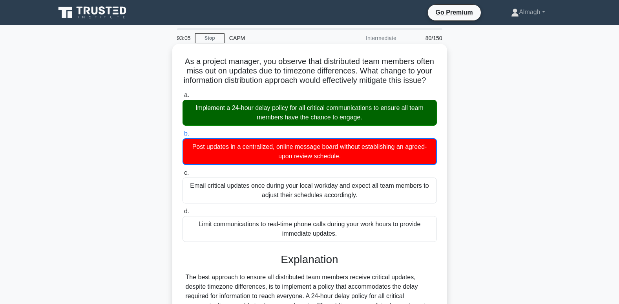
scroll to position [196, 0]
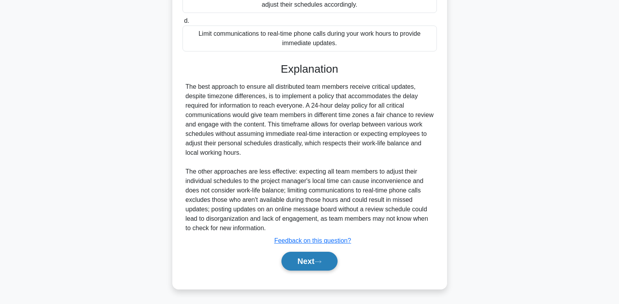
click at [286, 262] on button "Next" at bounding box center [310, 261] width 56 height 19
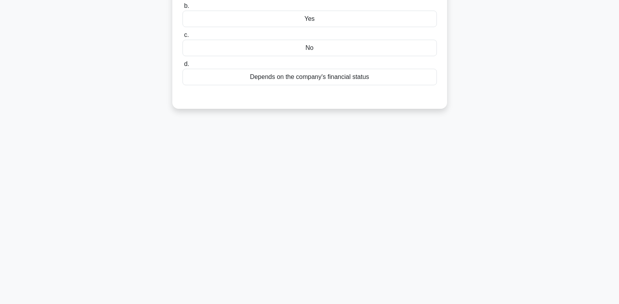
scroll to position [0, 0]
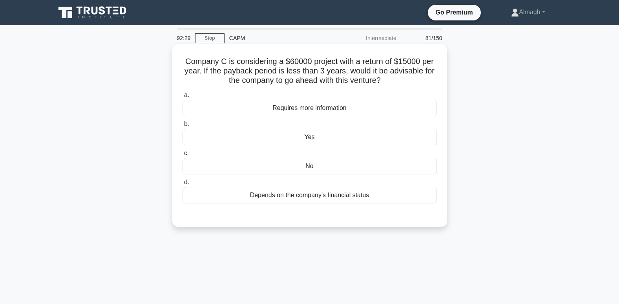
click at [343, 168] on div "No" at bounding box center [310, 166] width 255 height 16
click at [183, 156] on input "c. No" at bounding box center [183, 153] width 0 height 5
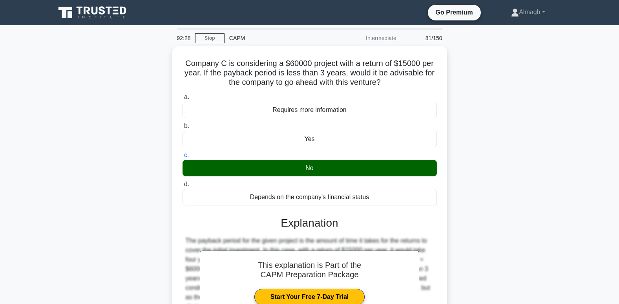
scroll to position [120, 0]
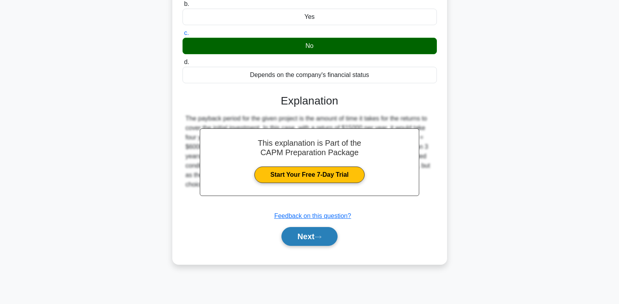
click at [308, 238] on button "Next" at bounding box center [310, 236] width 56 height 19
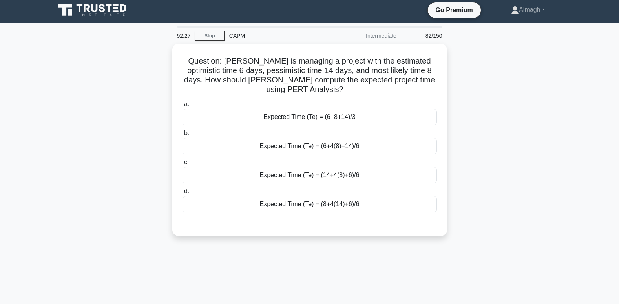
scroll to position [0, 0]
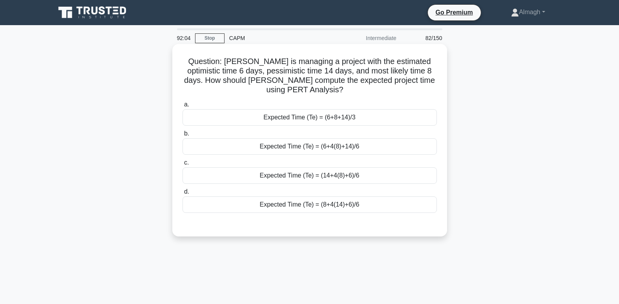
click at [315, 147] on div "Expected Time (Te) = (6+4(8)+14)/6" at bounding box center [310, 146] width 255 height 16
click at [183, 136] on input "b. Expected Time (Te) = (6+4(8)+14)/6" at bounding box center [183, 133] width 0 height 5
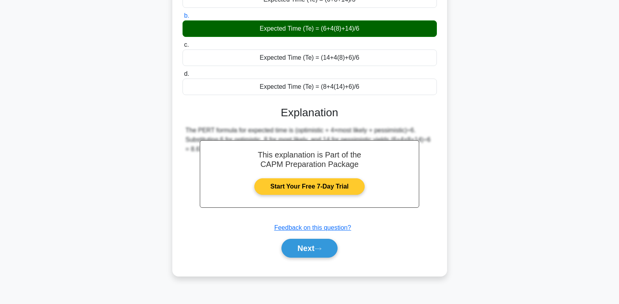
scroll to position [120, 0]
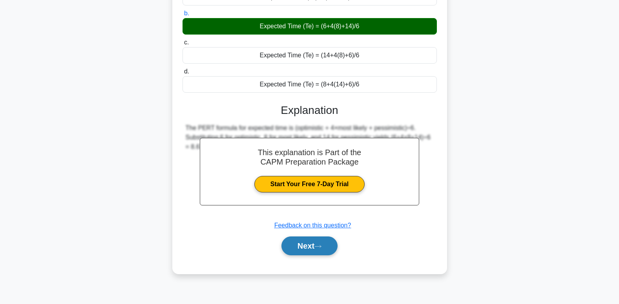
click at [314, 244] on button "Next" at bounding box center [310, 245] width 56 height 19
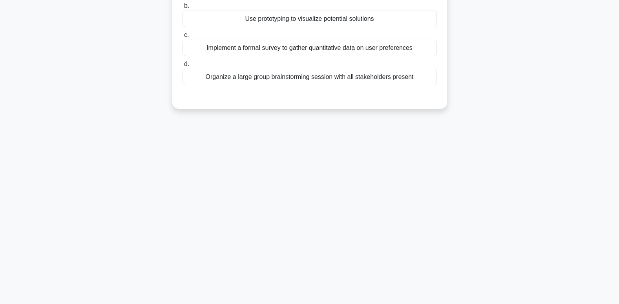
scroll to position [0, 0]
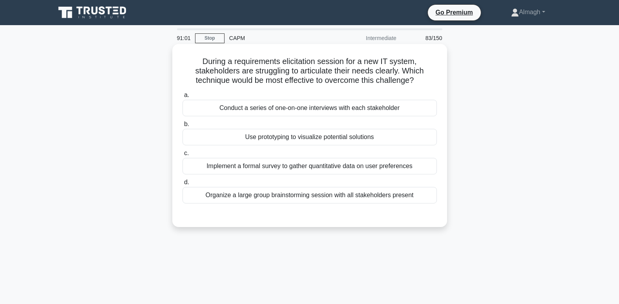
click at [338, 114] on div "Conduct a series of one-on-one interviews with each stakeholder" at bounding box center [310, 108] width 255 height 16
click at [183, 98] on input "a. Conduct a series of one-on-one interviews with each stakeholder" at bounding box center [183, 95] width 0 height 5
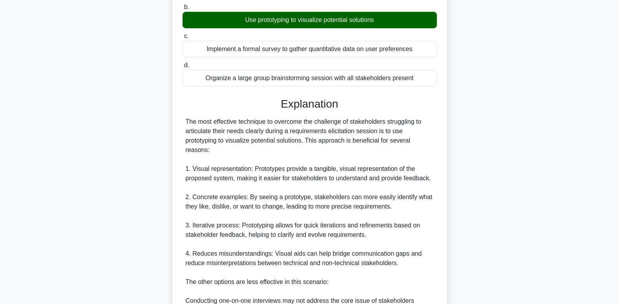
scroll to position [276, 0]
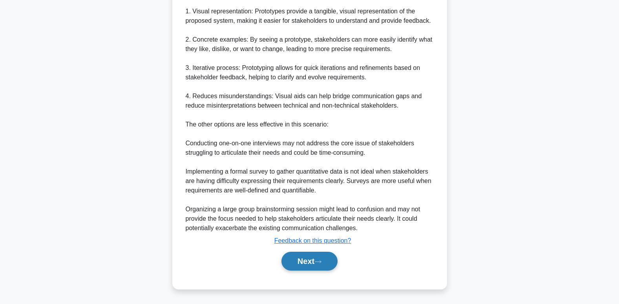
click at [321, 261] on icon at bounding box center [318, 262] width 7 height 4
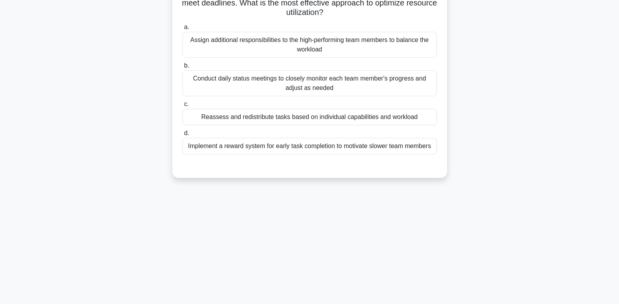
scroll to position [0, 0]
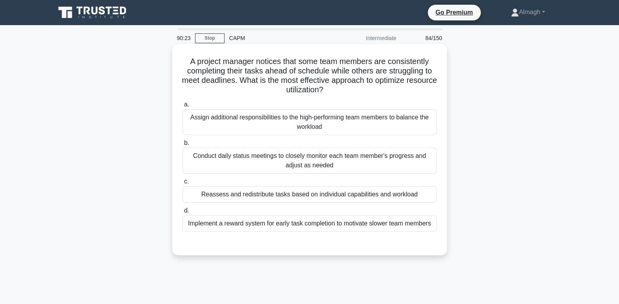
click at [243, 196] on div "Reassess and redistribute tasks based on individual capabilities and workload" at bounding box center [310, 194] width 255 height 16
click at [183, 184] on input "c. Reassess and redistribute tasks based on individual capabilities and workload" at bounding box center [183, 181] width 0 height 5
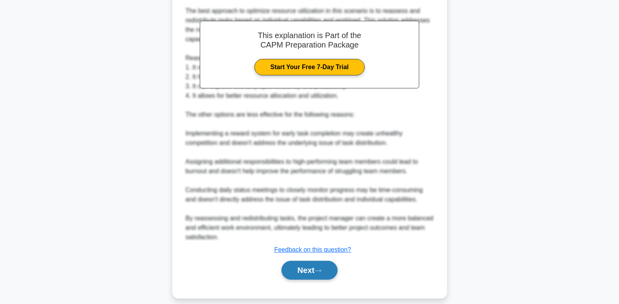
click at [298, 262] on button "Next" at bounding box center [310, 270] width 56 height 19
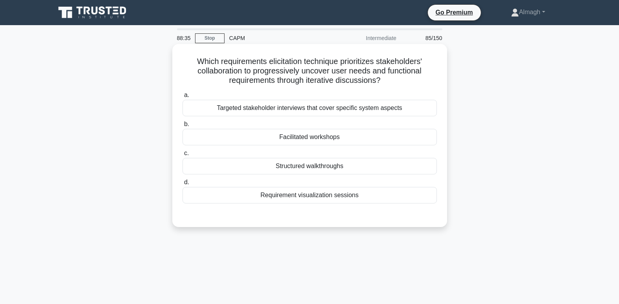
click at [311, 138] on div "Facilitated workshops" at bounding box center [310, 137] width 255 height 16
click at [183, 127] on input "b. Facilitated workshops" at bounding box center [183, 124] width 0 height 5
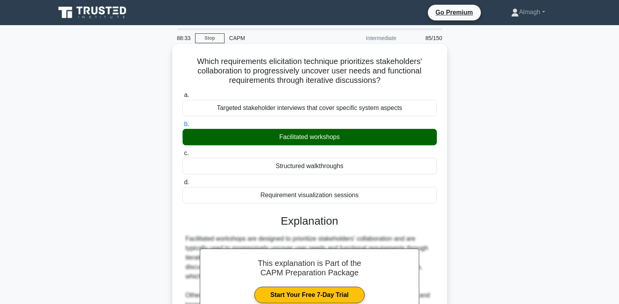
scroll to position [143, 0]
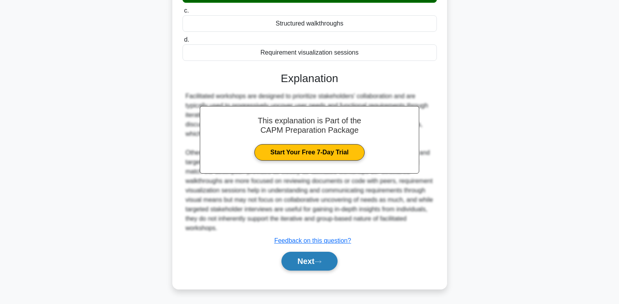
click at [314, 261] on button "Next" at bounding box center [310, 261] width 56 height 19
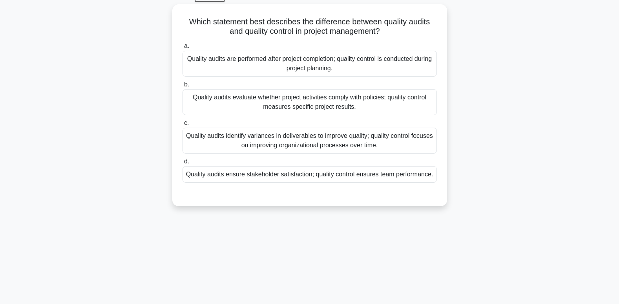
scroll to position [0, 0]
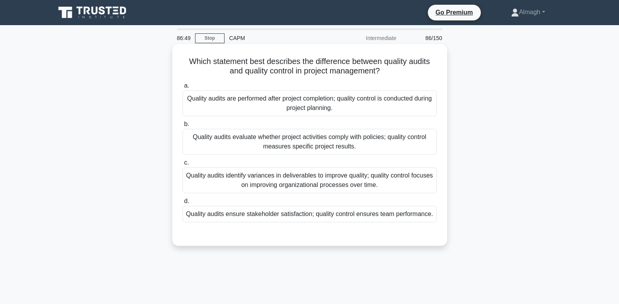
click at [301, 104] on div "Quality audits are performed after project completion; quality control is condu…" at bounding box center [310, 103] width 255 height 26
click at [183, 88] on input "a. Quality audits are performed after project completion; quality control is co…" at bounding box center [183, 85] width 0 height 5
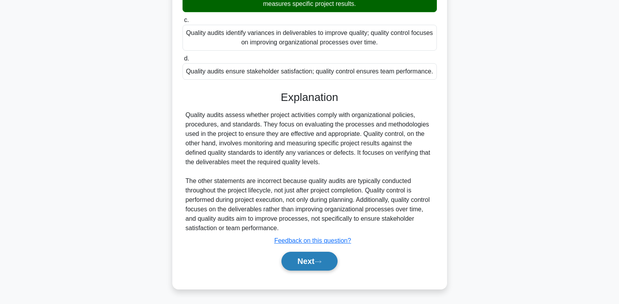
click at [309, 260] on button "Next" at bounding box center [310, 261] width 56 height 19
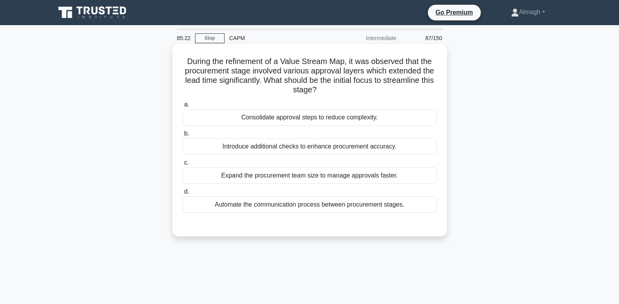
click at [291, 121] on div "Consolidate approval steps to reduce complexity." at bounding box center [310, 117] width 255 height 16
click at [183, 107] on input "a. Consolidate approval steps to reduce complexity." at bounding box center [183, 104] width 0 height 5
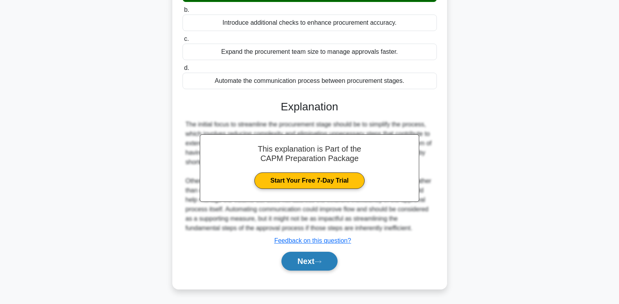
click at [314, 261] on button "Next" at bounding box center [310, 261] width 56 height 19
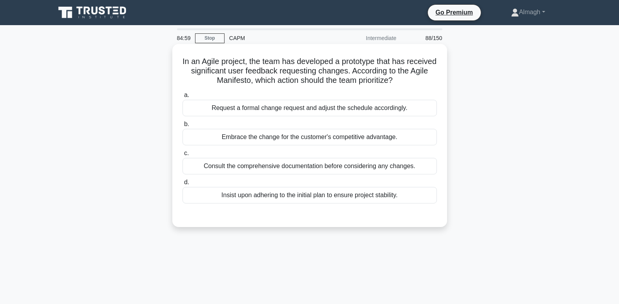
click at [227, 133] on div "Embrace the change for the customer's competitive advantage." at bounding box center [310, 137] width 255 height 16
click at [183, 127] on input "b. Embrace the change for the customer's competitive advantage." at bounding box center [183, 124] width 0 height 5
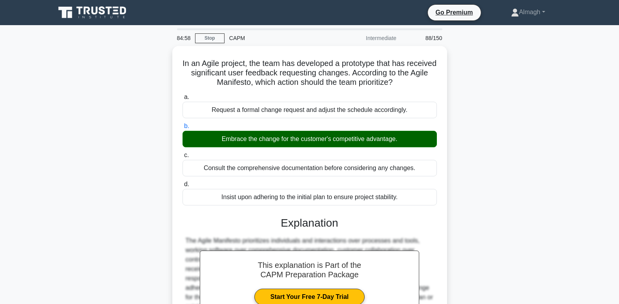
scroll to position [134, 0]
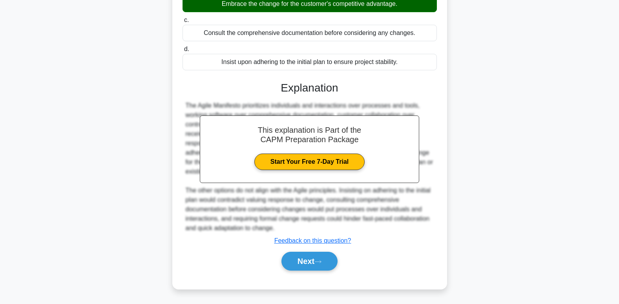
click at [301, 274] on div "Next" at bounding box center [310, 261] width 255 height 25
drag, startPoint x: 279, startPoint y: 255, endPoint x: 288, endPoint y: 258, distance: 8.8
click at [281, 257] on div "Next" at bounding box center [310, 261] width 258 height 19
click at [289, 258] on button "Next" at bounding box center [310, 261] width 56 height 19
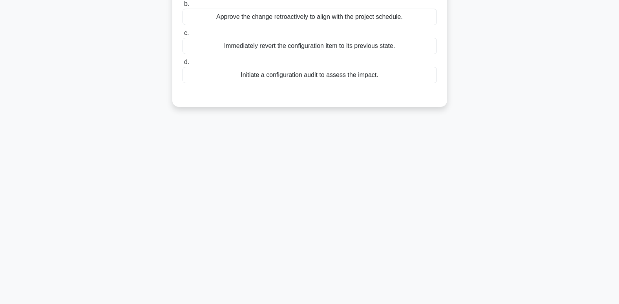
scroll to position [0, 0]
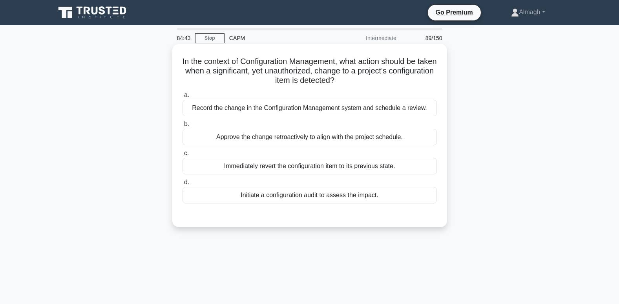
click at [266, 196] on div "Initiate a configuration audit to assess the impact." at bounding box center [310, 195] width 255 height 16
click at [183, 185] on input "d. Initiate a configuration audit to assess the impact." at bounding box center [183, 182] width 0 height 5
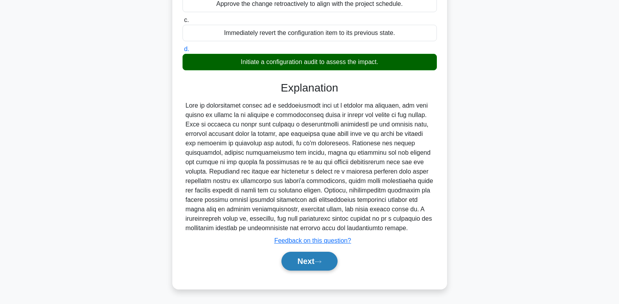
click at [320, 262] on icon at bounding box center [318, 262] width 7 height 4
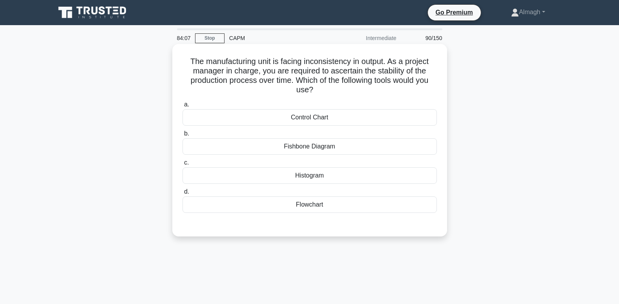
click at [333, 119] on div "Control Chart" at bounding box center [310, 117] width 255 height 16
click at [183, 107] on input "a. Control Chart" at bounding box center [183, 104] width 0 height 5
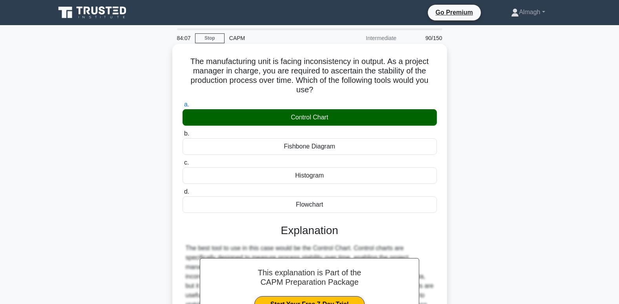
scroll to position [120, 0]
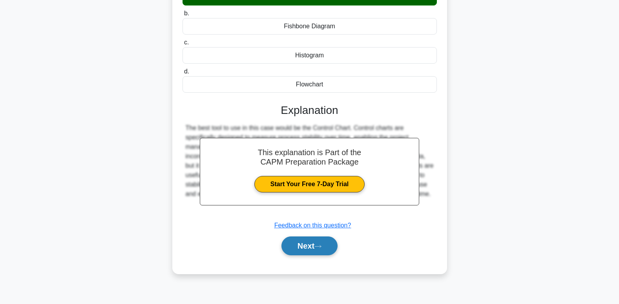
click at [305, 240] on button "Next" at bounding box center [310, 245] width 56 height 19
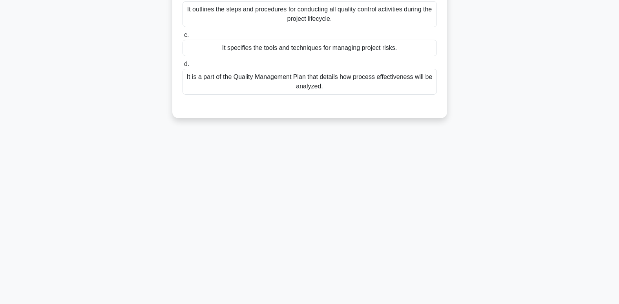
scroll to position [0, 0]
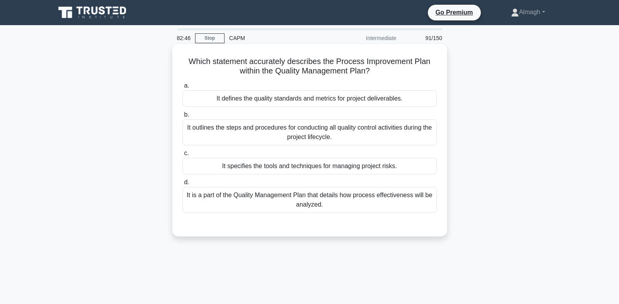
click at [236, 129] on div "It outlines the steps and procedures for conducting all quality control activit…" at bounding box center [310, 132] width 255 height 26
click at [183, 117] on input "b. It outlines the steps and procedures for conducting all quality control acti…" at bounding box center [183, 114] width 0 height 5
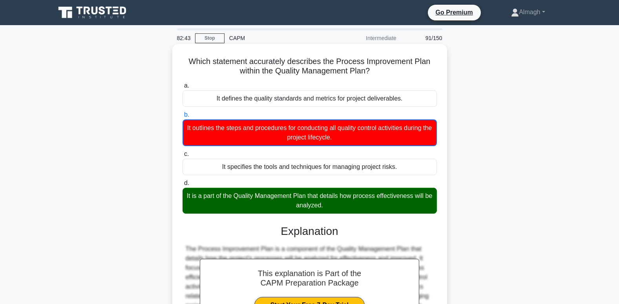
scroll to position [120, 0]
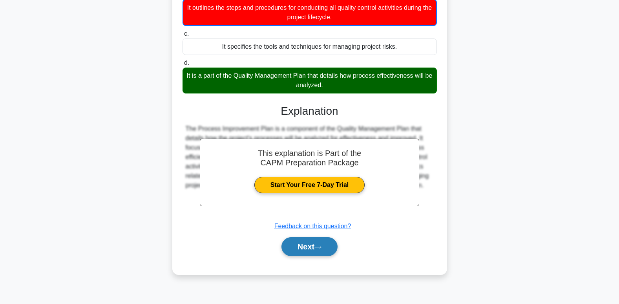
click at [325, 252] on button "Next" at bounding box center [310, 246] width 56 height 19
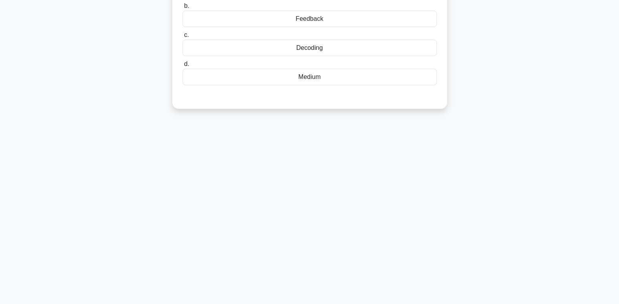
scroll to position [0, 0]
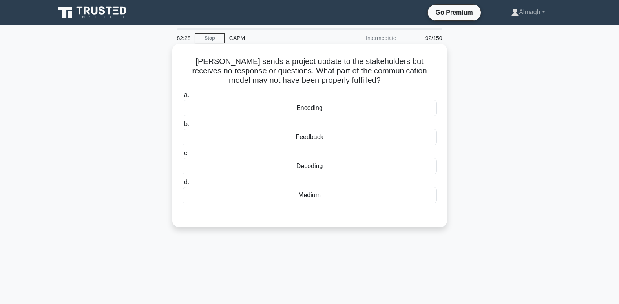
click at [281, 137] on div "Feedback" at bounding box center [310, 137] width 255 height 16
click at [183, 127] on input "b. Feedback" at bounding box center [183, 124] width 0 height 5
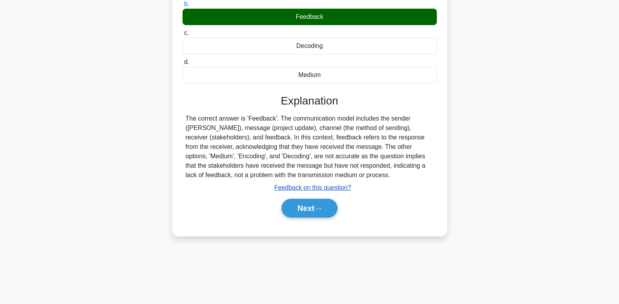
scroll to position [81, 0]
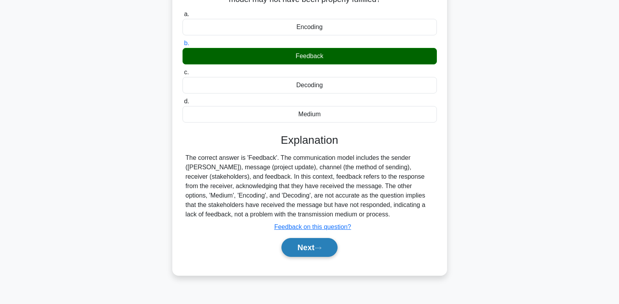
click at [297, 244] on button "Next" at bounding box center [310, 247] width 56 height 19
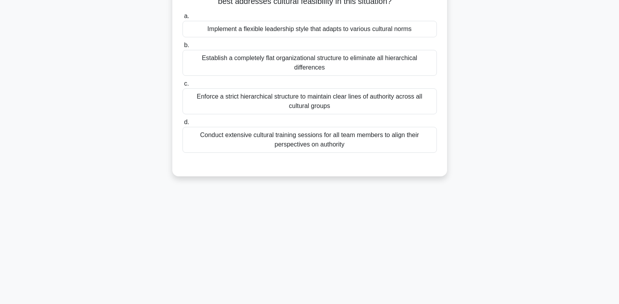
scroll to position [0, 0]
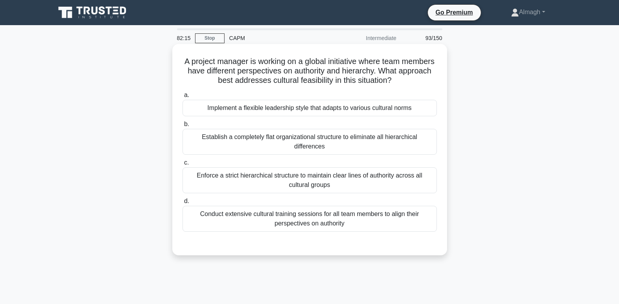
click at [269, 113] on div "Implement a flexible leadership style that adapts to various cultural norms" at bounding box center [310, 108] width 255 height 16
click at [183, 98] on input "a. Implement a flexible leadership style that adapts to various cultural norms" at bounding box center [183, 95] width 0 height 5
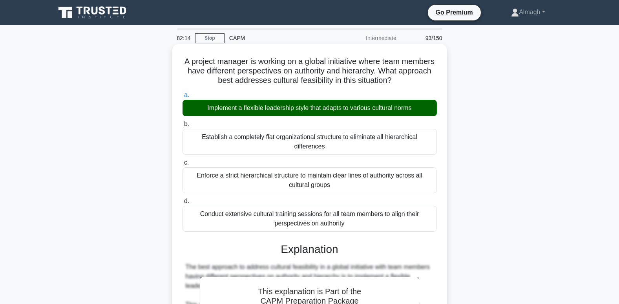
scroll to position [275, 0]
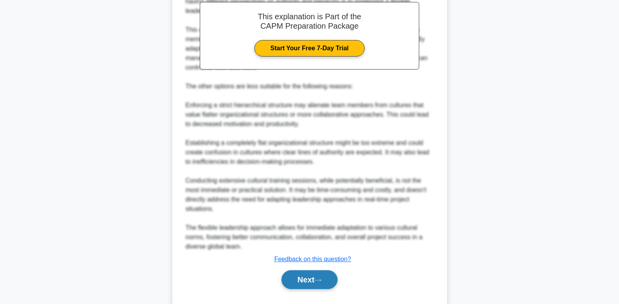
click at [323, 278] on button "Next" at bounding box center [310, 279] width 56 height 19
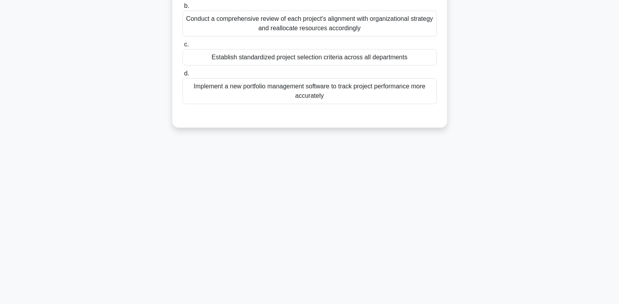
scroll to position [0, 0]
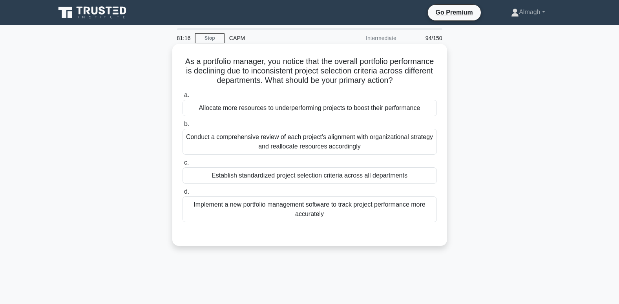
click at [205, 177] on div "Establish standardized project selection criteria across all departments" at bounding box center [310, 175] width 255 height 16
click at [183, 165] on input "c. Establish standardized project selection criteria across all departments" at bounding box center [183, 162] width 0 height 5
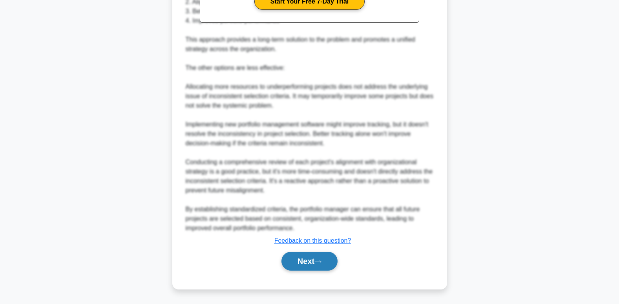
click at [317, 262] on button "Next" at bounding box center [310, 261] width 56 height 19
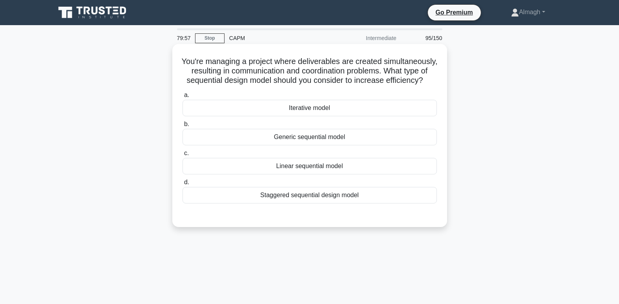
click at [323, 174] on div "Linear sequential model" at bounding box center [310, 166] width 255 height 16
click at [183, 156] on input "c. Linear sequential model" at bounding box center [183, 153] width 0 height 5
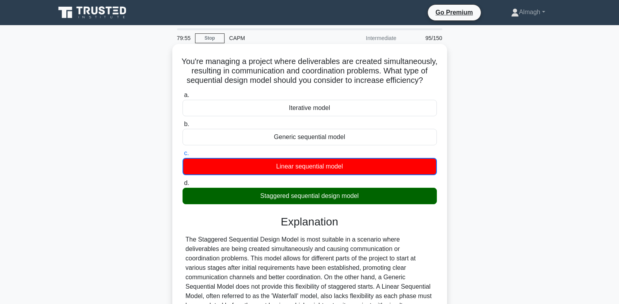
scroll to position [118, 0]
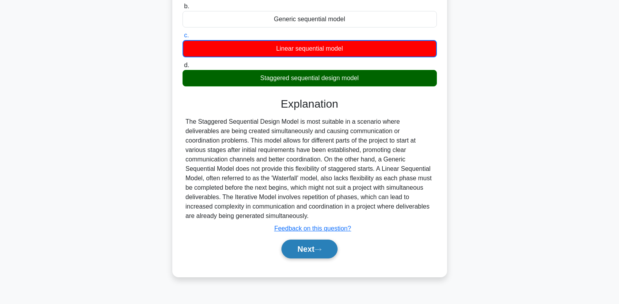
click at [308, 258] on button "Next" at bounding box center [310, 249] width 56 height 19
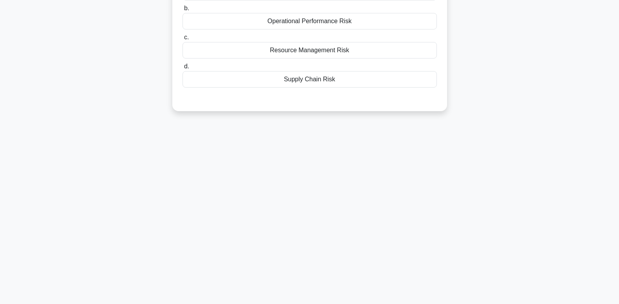
scroll to position [0, 0]
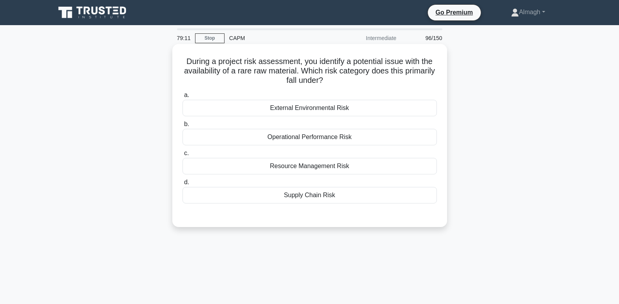
click at [308, 171] on div "Resource Management Risk" at bounding box center [310, 166] width 255 height 16
click at [183, 156] on input "c. Resource Management Risk" at bounding box center [183, 153] width 0 height 5
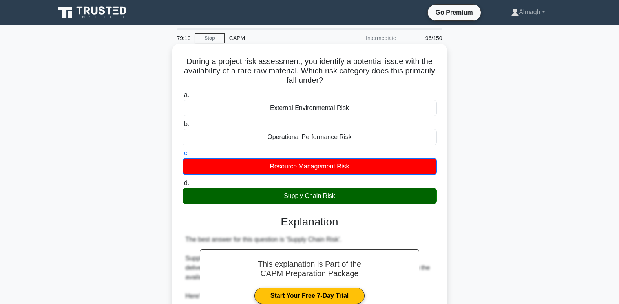
scroll to position [229, 0]
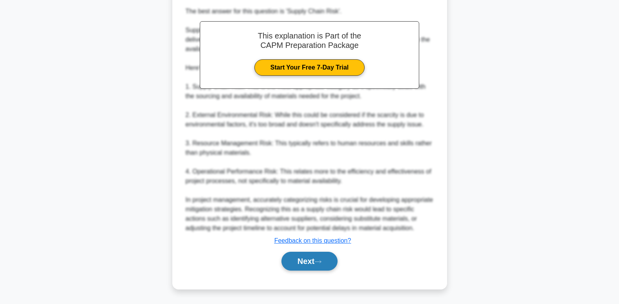
click at [315, 262] on button "Next" at bounding box center [310, 261] width 56 height 19
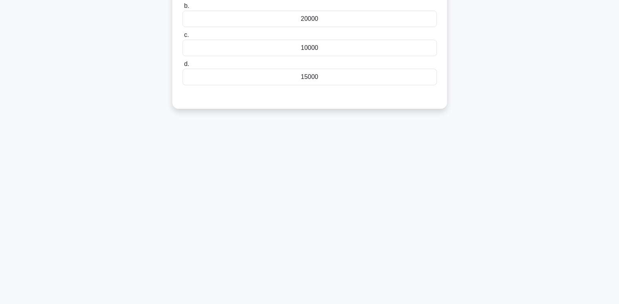
scroll to position [0, 0]
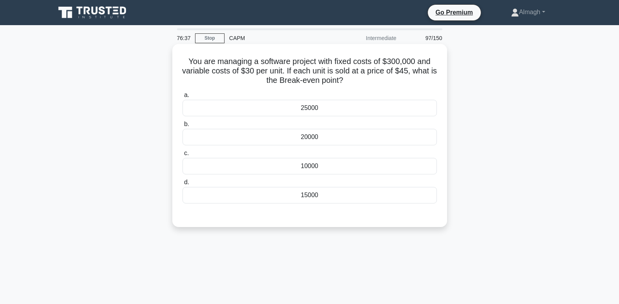
click at [242, 136] on div "20000" at bounding box center [310, 137] width 255 height 16
click at [183, 127] on input "b. 20000" at bounding box center [183, 124] width 0 height 5
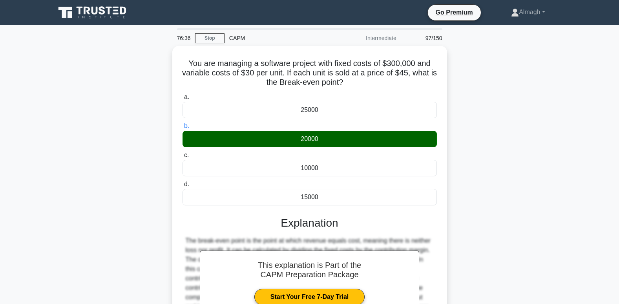
scroll to position [120, 0]
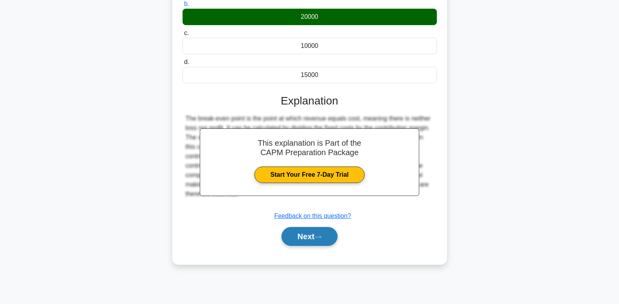
click at [309, 240] on button "Next" at bounding box center [310, 236] width 56 height 19
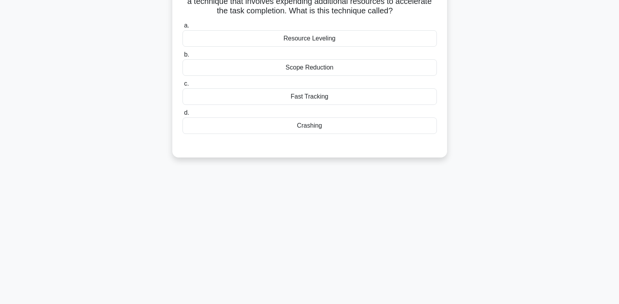
scroll to position [42, 0]
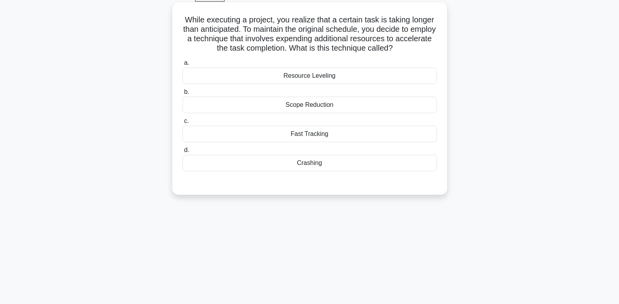
click at [317, 138] on div "Fast Tracking" at bounding box center [310, 134] width 255 height 16
click at [183, 124] on input "c. Fast Tracking" at bounding box center [183, 121] width 0 height 5
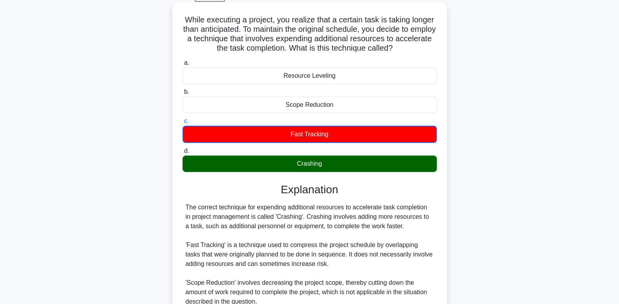
scroll to position [153, 0]
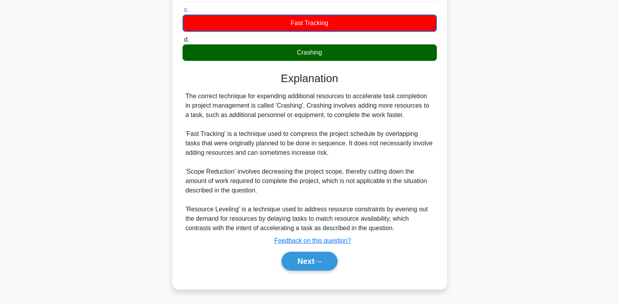
click at [321, 273] on div "Next" at bounding box center [310, 261] width 255 height 25
click at [319, 263] on icon at bounding box center [318, 262] width 7 height 4
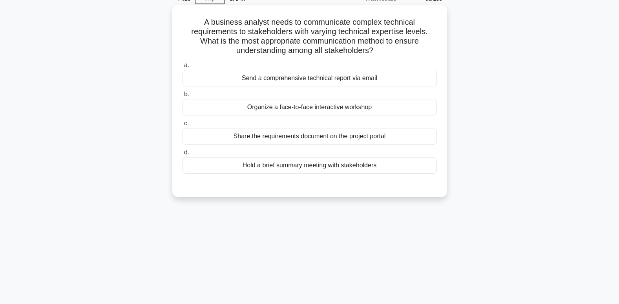
scroll to position [0, 0]
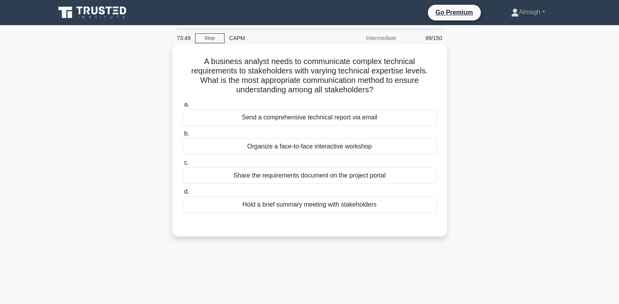
click at [246, 150] on div "Organize a face-to-face interactive workshop" at bounding box center [310, 146] width 255 height 16
click at [183, 136] on input "b. Organize a face-to-face interactive workshop" at bounding box center [183, 133] width 0 height 5
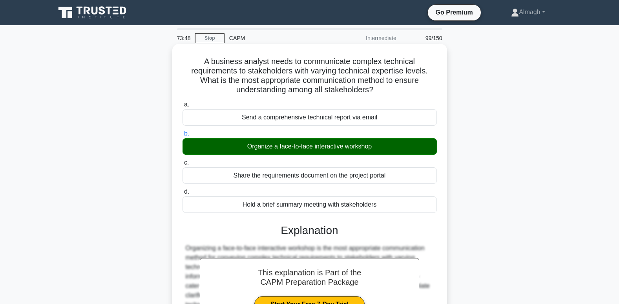
scroll to position [120, 0]
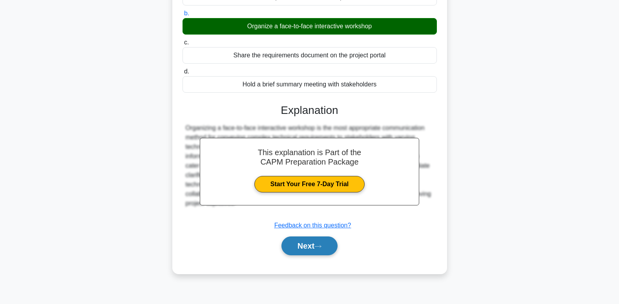
click at [308, 251] on button "Next" at bounding box center [310, 245] width 56 height 19
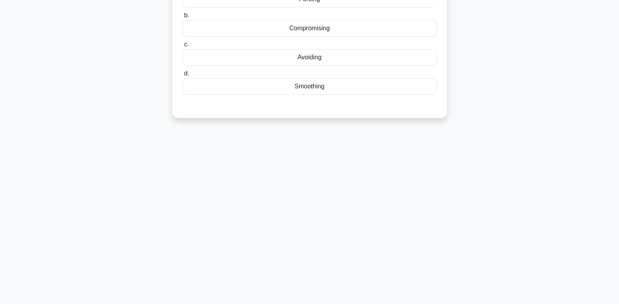
scroll to position [0, 0]
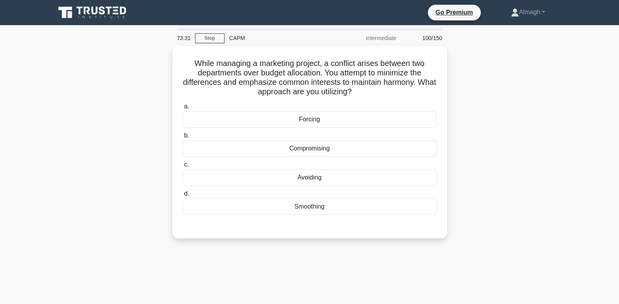
click at [419, 267] on div "73:31 Stop CAPM Intermediate 100/150 While managing a marketing project, a conf…" at bounding box center [310, 224] width 519 height 393
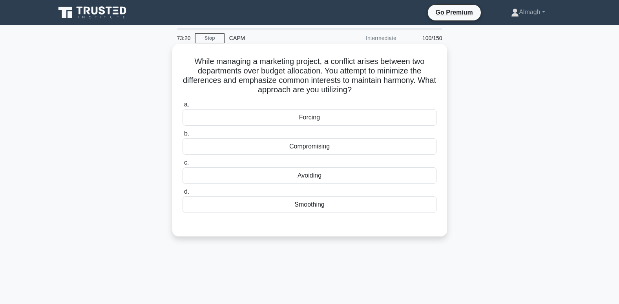
click at [288, 147] on div "Compromising" at bounding box center [310, 146] width 255 height 16
click at [183, 136] on input "b. Compromising" at bounding box center [183, 133] width 0 height 5
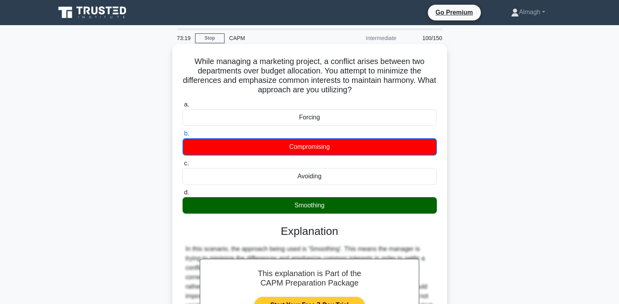
scroll to position [120, 0]
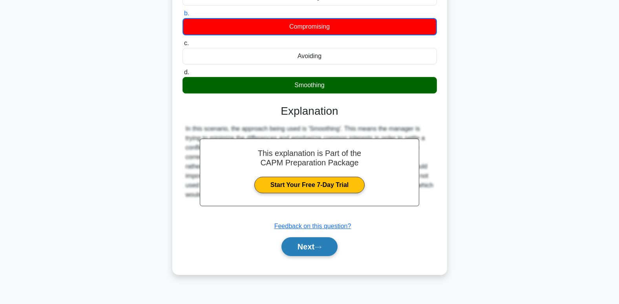
click at [326, 243] on button "Next" at bounding box center [310, 246] width 56 height 19
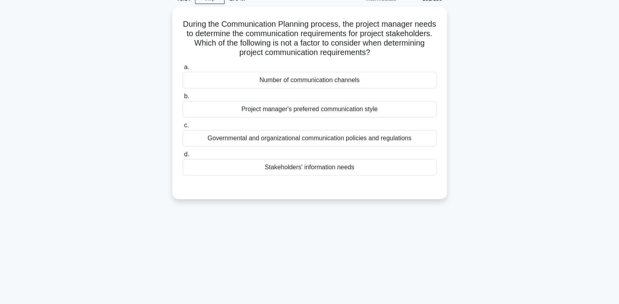
scroll to position [0, 0]
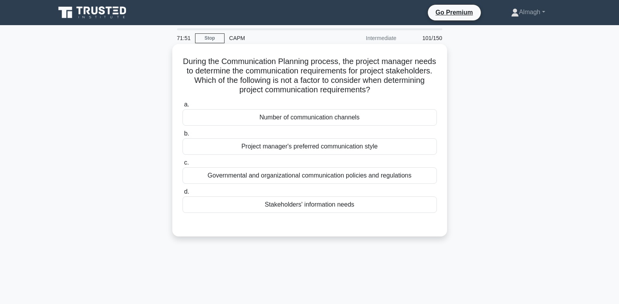
click at [354, 147] on div "Project manager's preferred communication style" at bounding box center [310, 146] width 255 height 16
click at [183, 136] on input "b. Project manager's preferred communication style" at bounding box center [183, 133] width 0 height 5
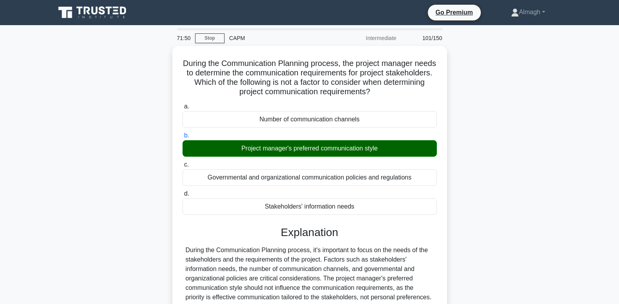
scroll to position [120, 0]
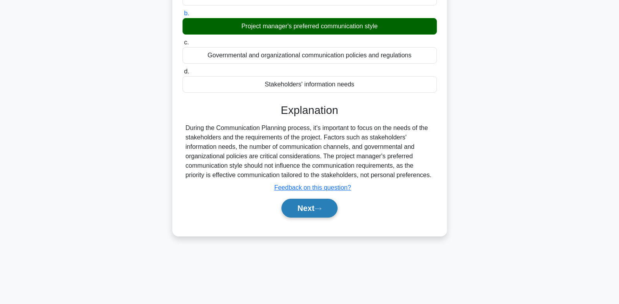
click at [322, 214] on button "Next" at bounding box center [310, 208] width 56 height 19
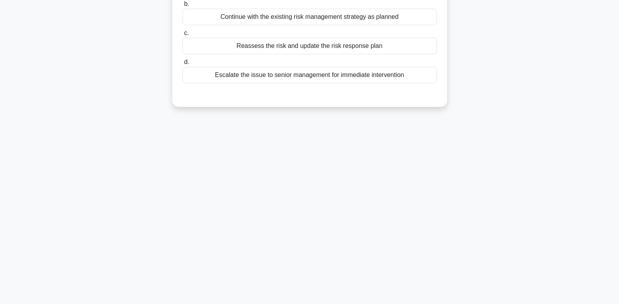
scroll to position [0, 0]
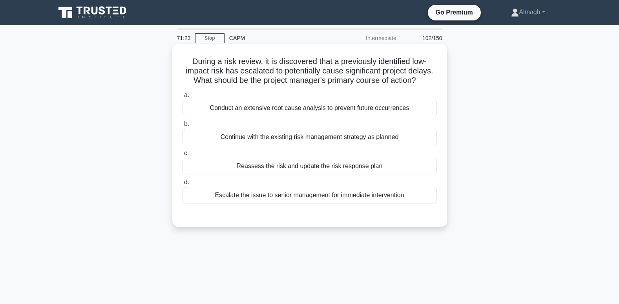
click at [291, 166] on div "Reassess the risk and update the risk response plan" at bounding box center [310, 166] width 255 height 16
click at [183, 156] on input "c. Reassess the risk and update the risk response plan" at bounding box center [183, 153] width 0 height 5
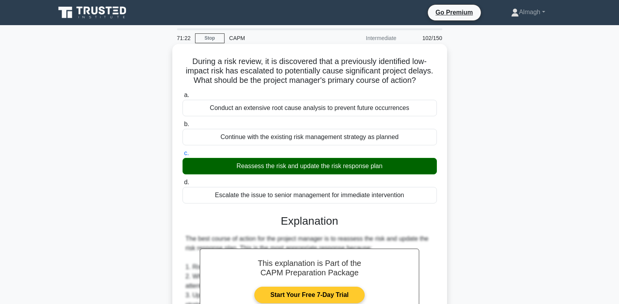
scroll to position [218, 0]
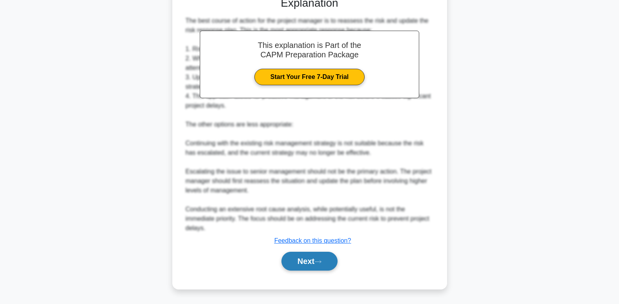
click at [319, 259] on button "Next" at bounding box center [310, 261] width 56 height 19
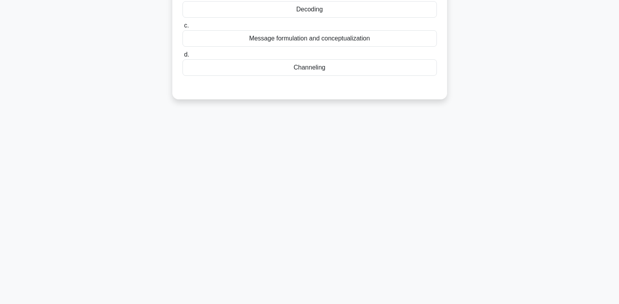
scroll to position [0, 0]
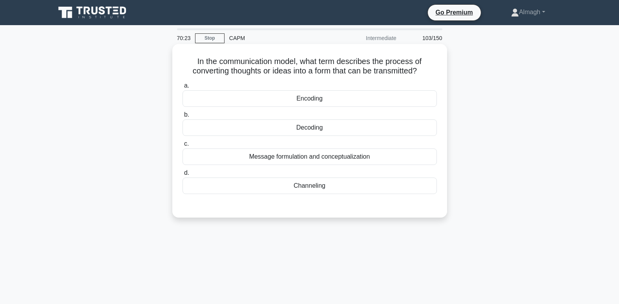
click at [296, 160] on div "Message formulation and conceptualization" at bounding box center [310, 156] width 255 height 16
click at [183, 147] on input "c. Message formulation and conceptualization" at bounding box center [183, 143] width 0 height 5
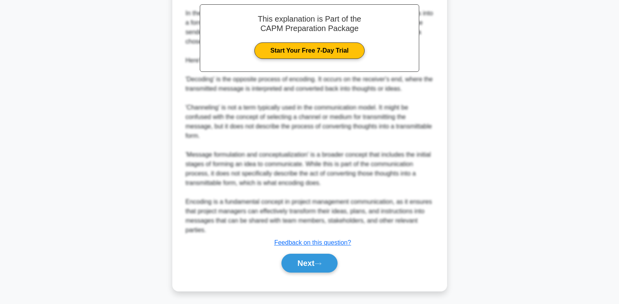
scroll to position [238, 0]
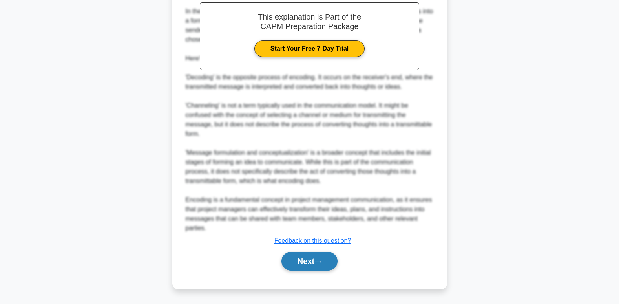
click at [310, 255] on button "Next" at bounding box center [310, 261] width 56 height 19
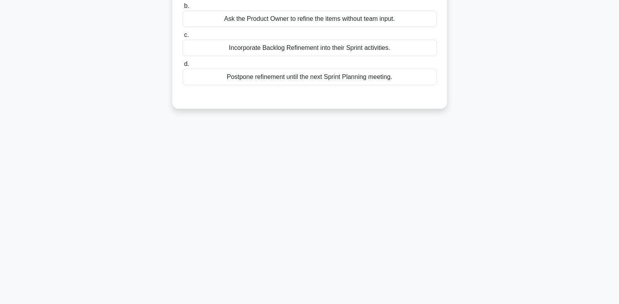
scroll to position [2, 0]
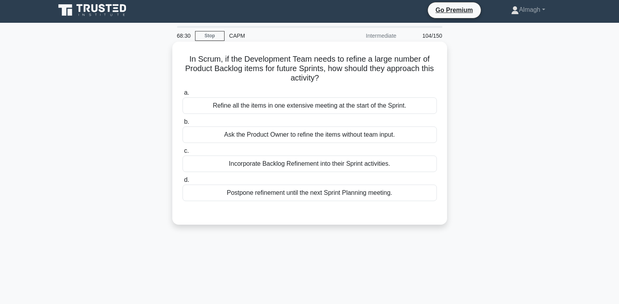
click at [293, 193] on div "Postpone refinement until the next Sprint Planning meeting." at bounding box center [310, 193] width 255 height 16
click at [244, 199] on div "Postpone refinement until the next Sprint Planning meeting." at bounding box center [310, 193] width 255 height 16
click at [183, 183] on input "d. Postpone refinement until the next Sprint Planning meeting." at bounding box center [183, 180] width 0 height 5
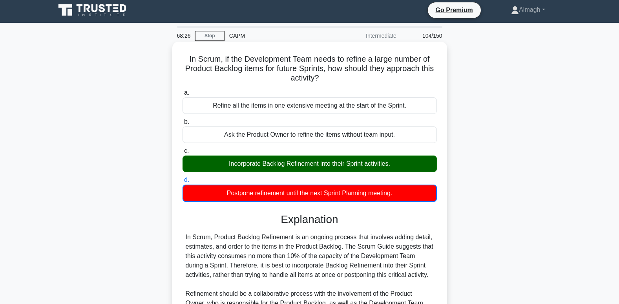
scroll to position [144, 0]
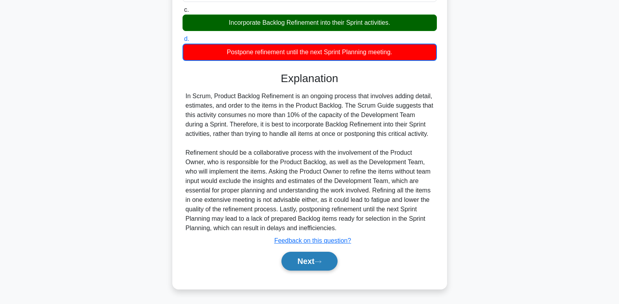
click at [326, 260] on button "Next" at bounding box center [310, 261] width 56 height 19
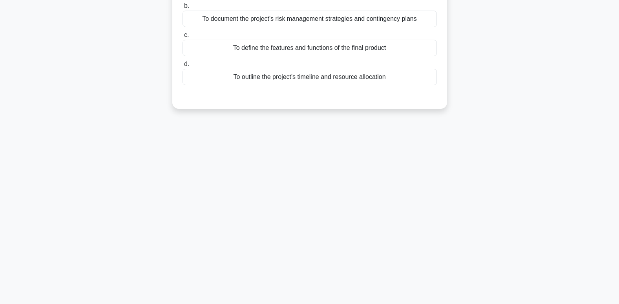
scroll to position [0, 0]
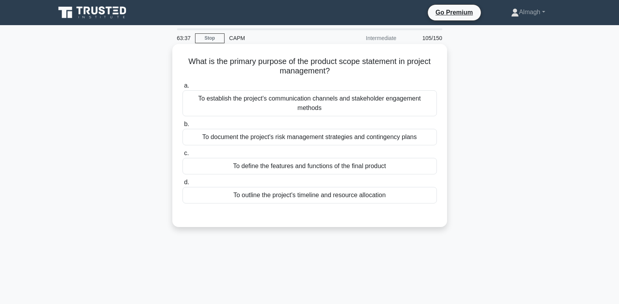
click at [378, 169] on div "To define the features and functions of the final product" at bounding box center [310, 166] width 255 height 16
click at [183, 156] on input "c. To define the features and functions of the final product" at bounding box center [183, 153] width 0 height 5
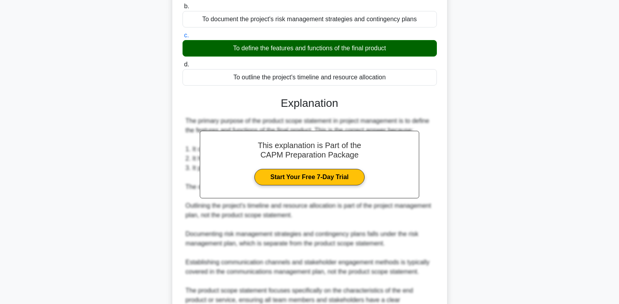
scroll to position [157, 0]
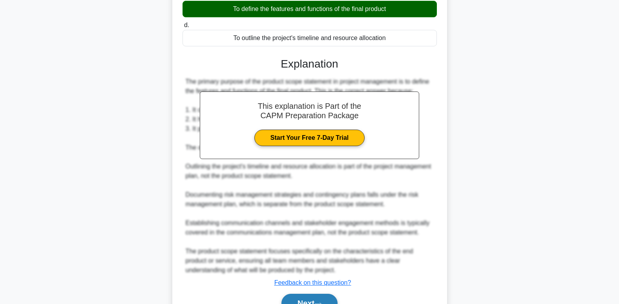
click at [325, 299] on button "Next" at bounding box center [310, 303] width 56 height 19
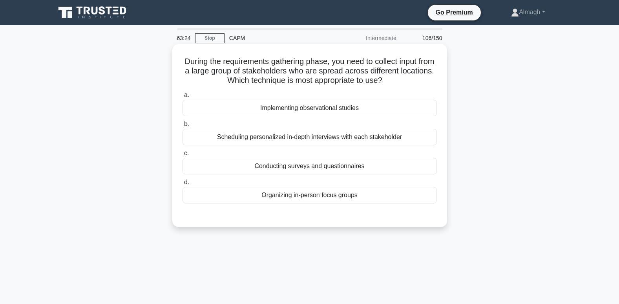
scroll to position [39, 0]
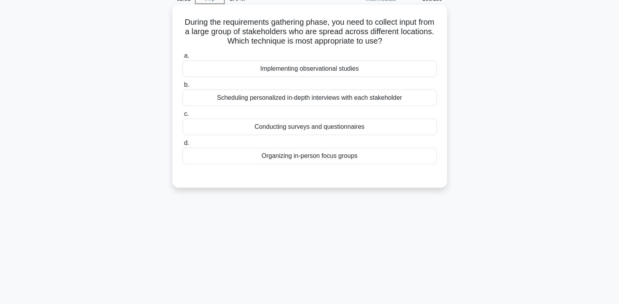
click at [312, 124] on div "Conducting surveys and questionnaires" at bounding box center [310, 127] width 255 height 16
click at [183, 117] on input "c. Conducting surveys and questionnaires" at bounding box center [183, 114] width 0 height 5
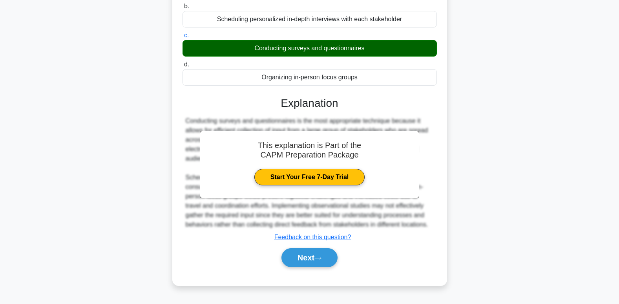
scroll to position [120, 0]
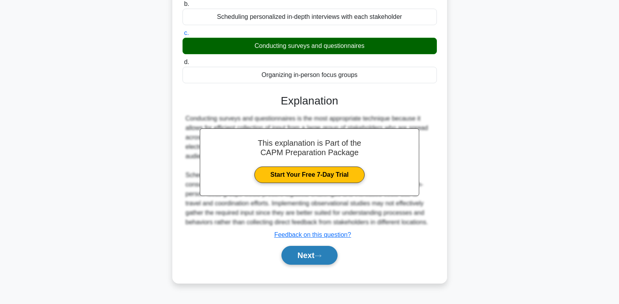
click at [316, 257] on button "Next" at bounding box center [310, 255] width 56 height 19
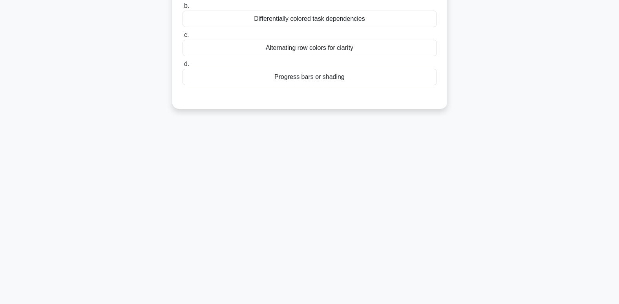
scroll to position [0, 0]
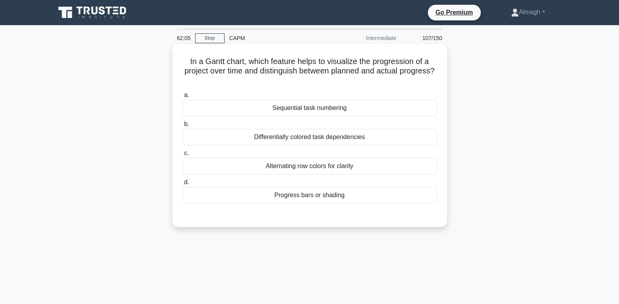
click at [232, 192] on div "Progress bars or shading" at bounding box center [310, 195] width 255 height 16
click at [183, 185] on input "d. Progress bars or shading" at bounding box center [183, 182] width 0 height 5
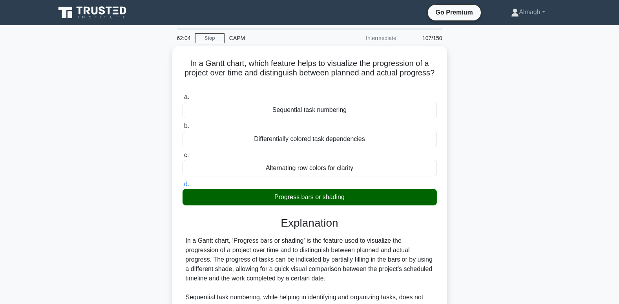
scroll to position [120, 0]
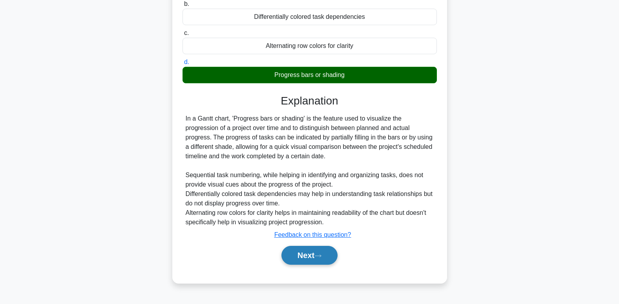
click at [310, 253] on button "Next" at bounding box center [310, 255] width 56 height 19
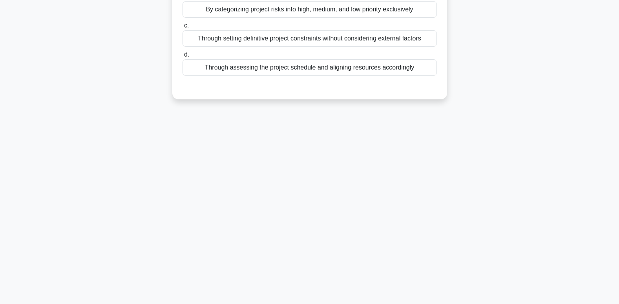
scroll to position [0, 0]
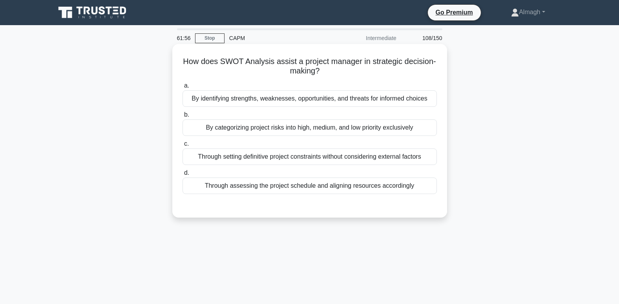
click at [348, 102] on div "By identifying strengths, weaknesses, opportunities, and threats for informed c…" at bounding box center [310, 98] width 255 height 16
click at [183, 88] on input "a. By identifying strengths, weaknesses, opportunities, and threats for informe…" at bounding box center [183, 85] width 0 height 5
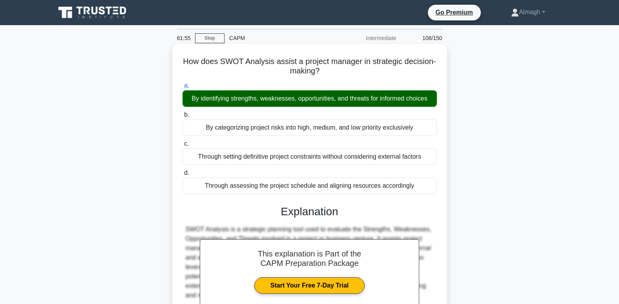
scroll to position [152, 0]
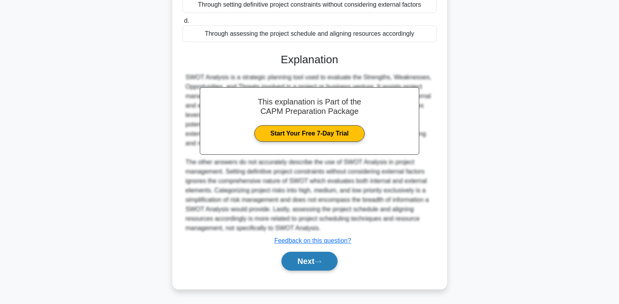
click at [316, 260] on button "Next" at bounding box center [310, 261] width 56 height 19
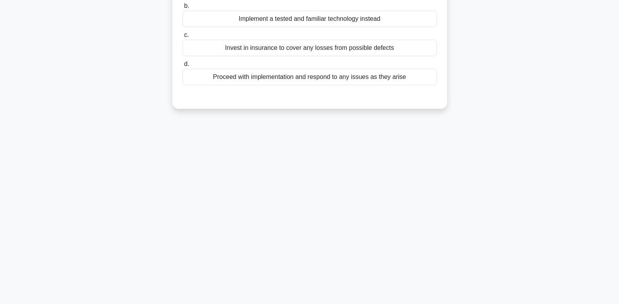
scroll to position [0, 0]
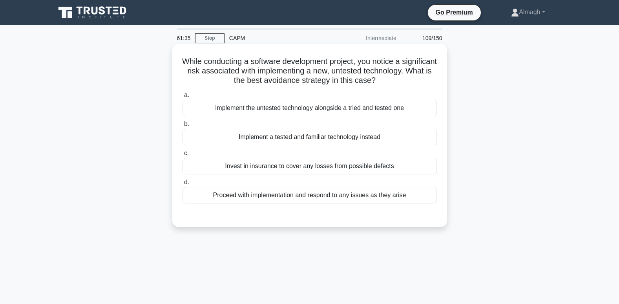
click at [329, 139] on div "Implement a tested and familiar technology instead" at bounding box center [310, 137] width 255 height 16
click at [183, 127] on input "b. Implement a tested and familiar technology instead" at bounding box center [183, 124] width 0 height 5
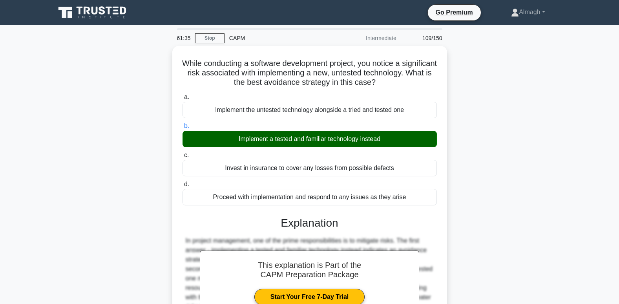
scroll to position [120, 0]
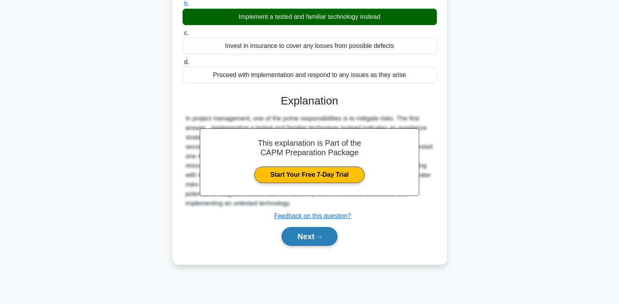
click at [316, 240] on button "Next" at bounding box center [310, 236] width 56 height 19
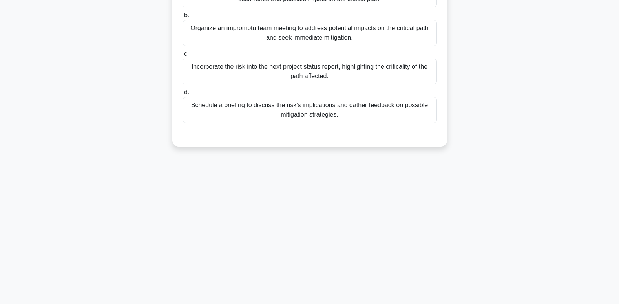
scroll to position [0, 0]
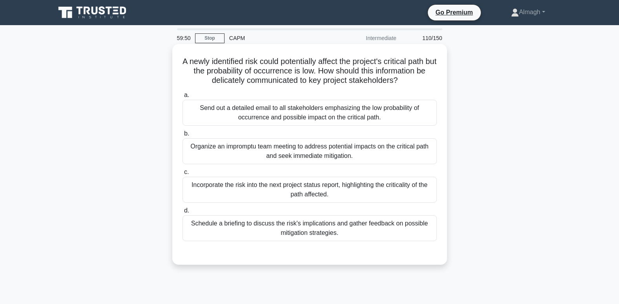
click at [217, 200] on div "Incorporate the risk into the next project status report, highlighting the crit…" at bounding box center [310, 190] width 255 height 26
click at [183, 175] on input "c. Incorporate the risk into the next project status report, highlighting the c…" at bounding box center [183, 172] width 0 height 5
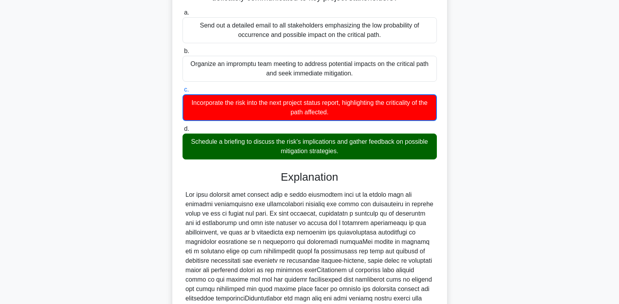
scroll to position [200, 0]
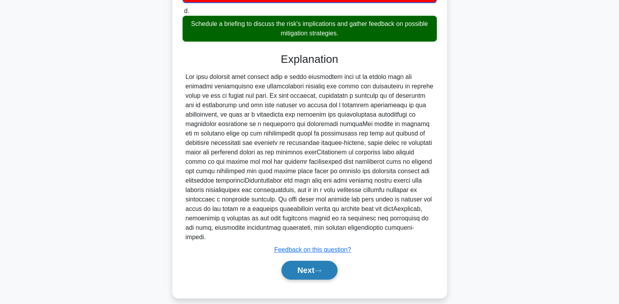
click at [291, 262] on button "Next" at bounding box center [310, 270] width 56 height 19
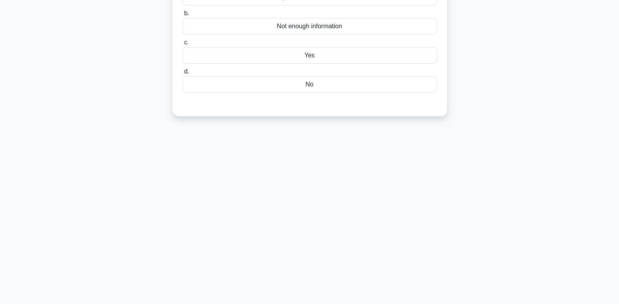
scroll to position [2, 0]
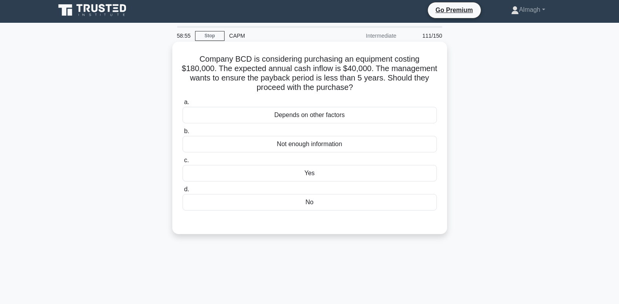
click at [311, 178] on div "Yes" at bounding box center [310, 173] width 255 height 16
click at [183, 163] on input "c. Yes" at bounding box center [183, 160] width 0 height 5
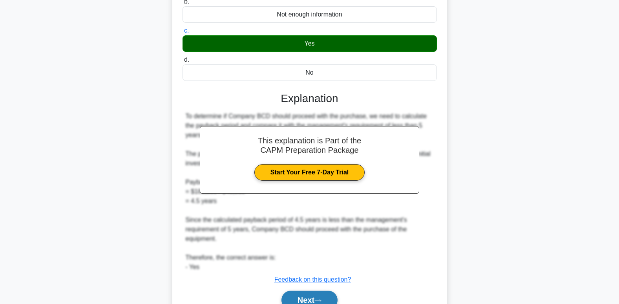
scroll to position [171, 0]
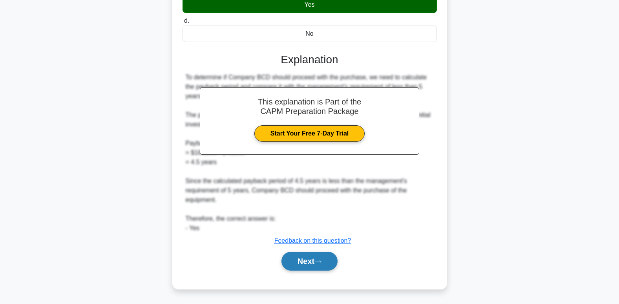
click at [304, 261] on button "Next" at bounding box center [310, 261] width 56 height 19
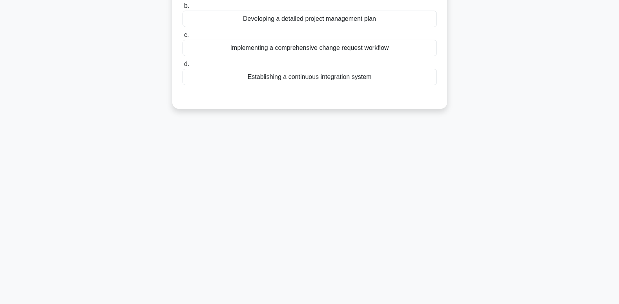
scroll to position [0, 0]
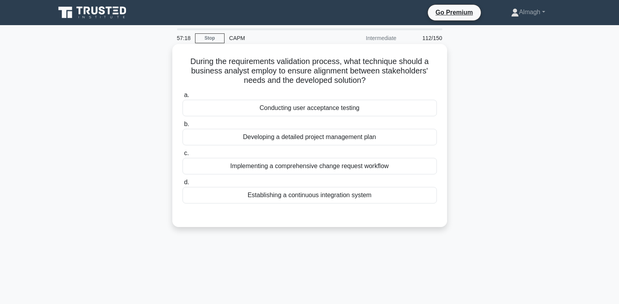
click at [257, 105] on div "Conducting user acceptance testing" at bounding box center [310, 108] width 255 height 16
click at [183, 98] on input "a. Conducting user acceptance testing" at bounding box center [183, 95] width 0 height 5
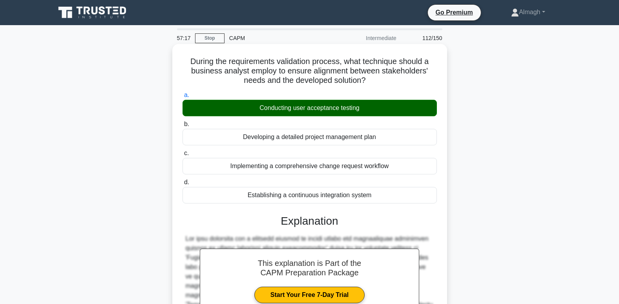
scroll to position [134, 0]
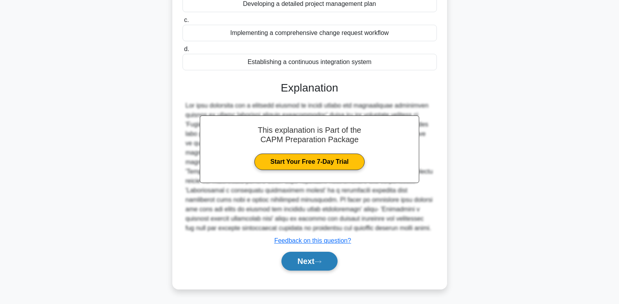
click at [311, 262] on button "Next" at bounding box center [310, 261] width 56 height 19
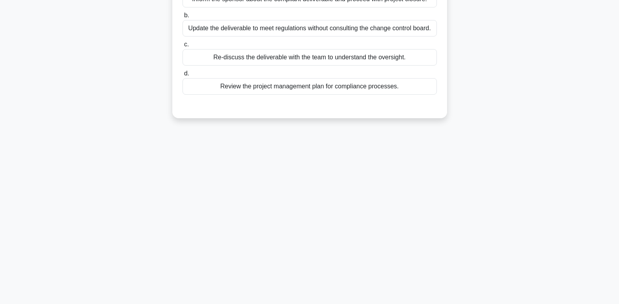
scroll to position [0, 0]
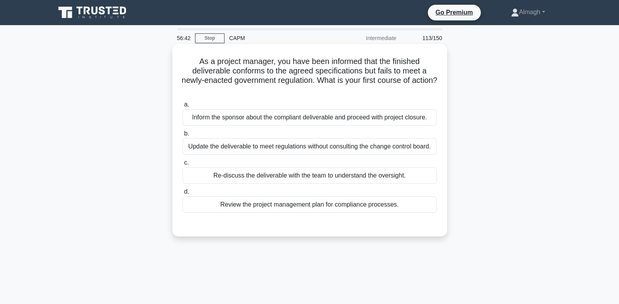
click at [282, 210] on div "Review the project management plan for compliance processes." at bounding box center [310, 204] width 255 height 16
click at [183, 194] on input "d. Review the project management plan for compliance processes." at bounding box center [183, 191] width 0 height 5
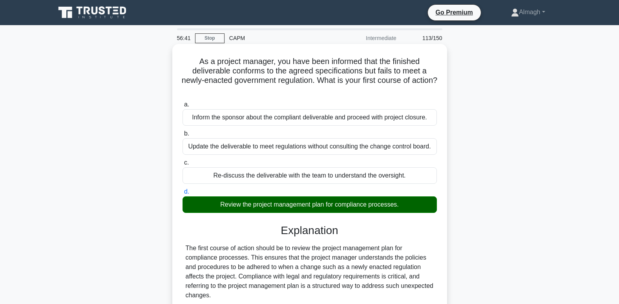
scroll to position [143, 0]
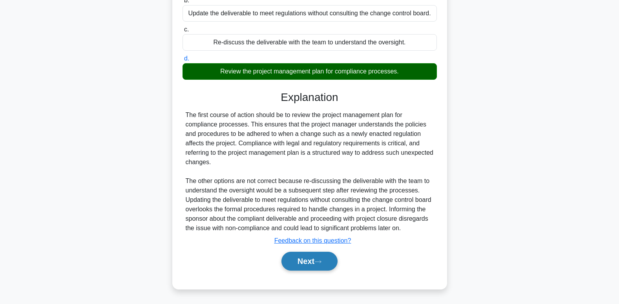
click at [308, 266] on button "Next" at bounding box center [310, 261] width 56 height 19
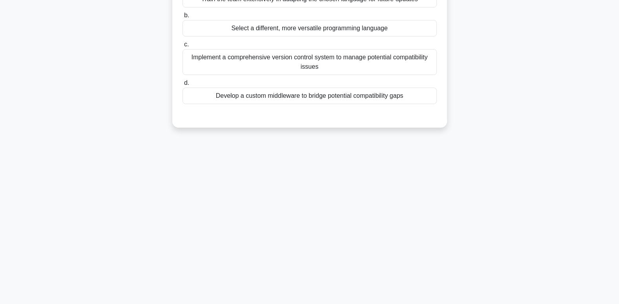
scroll to position [0, 0]
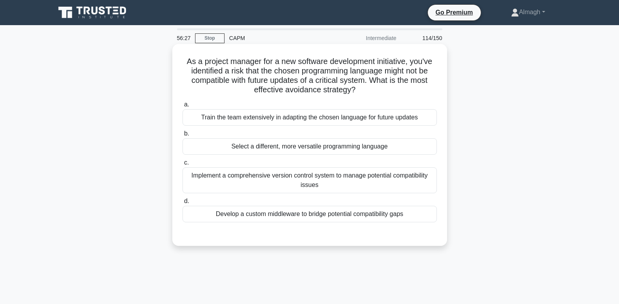
click at [379, 147] on div "Select a different, more versatile programming language" at bounding box center [310, 146] width 255 height 16
click at [183, 136] on input "b. Select a different, more versatile programming language" at bounding box center [183, 133] width 0 height 5
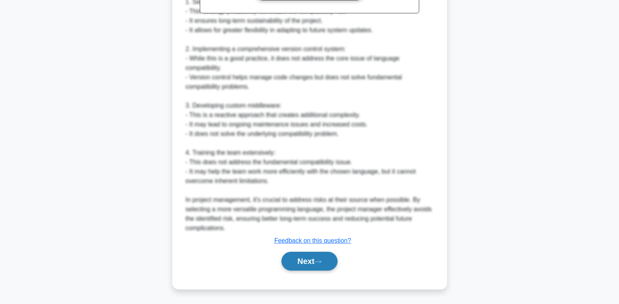
click at [321, 264] on button "Next" at bounding box center [310, 261] width 56 height 19
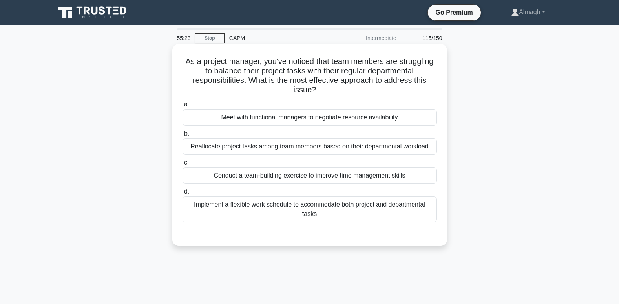
click at [199, 203] on div "Implement a flexible work schedule to accommodate both project and departmental…" at bounding box center [310, 209] width 255 height 26
click at [183, 194] on input "d. Implement a flexible work schedule to accommodate both project and departmen…" at bounding box center [183, 191] width 0 height 5
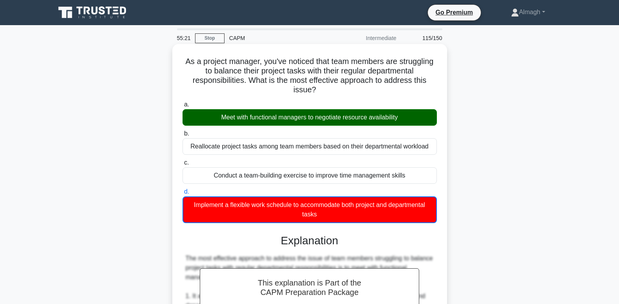
scroll to position [275, 0]
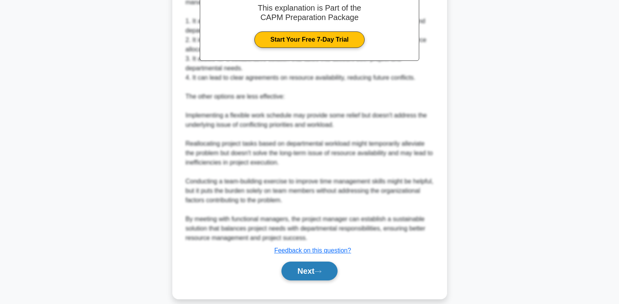
click at [299, 271] on button "Next" at bounding box center [310, 271] width 56 height 19
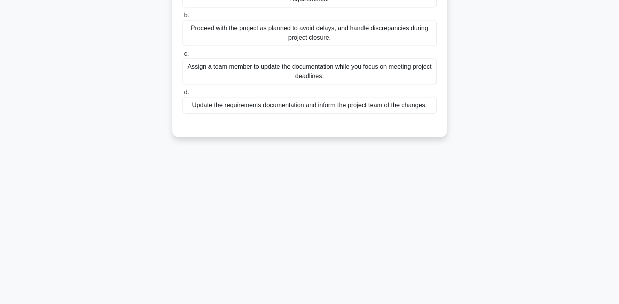
scroll to position [0, 0]
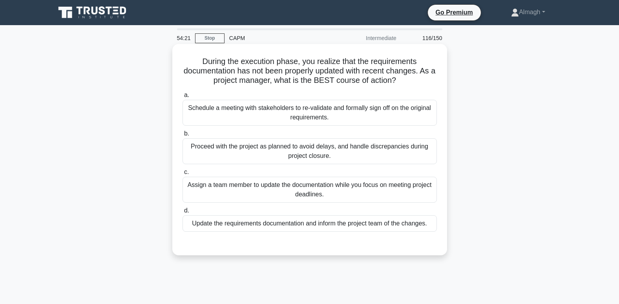
click at [323, 222] on div "Update the requirements documentation and inform the project team of the change…" at bounding box center [310, 223] width 255 height 16
click at [183, 213] on input "d. Update the requirements documentation and inform the project team of the cha…" at bounding box center [183, 210] width 0 height 5
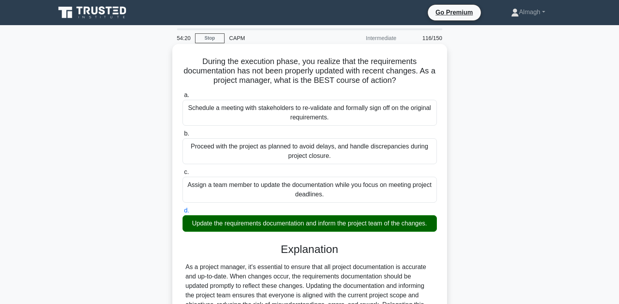
scroll to position [120, 0]
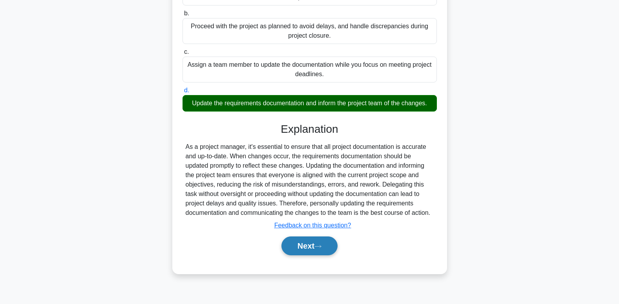
click at [323, 242] on button "Next" at bounding box center [310, 245] width 56 height 19
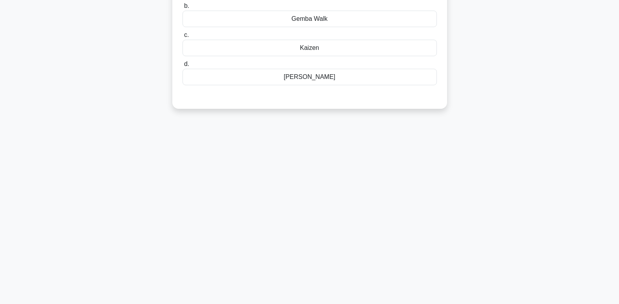
scroll to position [0, 0]
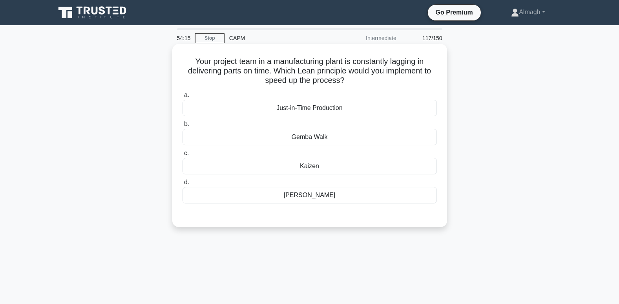
click at [302, 110] on div "Just-in-Time Production" at bounding box center [310, 108] width 255 height 16
click at [183, 98] on input "a. Just-in-Time Production" at bounding box center [183, 95] width 0 height 5
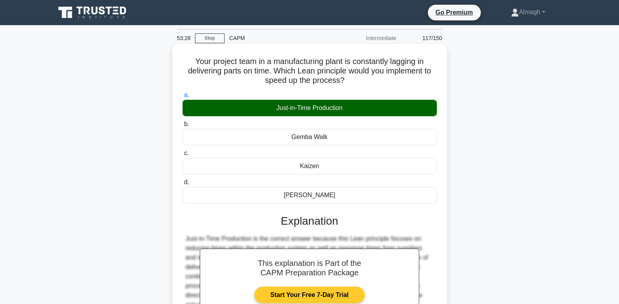
scroll to position [120, 0]
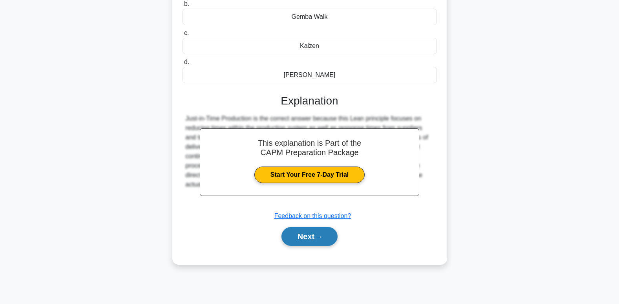
click at [335, 236] on button "Next" at bounding box center [310, 236] width 56 height 19
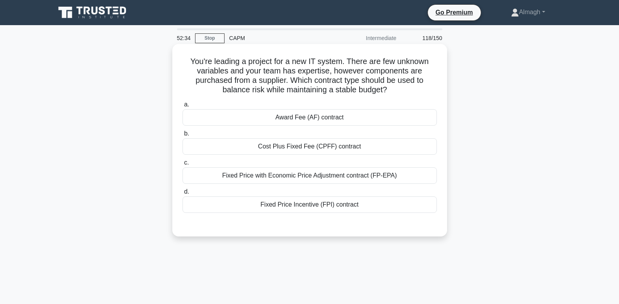
click at [266, 147] on div "Cost Plus Fixed Fee (CPFF) contract" at bounding box center [310, 146] width 255 height 16
click at [183, 136] on input "b. Cost Plus Fixed Fee (CPFF) contract" at bounding box center [183, 133] width 0 height 5
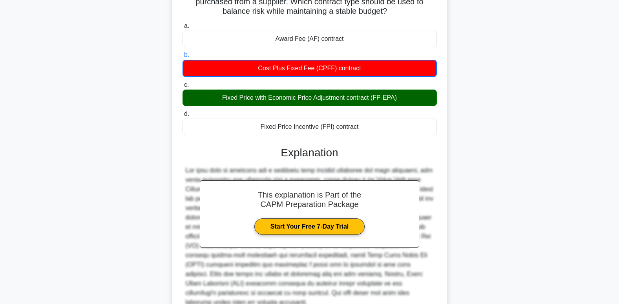
scroll to position [118, 0]
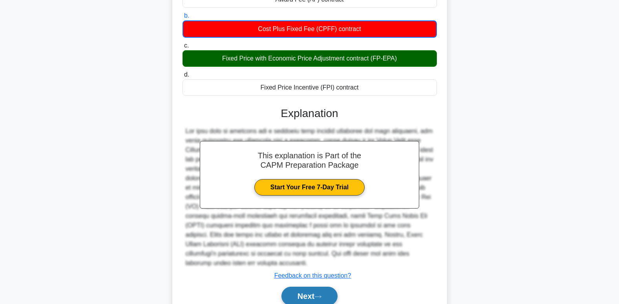
click at [304, 291] on button "Next" at bounding box center [310, 296] width 56 height 19
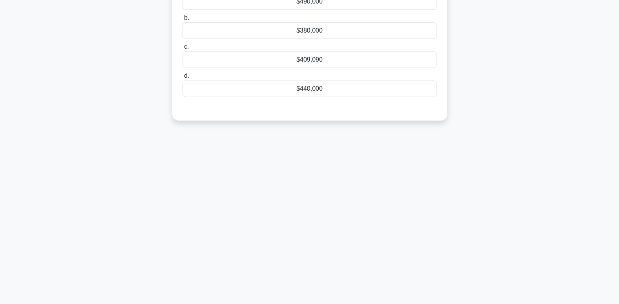
scroll to position [0, 0]
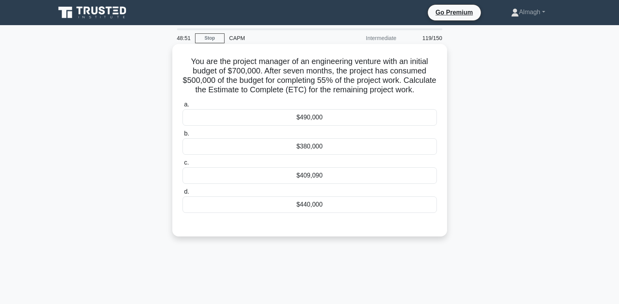
click at [405, 181] on div "$409,090" at bounding box center [310, 175] width 255 height 16
click at [183, 165] on input "c. $409,090" at bounding box center [183, 162] width 0 height 5
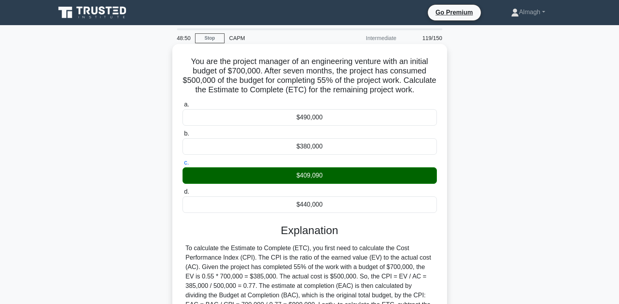
scroll to position [124, 0]
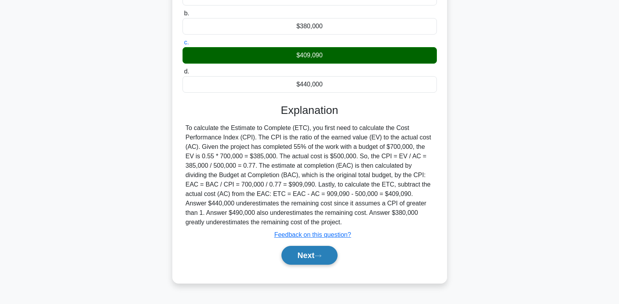
click at [311, 257] on button "Next" at bounding box center [310, 255] width 56 height 19
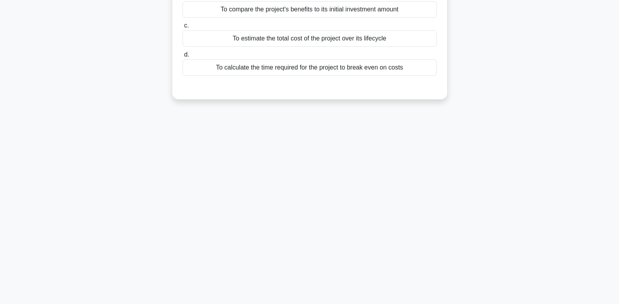
scroll to position [0, 0]
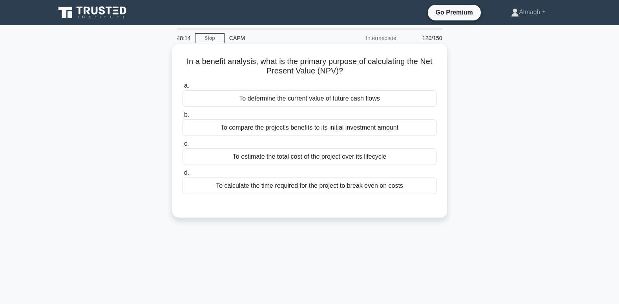
click at [311, 102] on div "To determine the current value of future cash flows" at bounding box center [310, 98] width 255 height 16
click at [183, 88] on input "a. To determine the current value of future cash flows" at bounding box center [183, 85] width 0 height 5
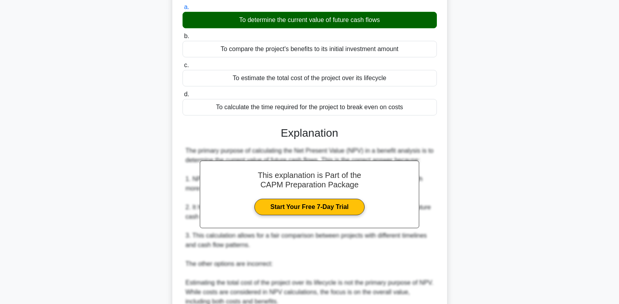
scroll to position [196, 0]
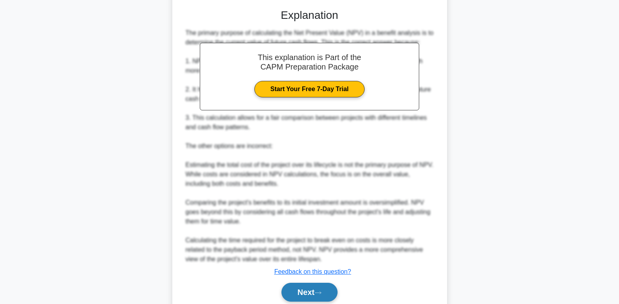
click at [305, 287] on button "Next" at bounding box center [310, 292] width 56 height 19
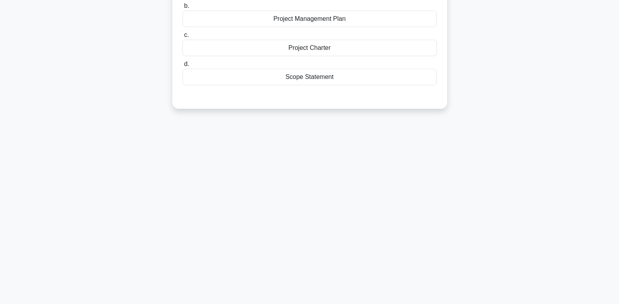
scroll to position [0, 0]
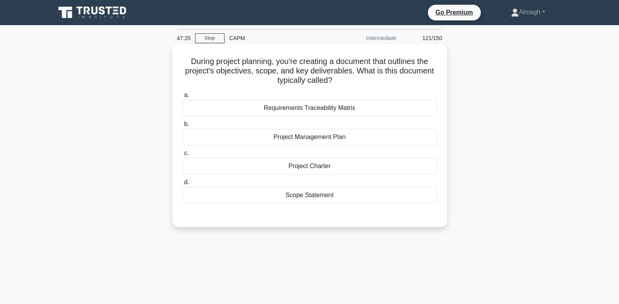
click at [297, 203] on div "Scope Statement" at bounding box center [310, 195] width 255 height 16
click at [183, 185] on input "d. Scope Statement" at bounding box center [183, 182] width 0 height 5
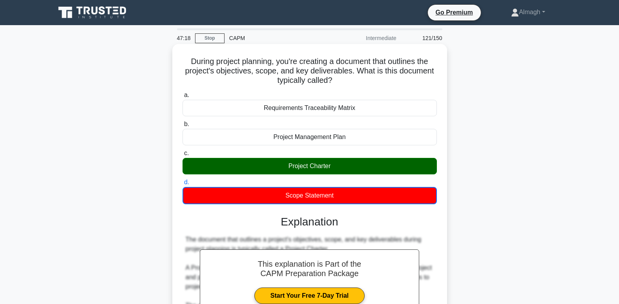
scroll to position [39, 0]
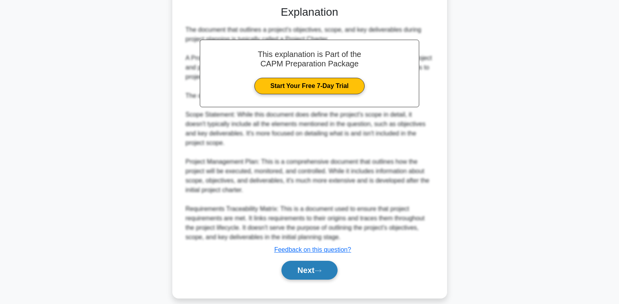
click at [307, 261] on button "Next" at bounding box center [310, 270] width 56 height 19
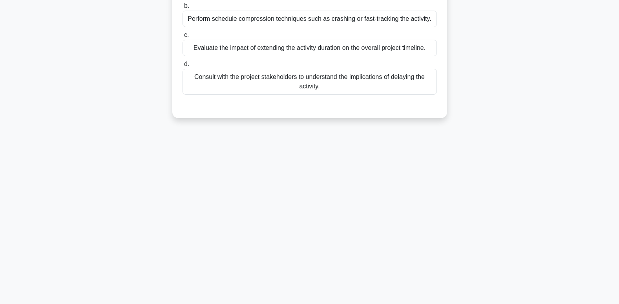
scroll to position [2, 0]
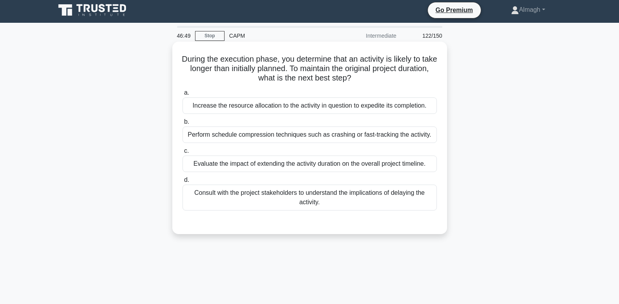
click at [273, 134] on div "Perform schedule compression techniques such as crashing or fast-tracking the a…" at bounding box center [310, 134] width 255 height 16
click at [183, 125] on input "b. Perform schedule compression techniques such as crashing or fast-tracking th…" at bounding box center [183, 121] width 0 height 5
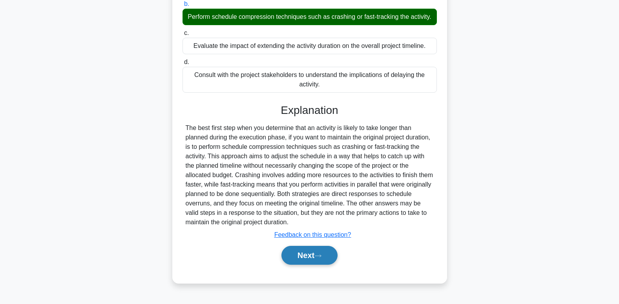
click at [317, 264] on button "Next" at bounding box center [310, 255] width 56 height 19
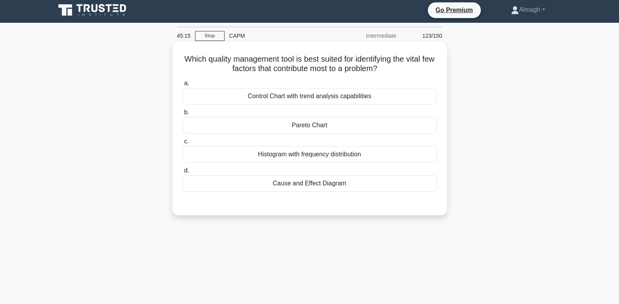
click at [324, 124] on div "Pareto Chart" at bounding box center [310, 125] width 255 height 16
click at [183, 115] on input "b. Pareto Chart" at bounding box center [183, 112] width 0 height 5
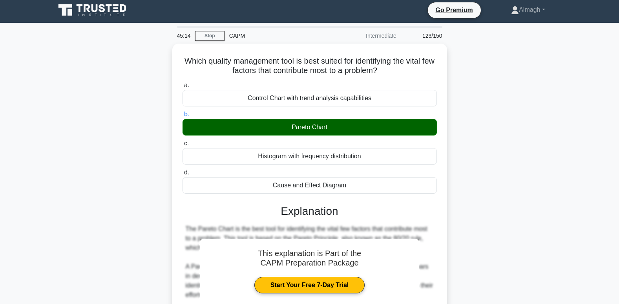
scroll to position [199, 0]
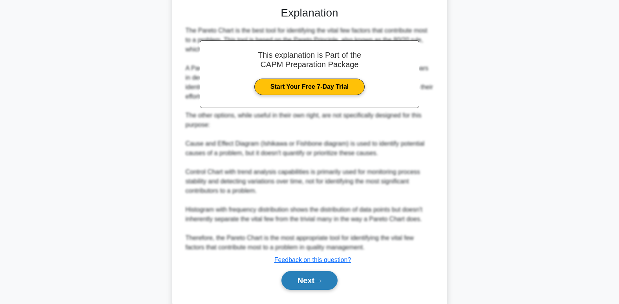
click at [313, 277] on button "Next" at bounding box center [310, 280] width 56 height 19
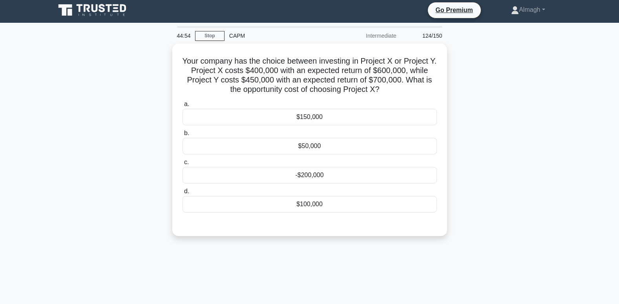
scroll to position [0, 0]
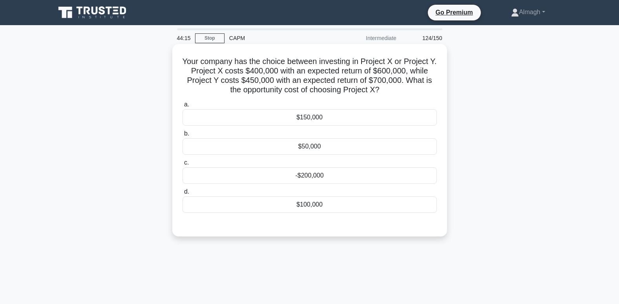
click at [335, 177] on div "-$200,000" at bounding box center [310, 175] width 255 height 16
click at [183, 165] on input "c. -$200,000" at bounding box center [183, 162] width 0 height 5
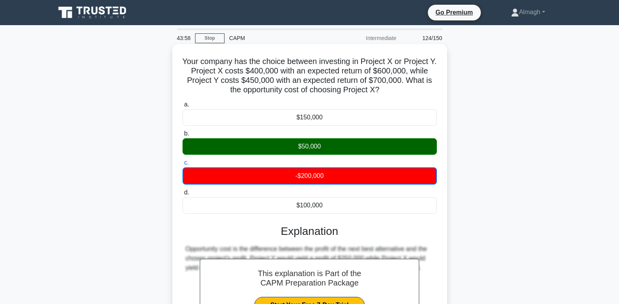
scroll to position [120, 0]
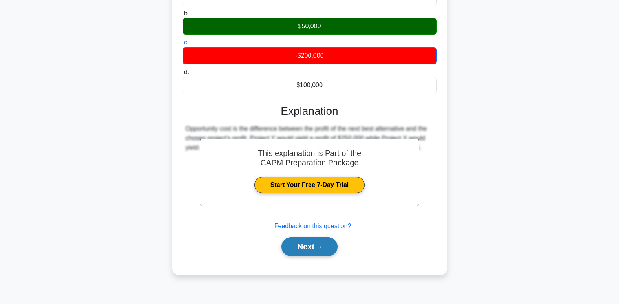
click at [312, 247] on button "Next" at bounding box center [310, 246] width 56 height 19
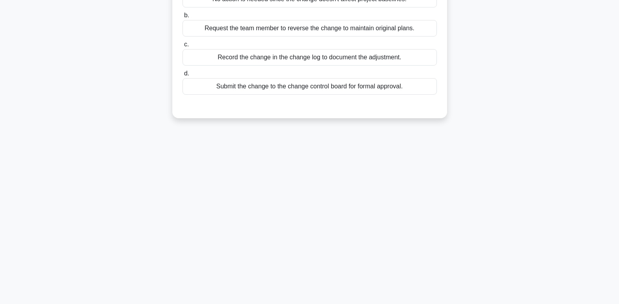
scroll to position [2, 0]
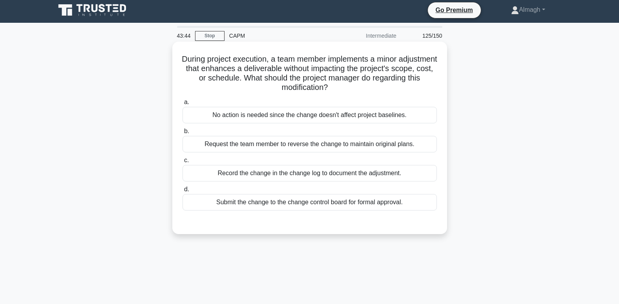
click at [258, 179] on div "Record the change in the change log to document the adjustment." at bounding box center [310, 173] width 255 height 16
click at [183, 163] on input "c. Record the change in the change log to document the adjustment." at bounding box center [183, 160] width 0 height 5
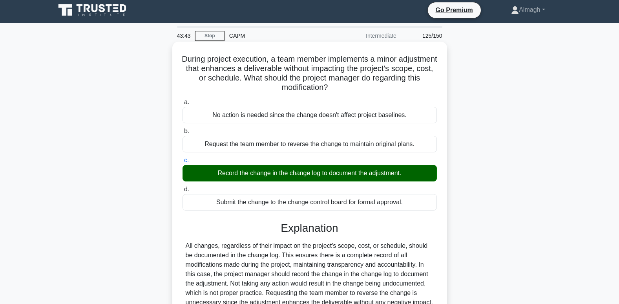
scroll to position [120, 0]
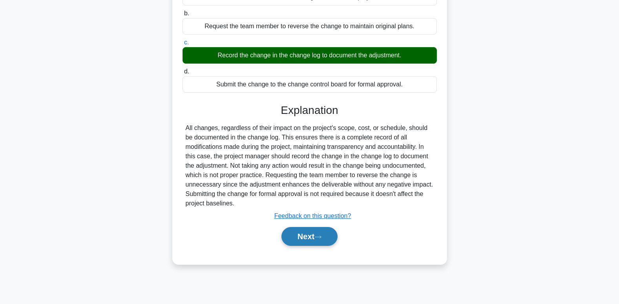
click at [330, 233] on button "Next" at bounding box center [310, 236] width 56 height 19
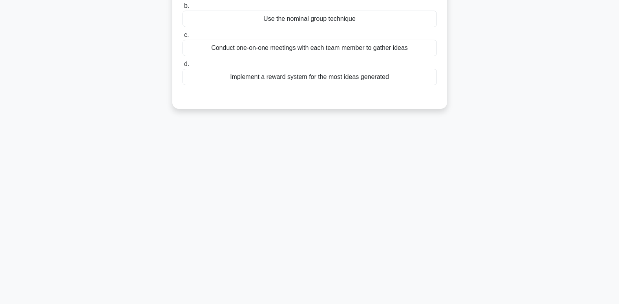
scroll to position [2, 0]
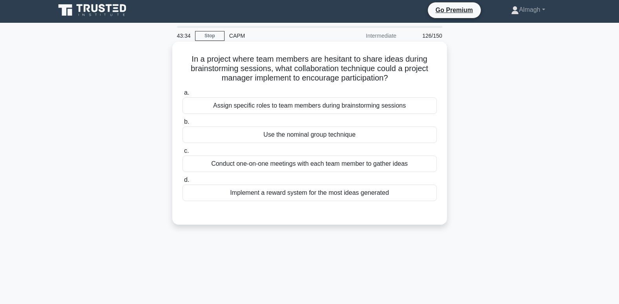
click at [341, 136] on div "Use the nominal group technique" at bounding box center [310, 134] width 255 height 16
click at [183, 125] on input "b. Use the nominal group technique" at bounding box center [183, 121] width 0 height 5
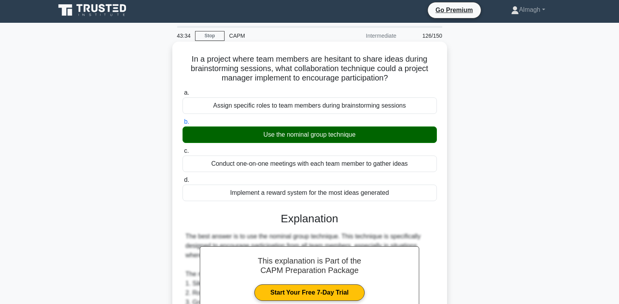
scroll to position [238, 0]
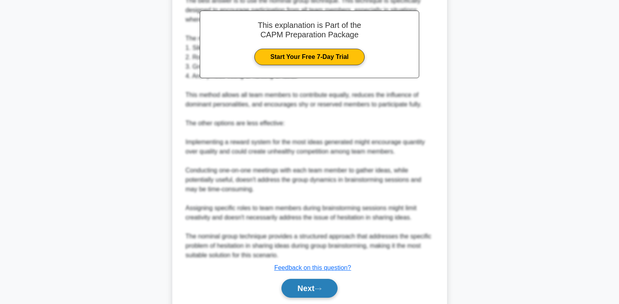
click at [301, 283] on button "Next" at bounding box center [310, 288] width 56 height 19
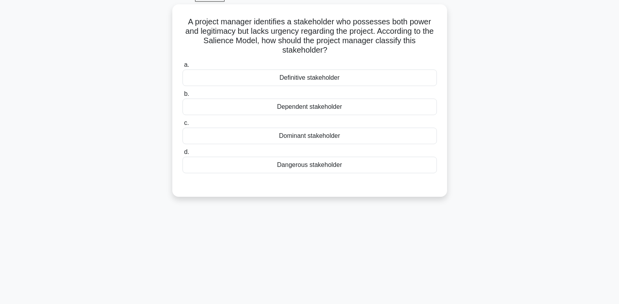
scroll to position [2, 0]
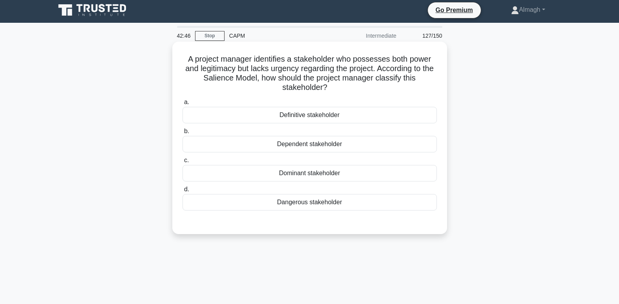
click at [290, 145] on div "Dependent stakeholder" at bounding box center [310, 144] width 255 height 16
click at [183, 134] on input "b. Dependent stakeholder" at bounding box center [183, 131] width 0 height 5
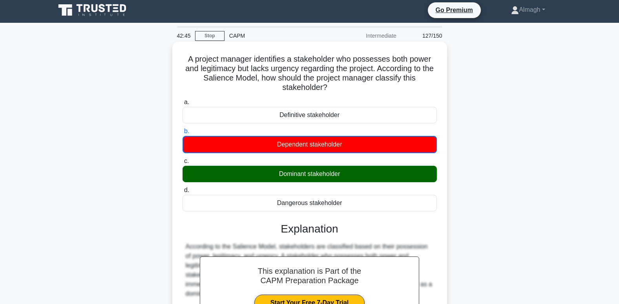
scroll to position [120, 0]
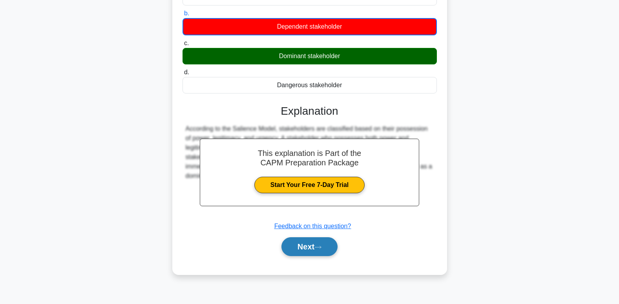
click at [324, 253] on button "Next" at bounding box center [310, 246] width 56 height 19
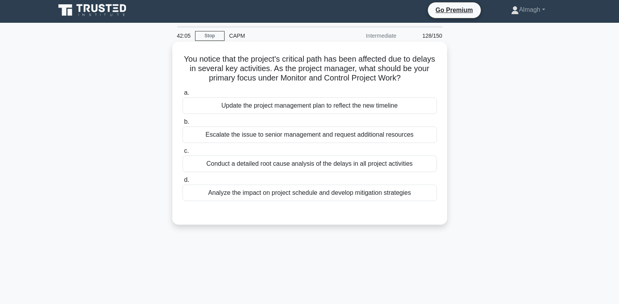
scroll to position [0, 0]
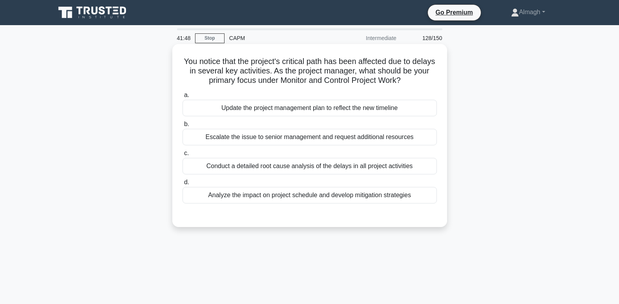
click at [234, 198] on div "Analyze the impact on project schedule and develop mitigation strategies" at bounding box center [310, 195] width 255 height 16
click at [183, 185] on input "d. Analyze the impact on project schedule and develop mitigation strategies" at bounding box center [183, 182] width 0 height 5
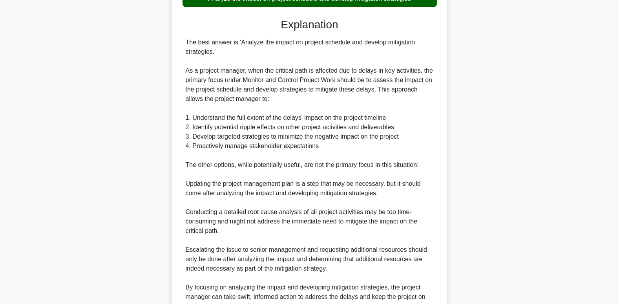
scroll to position [275, 0]
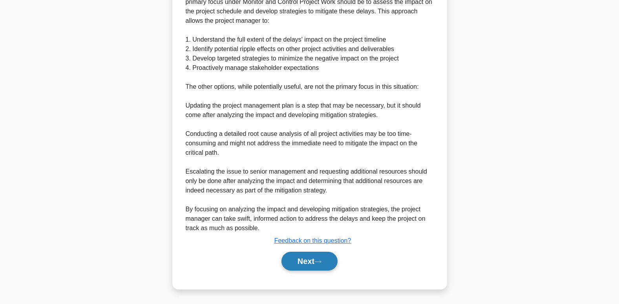
click at [315, 266] on button "Next" at bounding box center [310, 261] width 56 height 19
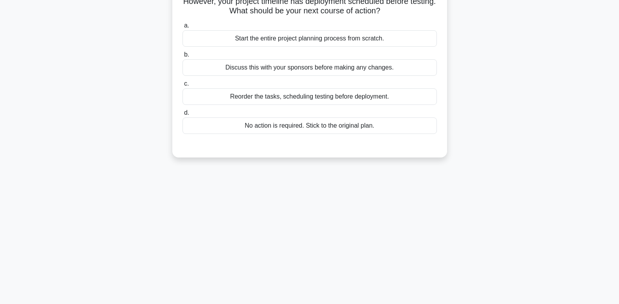
scroll to position [2, 0]
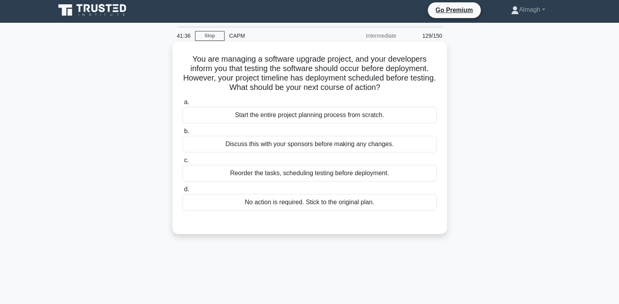
click at [292, 173] on div "Reorder the tasks, scheduling testing before deployment." at bounding box center [310, 173] width 255 height 16
click at [183, 163] on input "c. Reorder the tasks, scheduling testing before deployment." at bounding box center [183, 160] width 0 height 5
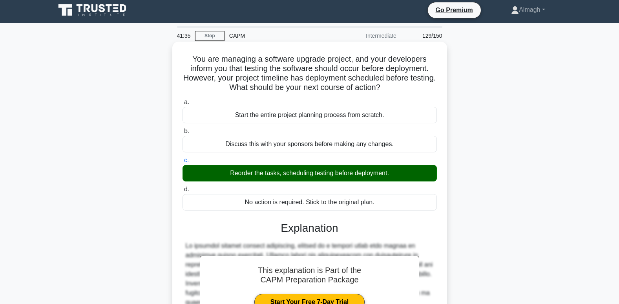
scroll to position [124, 0]
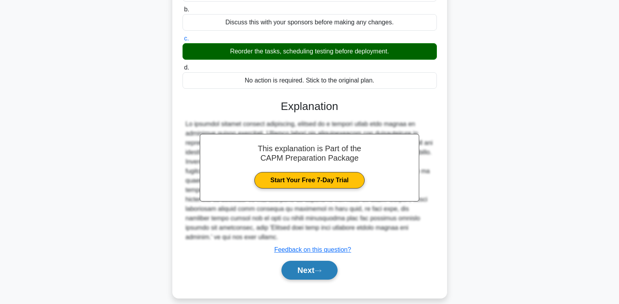
click at [310, 261] on button "Next" at bounding box center [310, 270] width 56 height 19
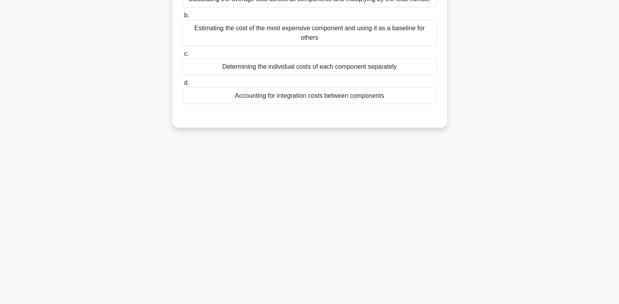
scroll to position [0, 0]
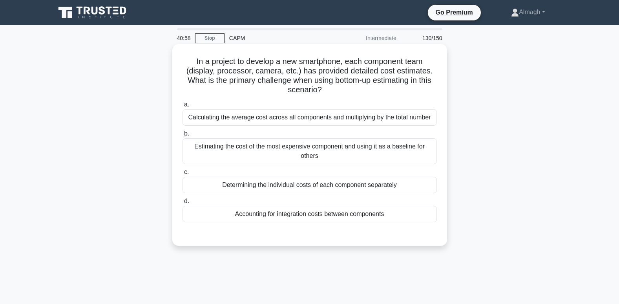
click at [289, 214] on div "Accounting for integration costs between components" at bounding box center [310, 214] width 255 height 16
click at [183, 204] on input "d. Accounting for integration costs between components" at bounding box center [183, 201] width 0 height 5
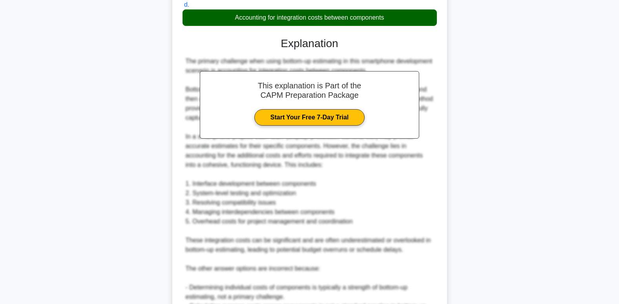
scroll to position [303, 0]
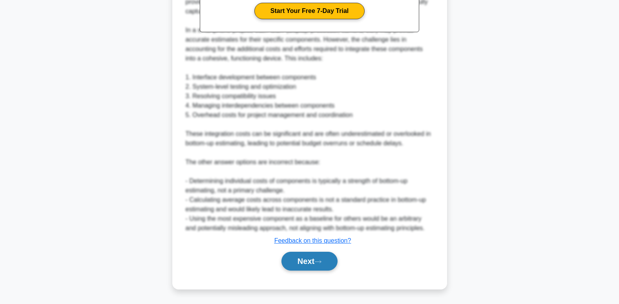
click at [310, 257] on button "Next" at bounding box center [310, 261] width 56 height 19
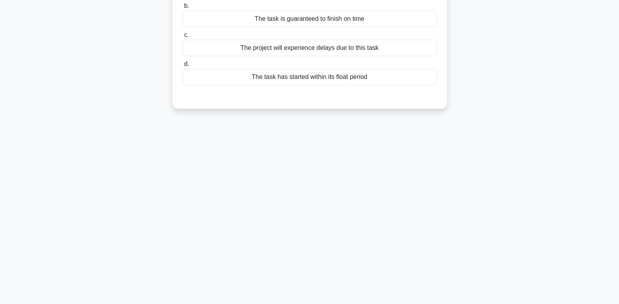
scroll to position [2, 0]
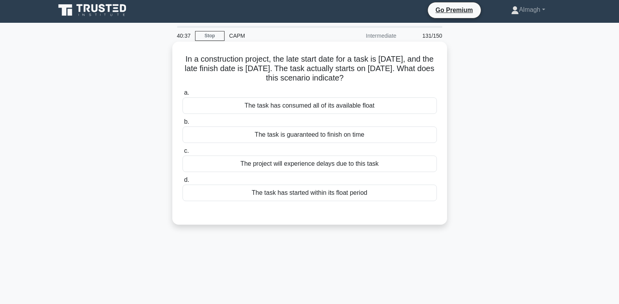
click at [275, 167] on div "The project will experience delays due to this task" at bounding box center [310, 164] width 255 height 16
click at [183, 154] on input "c. The project will experience delays due to this task" at bounding box center [183, 150] width 0 height 5
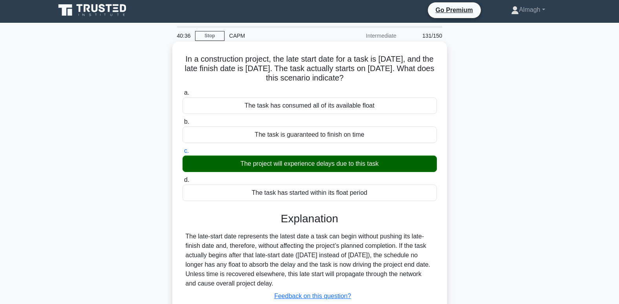
scroll to position [120, 0]
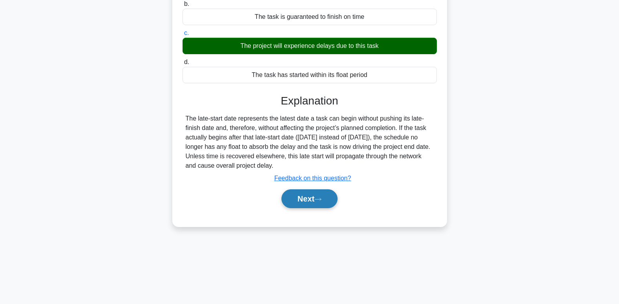
click at [307, 202] on button "Next" at bounding box center [310, 198] width 56 height 19
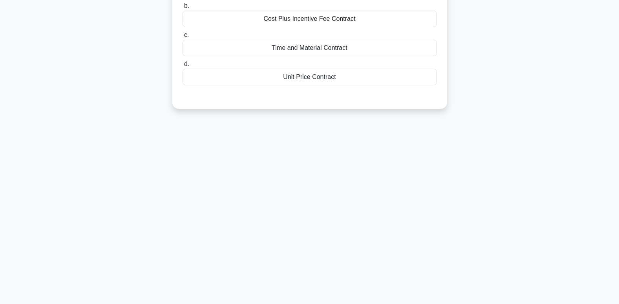
scroll to position [0, 0]
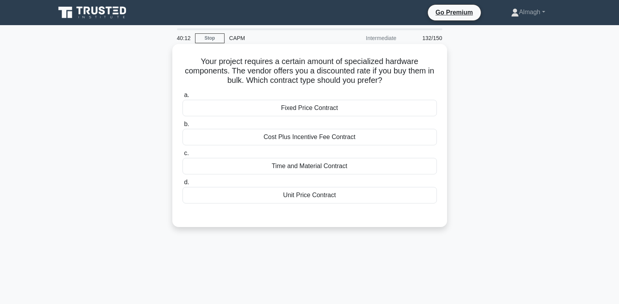
click at [310, 101] on div "Fixed Price Contract" at bounding box center [310, 108] width 255 height 16
click at [183, 98] on input "a. Fixed Price Contract" at bounding box center [183, 95] width 0 height 5
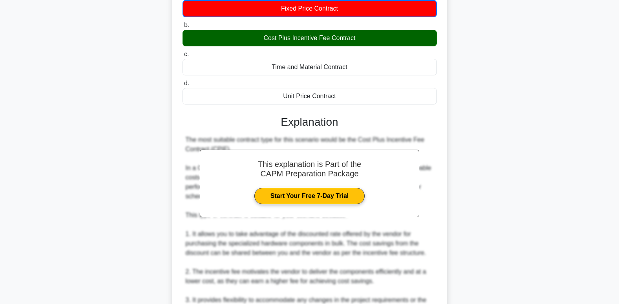
scroll to position [257, 0]
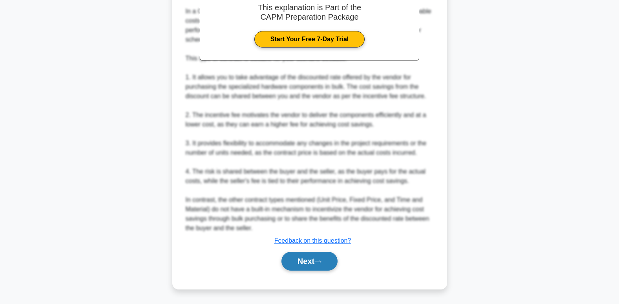
click at [317, 268] on button "Next" at bounding box center [310, 261] width 56 height 19
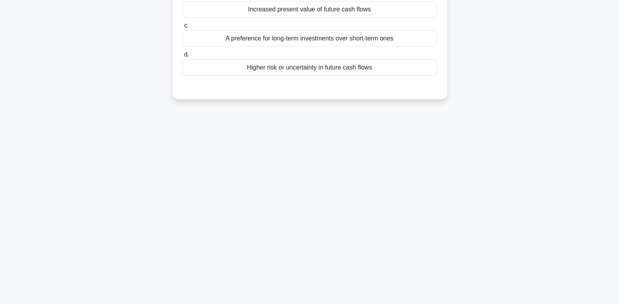
scroll to position [0, 0]
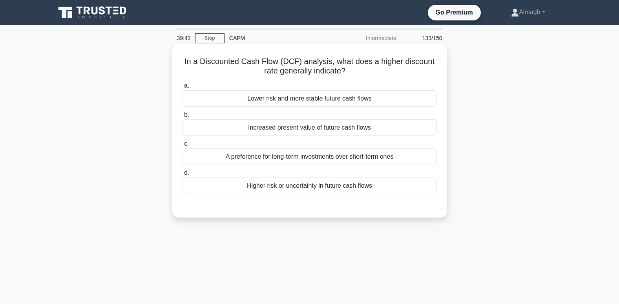
click at [357, 158] on div "A preference for long-term investments over short-term ones" at bounding box center [310, 156] width 255 height 16
click at [183, 147] on input "c. A preference for long-term investments over short-term ones" at bounding box center [183, 143] width 0 height 5
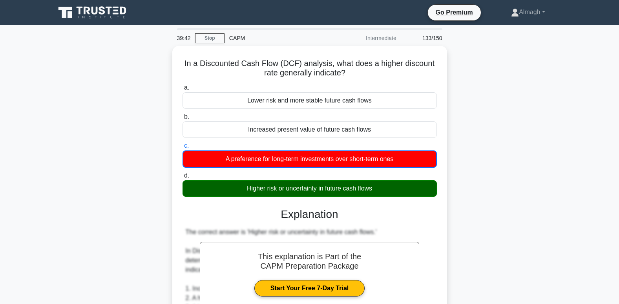
scroll to position [229, 0]
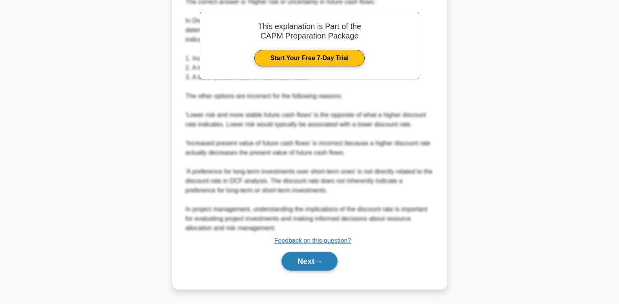
click at [313, 258] on button "Next" at bounding box center [310, 261] width 56 height 19
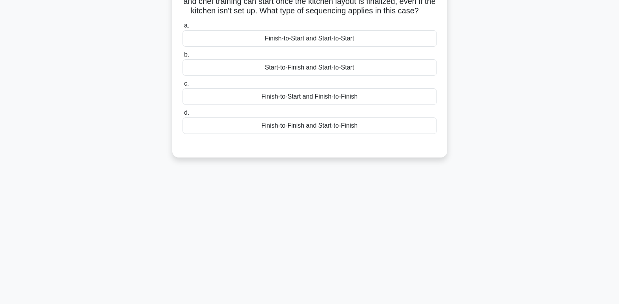
scroll to position [0, 0]
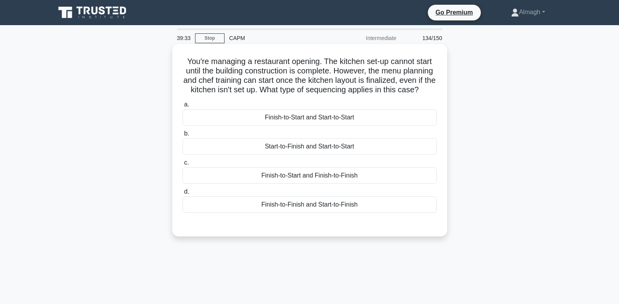
click at [295, 184] on div "Finish-to-Start and Finish-to-Finish" at bounding box center [310, 175] width 255 height 16
click at [183, 165] on input "c. Finish-to-Start and Finish-to-Finish" at bounding box center [183, 162] width 0 height 5
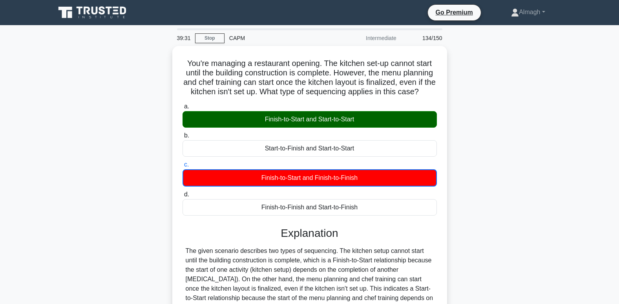
scroll to position [120, 0]
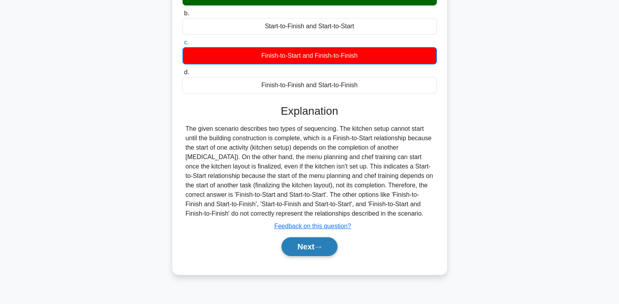
click at [333, 256] on button "Next" at bounding box center [310, 246] width 56 height 19
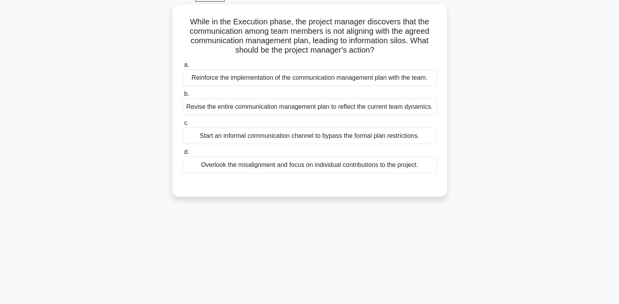
scroll to position [0, 0]
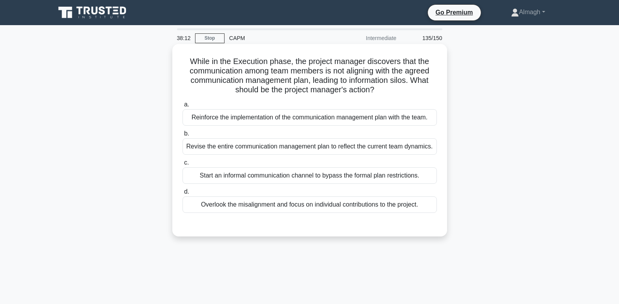
click at [293, 121] on div "Reinforce the implementation of the communication management plan with the team." at bounding box center [310, 117] width 255 height 16
click at [183, 107] on input "a. Reinforce the implementation of the communication management plan with the t…" at bounding box center [183, 104] width 0 height 5
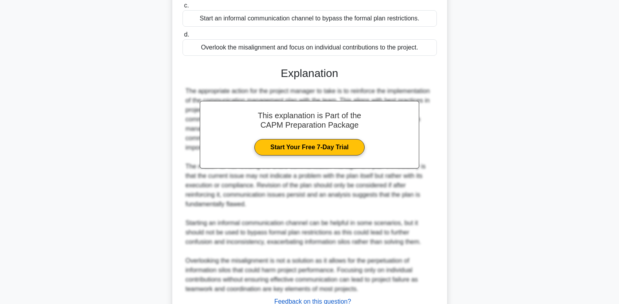
scroll to position [218, 0]
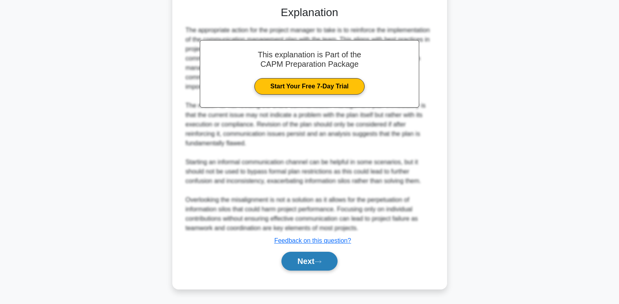
click at [316, 264] on button "Next" at bounding box center [310, 261] width 56 height 19
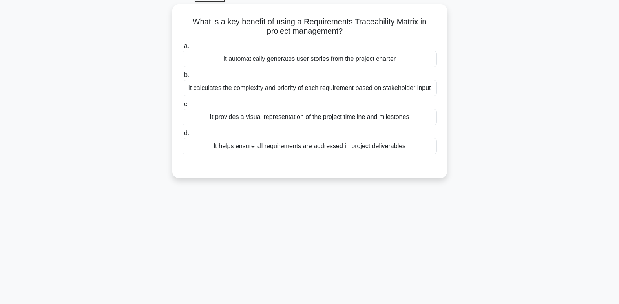
scroll to position [2, 0]
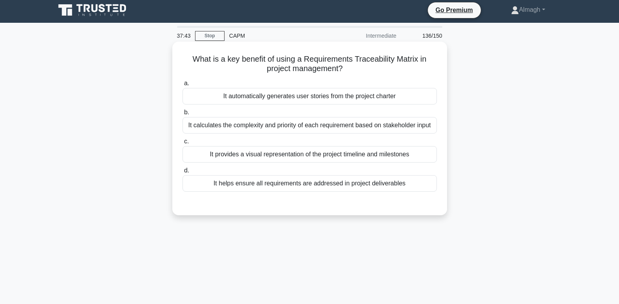
click at [284, 185] on div "It helps ensure all requirements are addressed in project deliverables" at bounding box center [310, 183] width 255 height 16
click at [183, 173] on input "d. It helps ensure all requirements are addressed in project deliverables" at bounding box center [183, 170] width 0 height 5
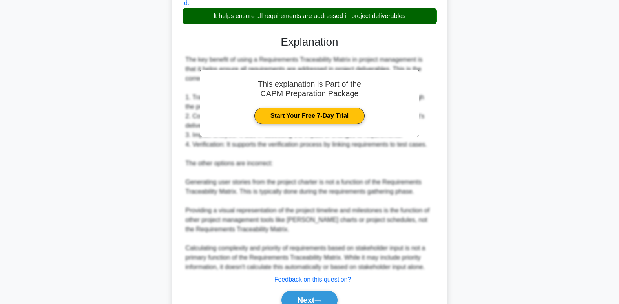
scroll to position [209, 0]
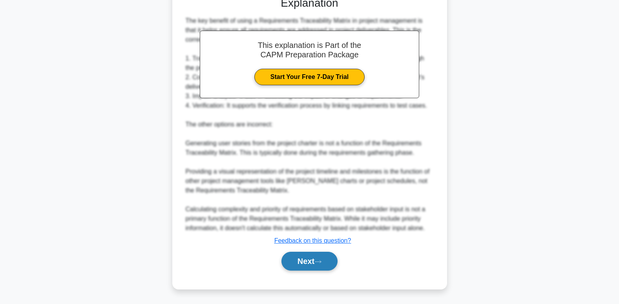
click at [328, 266] on button "Next" at bounding box center [310, 261] width 56 height 19
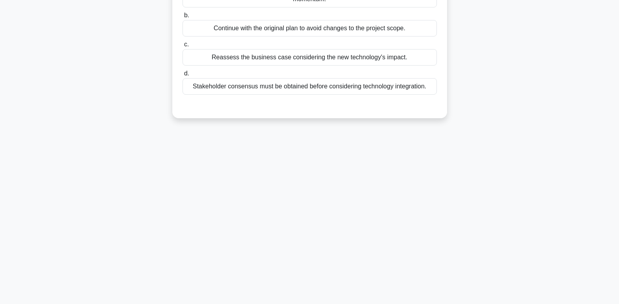
scroll to position [0, 0]
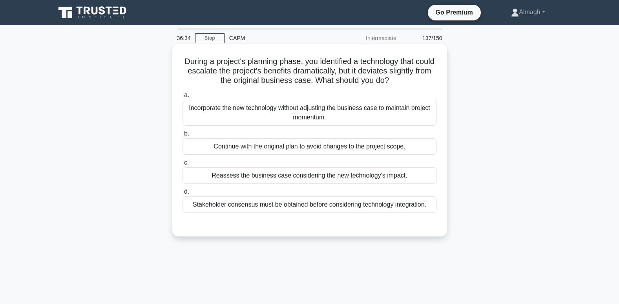
click at [310, 178] on div "Reassess the business case considering the new technology's impact." at bounding box center [310, 175] width 255 height 16
click at [183, 165] on input "c. Reassess the business case considering the new technology's impact." at bounding box center [183, 162] width 0 height 5
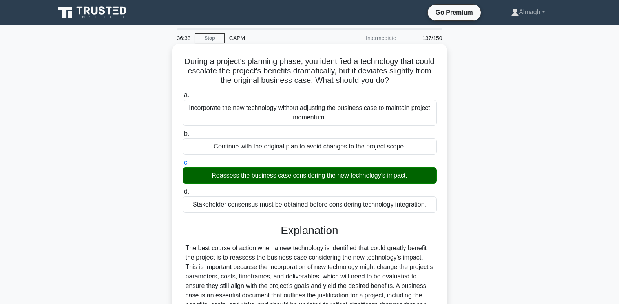
scroll to position [162, 0]
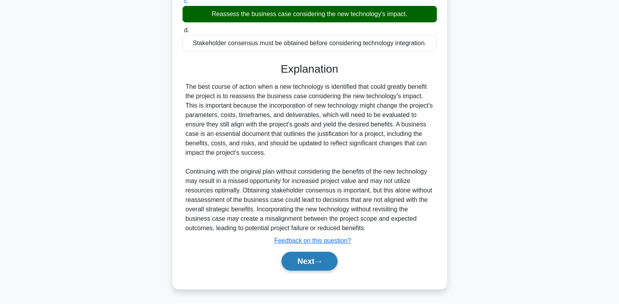
click at [313, 254] on button "Next" at bounding box center [310, 261] width 56 height 19
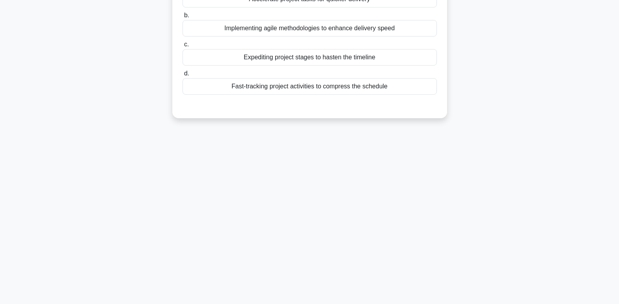
scroll to position [0, 0]
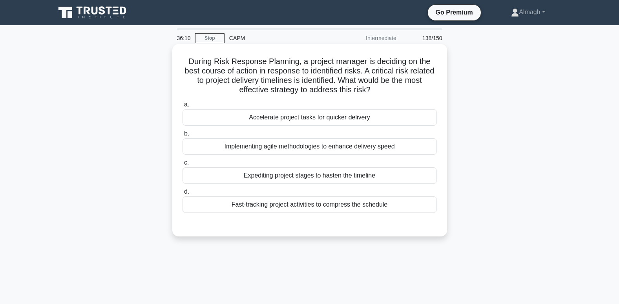
click at [271, 174] on div "Expediting project stages to hasten the timeline" at bounding box center [310, 175] width 255 height 16
click at [183, 165] on input "c. Expediting project stages to hasten the timeline" at bounding box center [183, 162] width 0 height 5
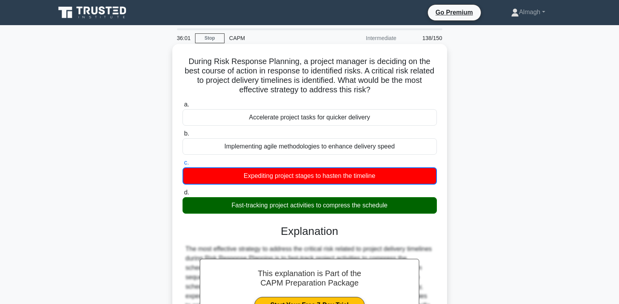
scroll to position [120, 0]
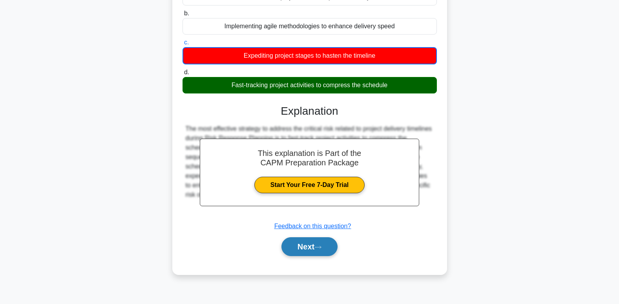
click at [308, 244] on button "Next" at bounding box center [310, 246] width 56 height 19
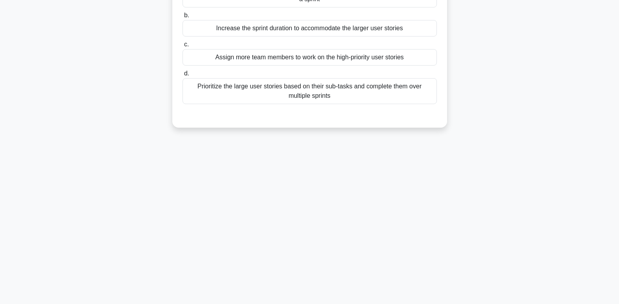
scroll to position [0, 0]
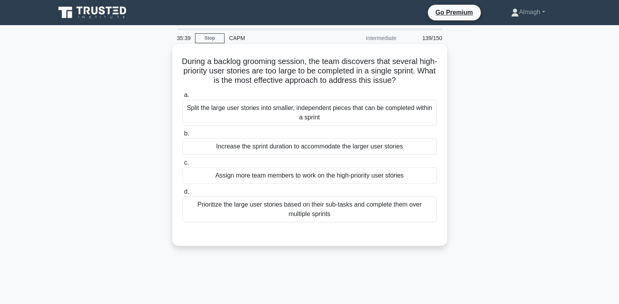
click at [347, 113] on div "Split the large user stories into smaller, independent pieces that can be compl…" at bounding box center [310, 113] width 255 height 26
click at [183, 98] on input "a. Split the large user stories into smaller, independent pieces that can be co…" at bounding box center [183, 95] width 0 height 5
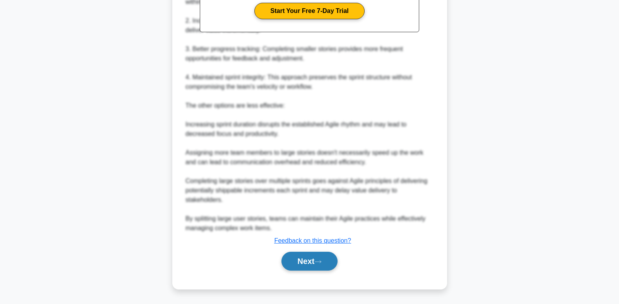
click at [304, 265] on button "Next" at bounding box center [310, 261] width 56 height 19
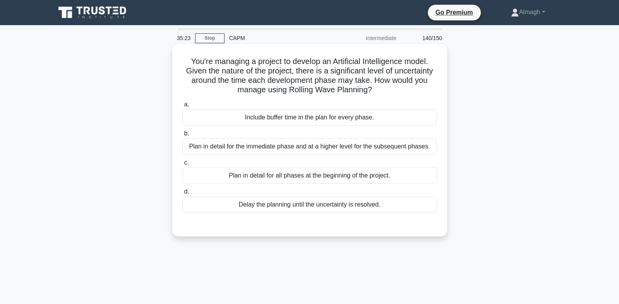
click at [295, 143] on div "Plan in detail for the immediate phase and at a higher level for the subsequent…" at bounding box center [310, 146] width 255 height 16
click at [183, 136] on input "b. Plan in detail for the immediate phase and at a higher level for the subsequ…" at bounding box center [183, 133] width 0 height 5
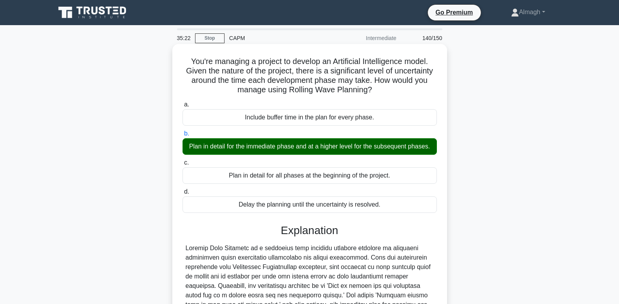
scroll to position [162, 0]
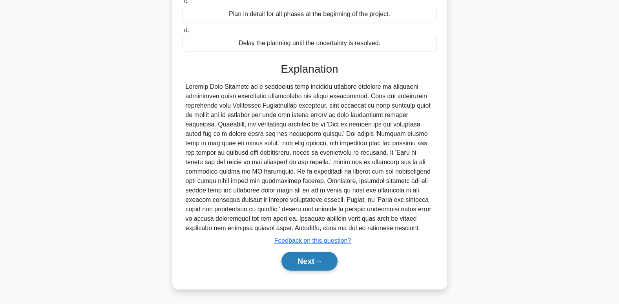
click at [304, 263] on button "Next" at bounding box center [310, 261] width 56 height 19
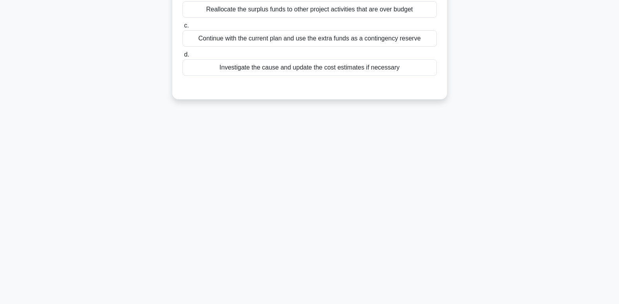
scroll to position [0, 0]
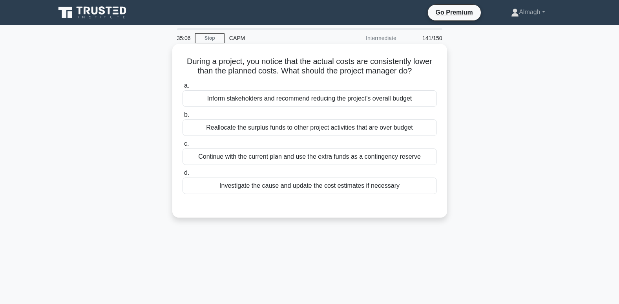
click at [242, 184] on div "Investigate the cause and update the cost estimates if necessary" at bounding box center [310, 186] width 255 height 16
click at [183, 176] on input "d. Investigate the cause and update the cost estimates if necessary" at bounding box center [183, 172] width 0 height 5
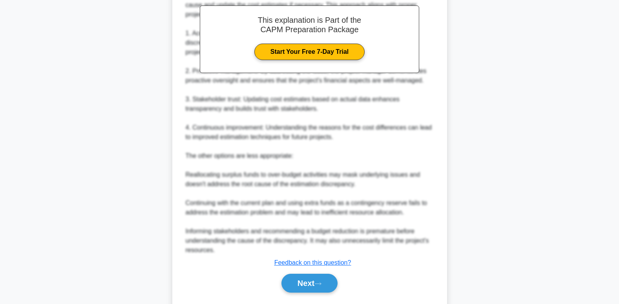
scroll to position [256, 0]
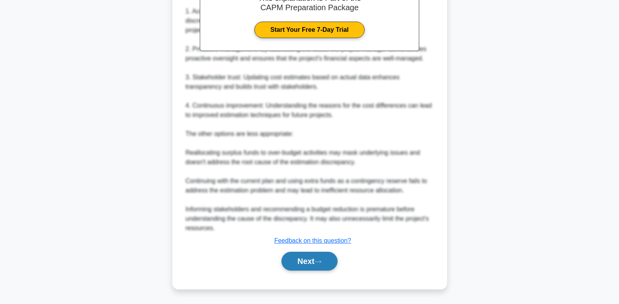
click at [301, 264] on button "Next" at bounding box center [310, 261] width 56 height 19
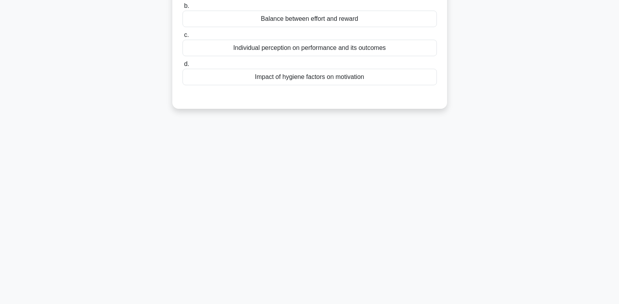
scroll to position [0, 0]
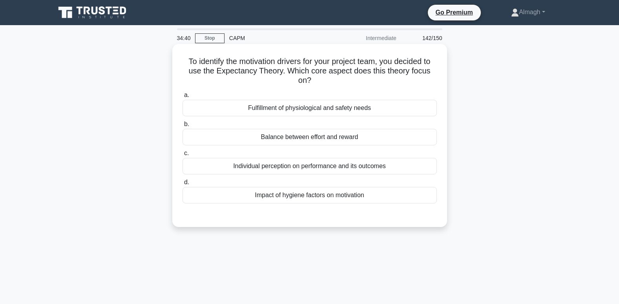
click at [287, 164] on div "Individual perception on performance and its outcomes" at bounding box center [310, 166] width 255 height 16
click at [183, 156] on input "c. Individual perception on performance and its outcomes" at bounding box center [183, 153] width 0 height 5
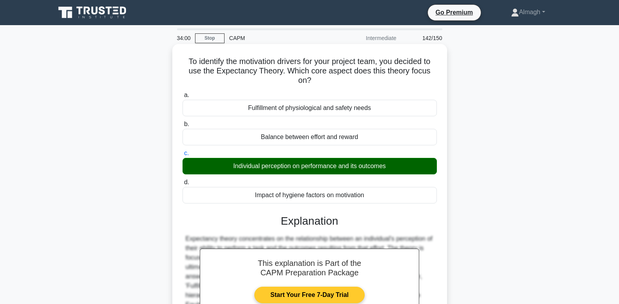
scroll to position [120, 0]
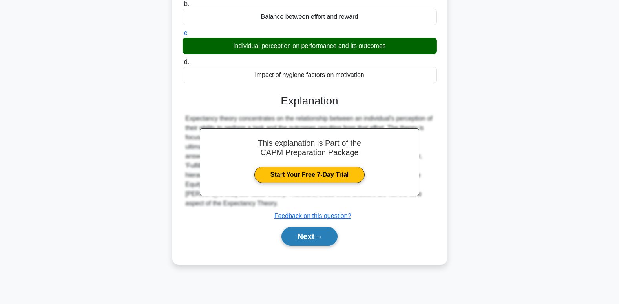
click at [322, 241] on button "Next" at bounding box center [310, 236] width 56 height 19
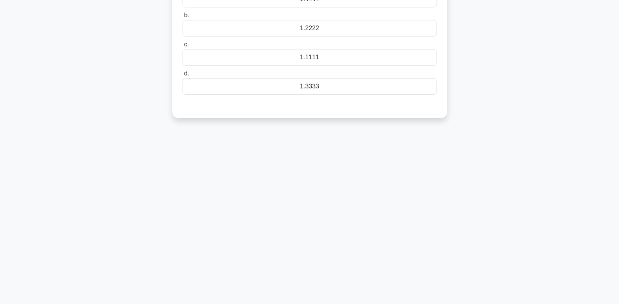
scroll to position [0, 0]
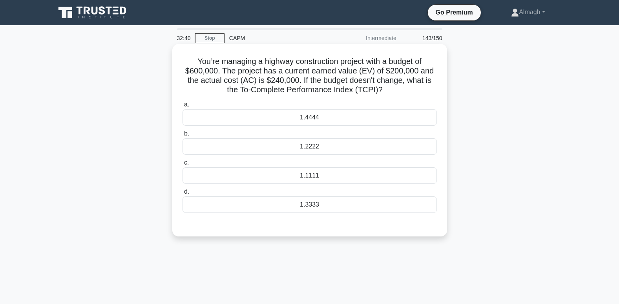
click at [324, 173] on div "1.1111" at bounding box center [310, 175] width 255 height 16
click at [183, 165] on input "c. 1.1111" at bounding box center [183, 162] width 0 height 5
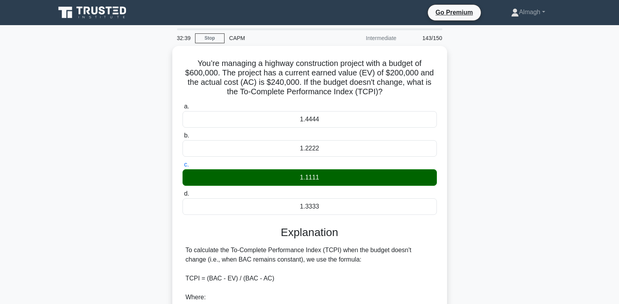
scroll to position [124, 0]
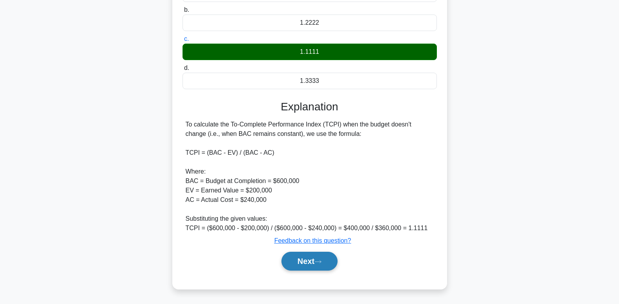
click at [312, 259] on button "Next" at bounding box center [310, 261] width 56 height 19
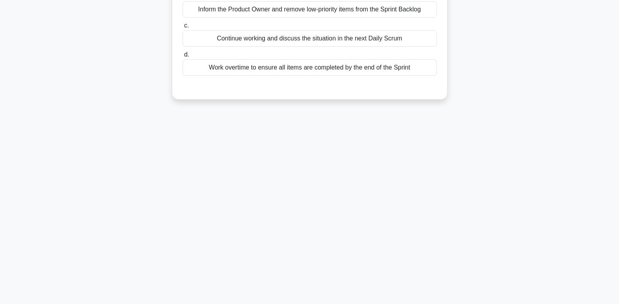
scroll to position [0, 0]
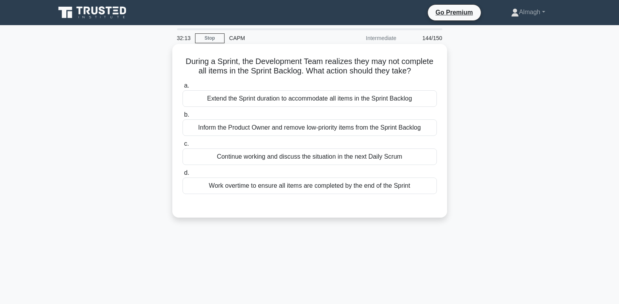
click at [243, 161] on div "Continue working and discuss the situation in the next Daily Scrum" at bounding box center [310, 156] width 255 height 16
click at [183, 147] on input "c. Continue working and discuss the situation in the next Daily Scrum" at bounding box center [183, 143] width 0 height 5
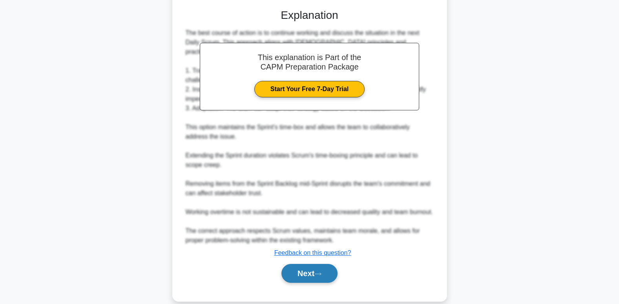
click at [316, 264] on button "Next" at bounding box center [310, 273] width 56 height 19
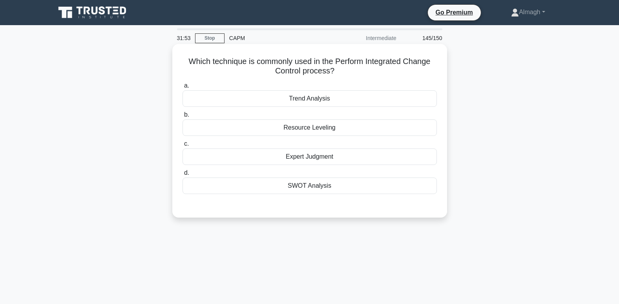
click at [301, 99] on div "Trend Analysis" at bounding box center [310, 98] width 255 height 16
click at [183, 88] on input "a. Trend Analysis" at bounding box center [183, 85] width 0 height 5
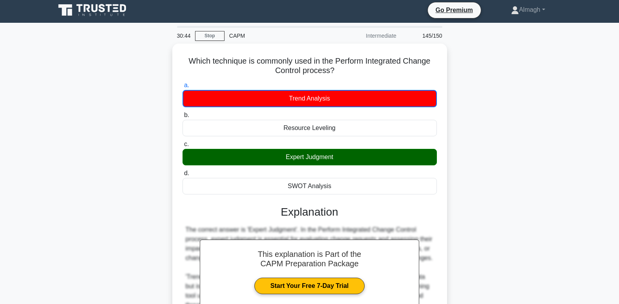
scroll to position [120, 0]
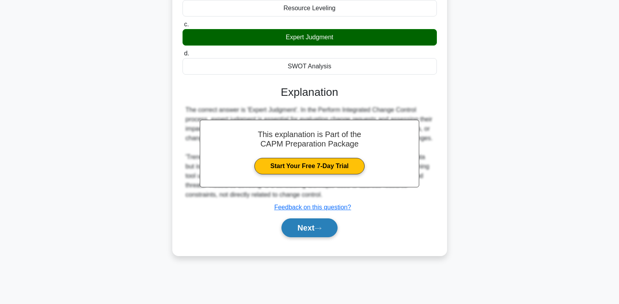
click at [327, 233] on button "Next" at bounding box center [310, 227] width 56 height 19
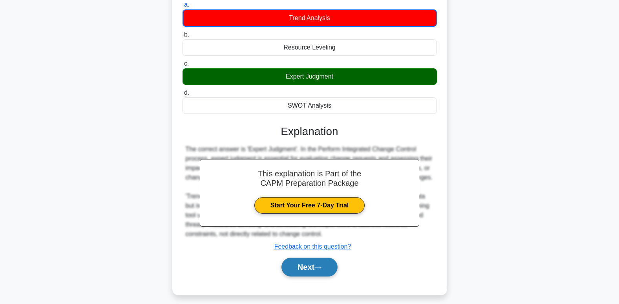
scroll to position [0, 0]
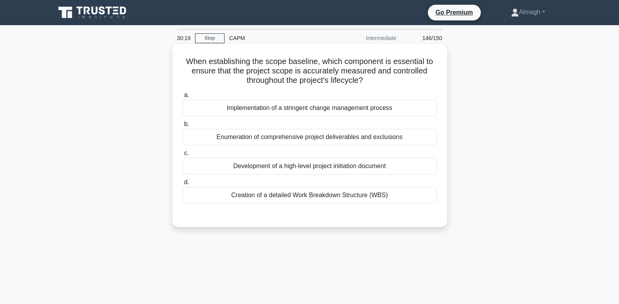
click at [245, 189] on div "Creation of a detailed Work Breakdown Structure (WBS)" at bounding box center [310, 195] width 255 height 16
click at [183, 185] on input "d. Creation of a detailed Work Breakdown Structure (WBS)" at bounding box center [183, 182] width 0 height 5
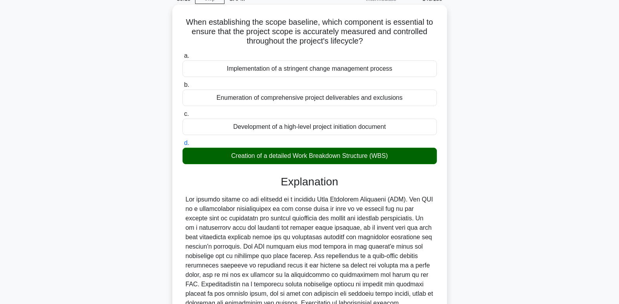
scroll to position [143, 0]
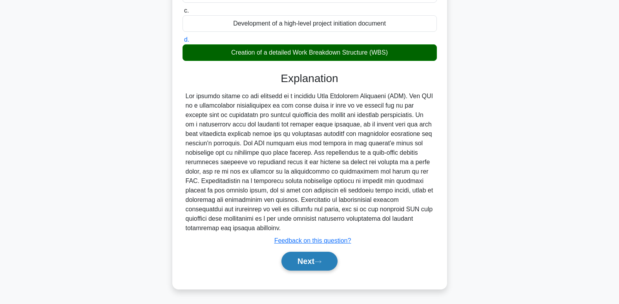
click at [314, 267] on button "Next" at bounding box center [310, 261] width 56 height 19
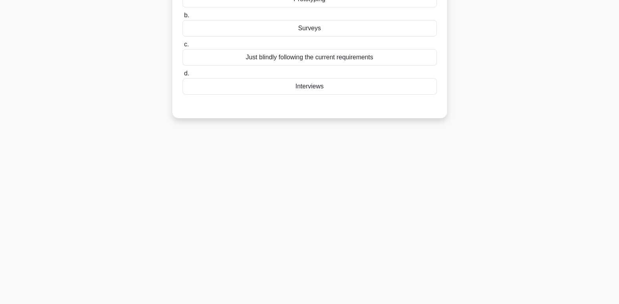
scroll to position [0, 0]
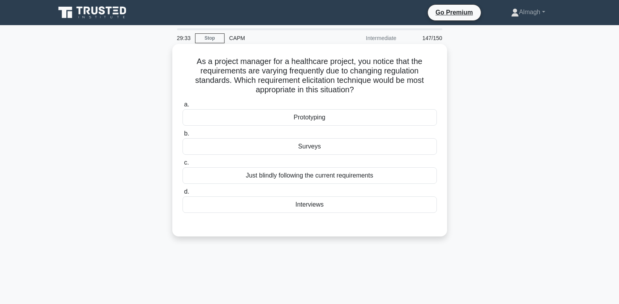
click at [256, 146] on div "Surveys" at bounding box center [310, 146] width 255 height 16
click at [183, 136] on input "b. Surveys" at bounding box center [183, 133] width 0 height 5
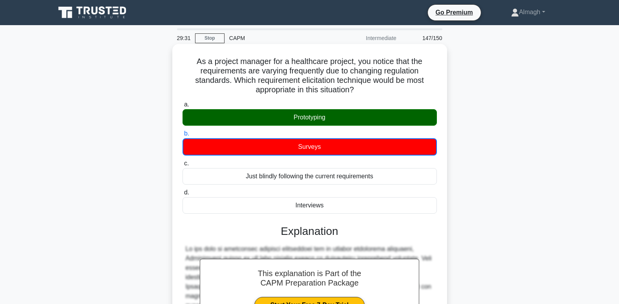
scroll to position [134, 0]
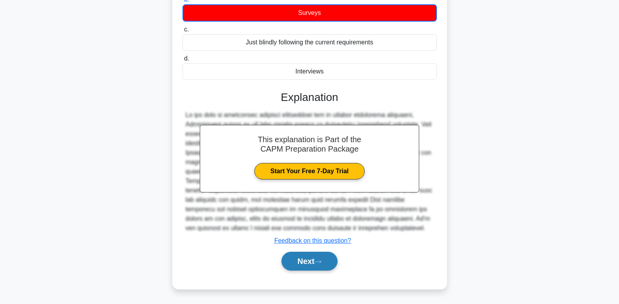
click at [316, 265] on button "Next" at bounding box center [310, 261] width 56 height 19
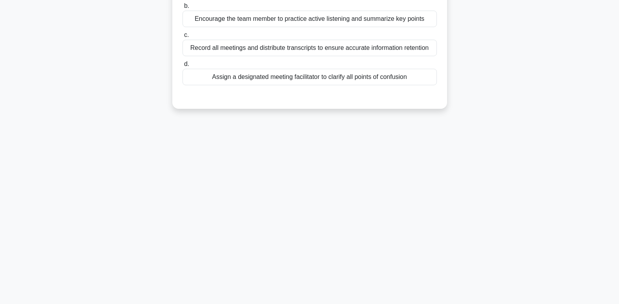
scroll to position [0, 0]
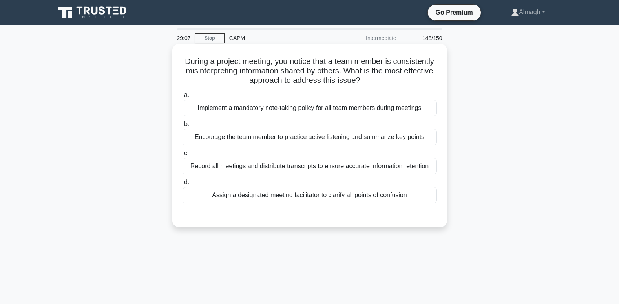
click at [227, 165] on div "Record all meetings and distribute transcripts to ensure accurate information r…" at bounding box center [310, 166] width 255 height 16
click at [183, 156] on input "c. Record all meetings and distribute transcripts to ensure accurate informatio…" at bounding box center [183, 153] width 0 height 5
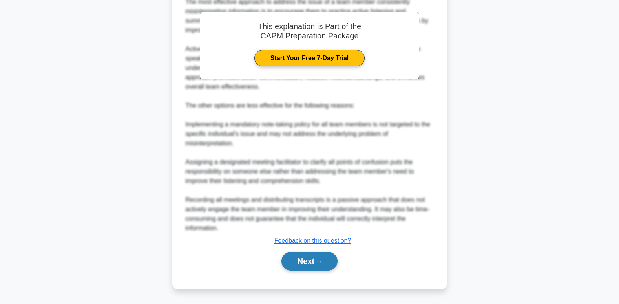
click at [306, 267] on button "Next" at bounding box center [310, 261] width 56 height 19
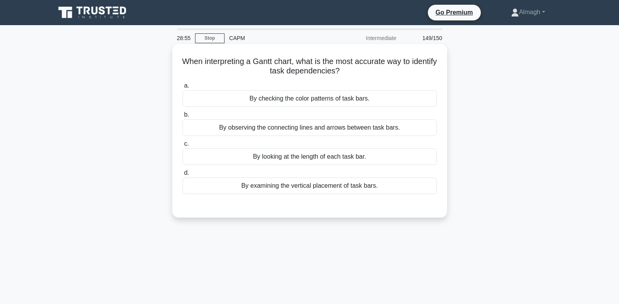
click at [266, 130] on div "By observing the connecting lines and arrows between task bars." at bounding box center [310, 127] width 255 height 16
click at [183, 117] on input "b. By observing the connecting lines and arrows between task bars." at bounding box center [183, 114] width 0 height 5
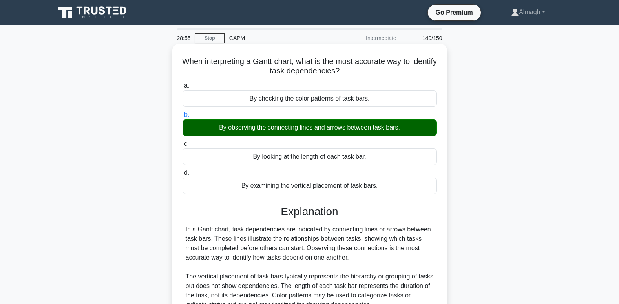
scroll to position [120, 0]
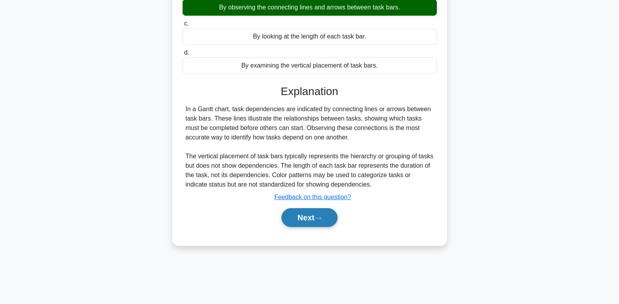
click at [306, 227] on button "Next" at bounding box center [310, 217] width 56 height 19
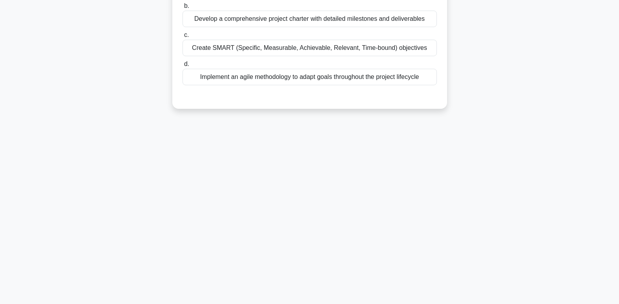
scroll to position [0, 0]
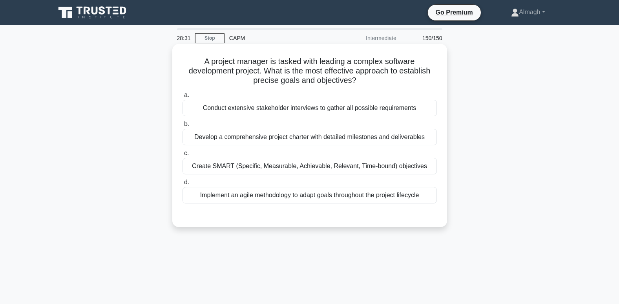
click at [251, 109] on div "Conduct extensive stakeholder interviews to gather all possible requirements" at bounding box center [310, 108] width 255 height 16
click at [183, 98] on input "a. Conduct extensive stakeholder interviews to gather all possible requirements" at bounding box center [183, 95] width 0 height 5
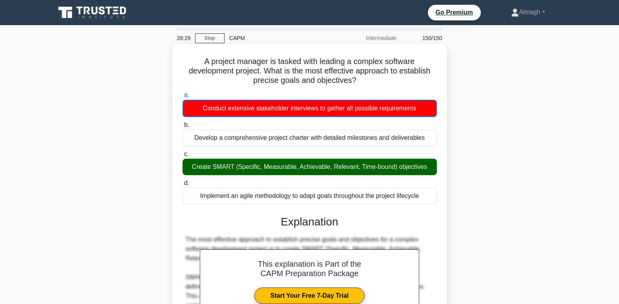
scroll to position [196, 0]
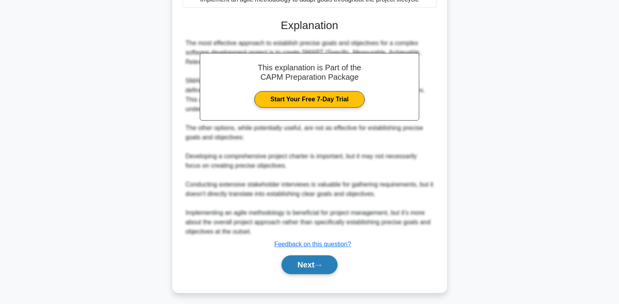
click at [302, 262] on button "Next" at bounding box center [310, 264] width 56 height 19
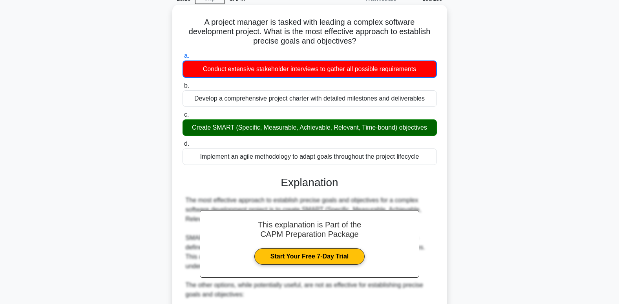
scroll to position [200, 0]
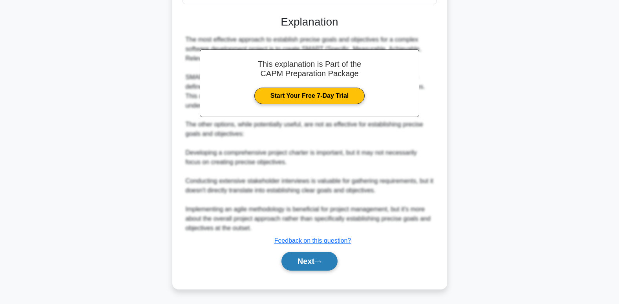
click at [303, 256] on button "Next" at bounding box center [310, 261] width 56 height 19
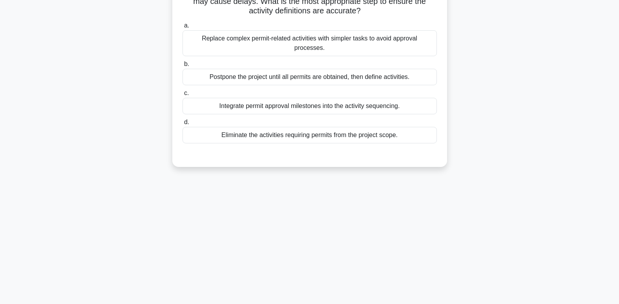
scroll to position [0, 0]
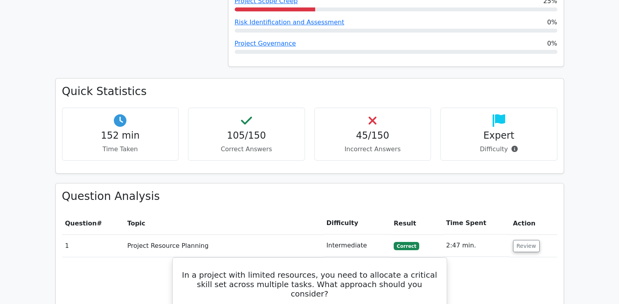
scroll to position [1139, 0]
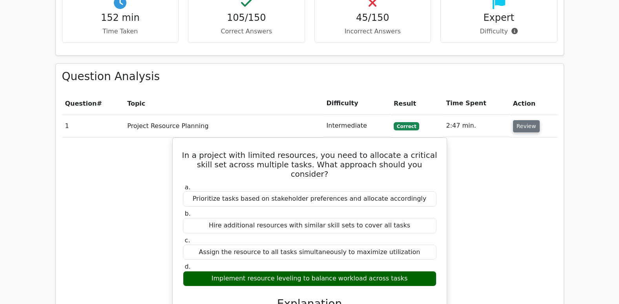
click at [521, 120] on button "Review" at bounding box center [526, 126] width 27 height 12
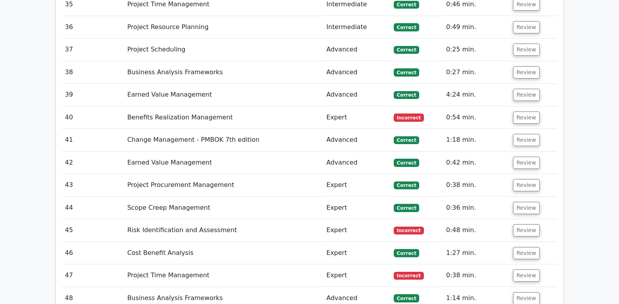
scroll to position [1950, 0]
